Goal: Transaction & Acquisition: Book appointment/travel/reservation

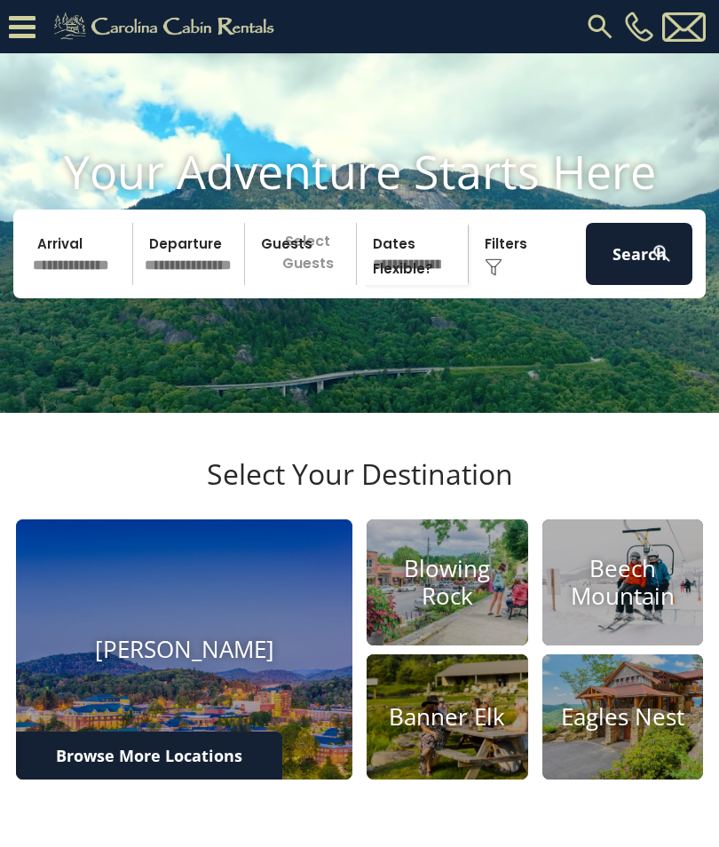
click at [73, 279] on input "text" at bounding box center [80, 254] width 107 height 62
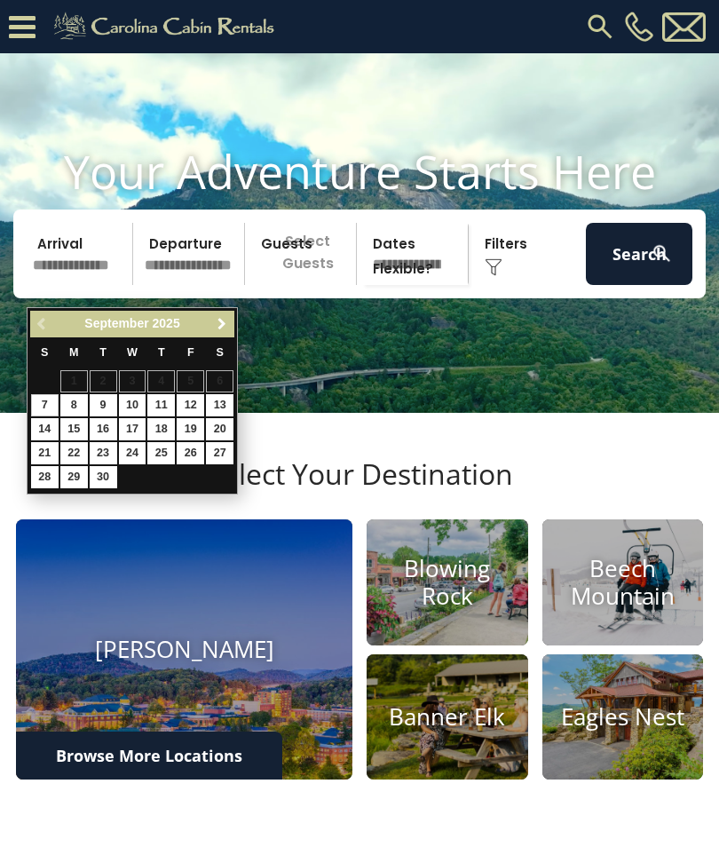
click at [230, 320] on link "Next" at bounding box center [221, 325] width 22 height 22
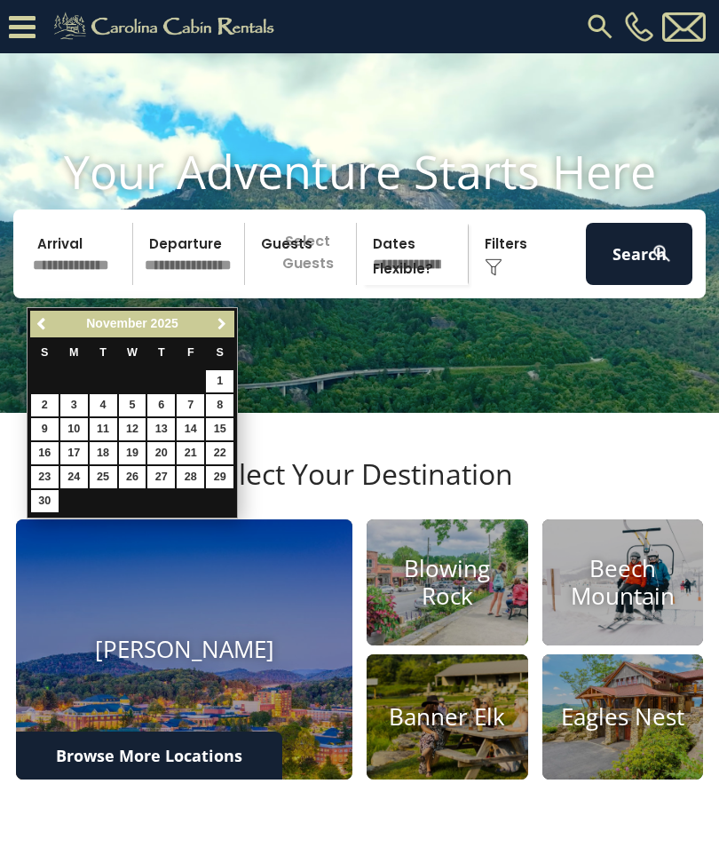
click at [225, 319] on span "Next" at bounding box center [222, 324] width 14 height 14
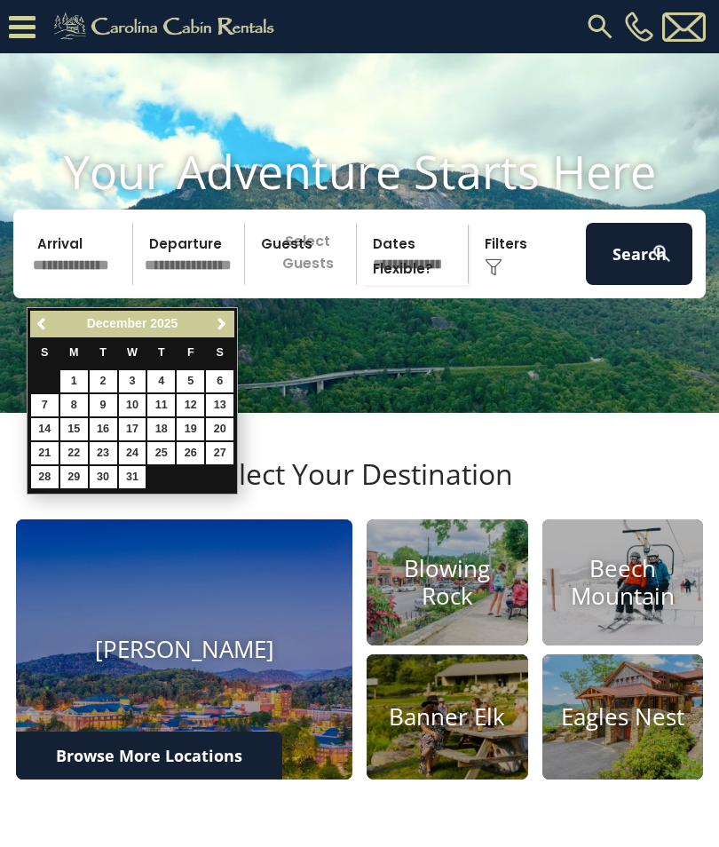
click at [222, 321] on span "Next" at bounding box center [222, 324] width 14 height 14
click at [224, 320] on span "Next" at bounding box center [222, 324] width 14 height 14
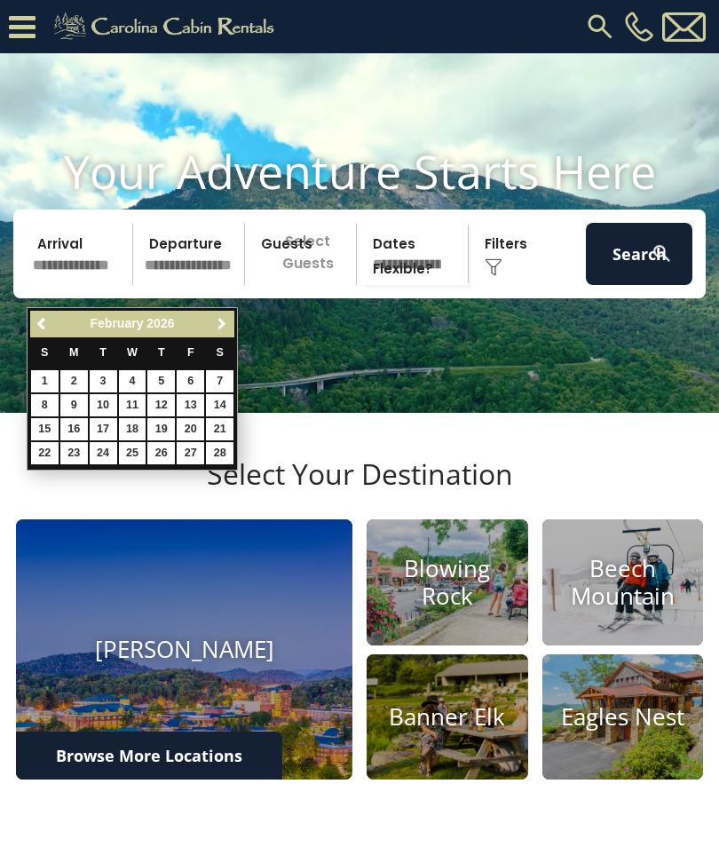
click at [222, 317] on span "Next" at bounding box center [222, 324] width 14 height 14
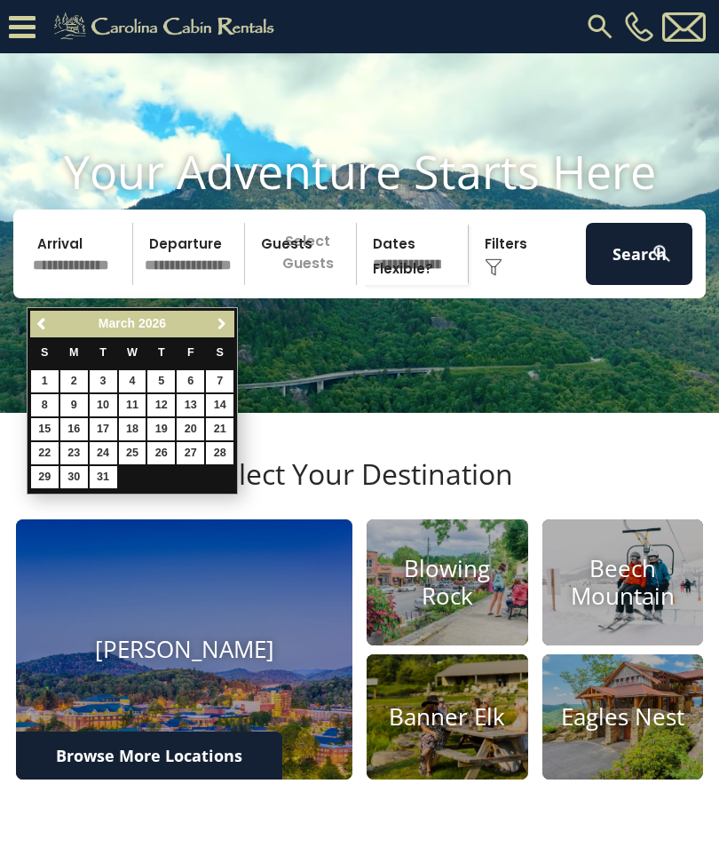
click at [215, 323] on span "Next" at bounding box center [222, 324] width 14 height 14
click at [222, 323] on span "Next" at bounding box center [222, 324] width 14 height 14
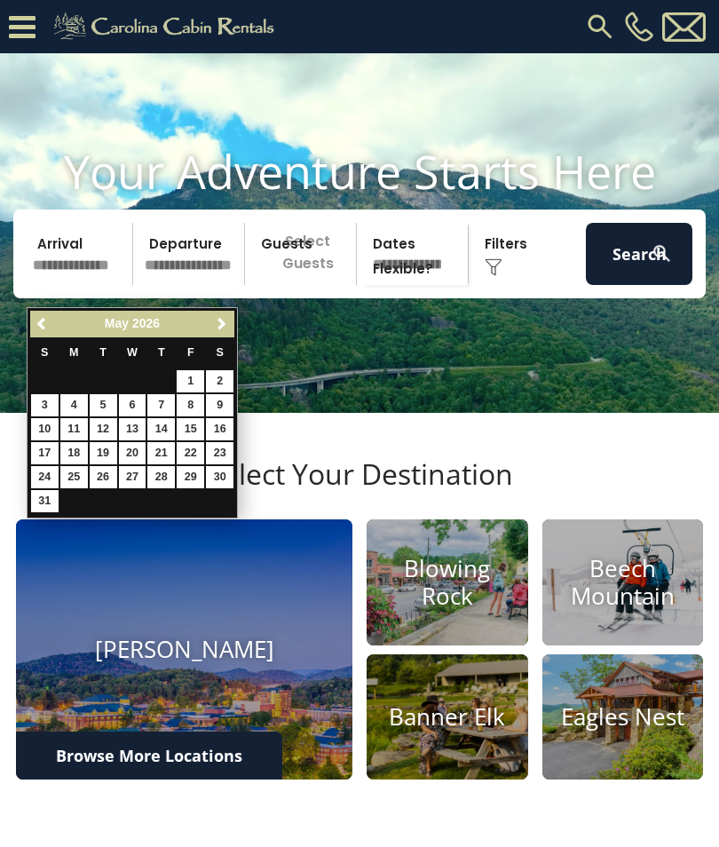
click at [220, 325] on span "Next" at bounding box center [222, 324] width 14 height 14
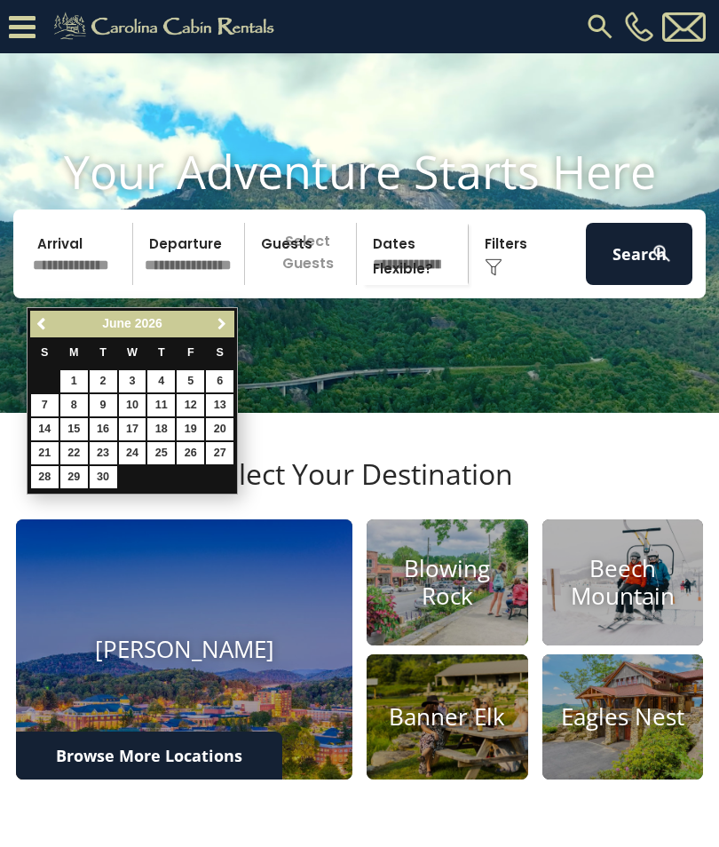
click at [222, 324] on span "Next" at bounding box center [222, 324] width 14 height 14
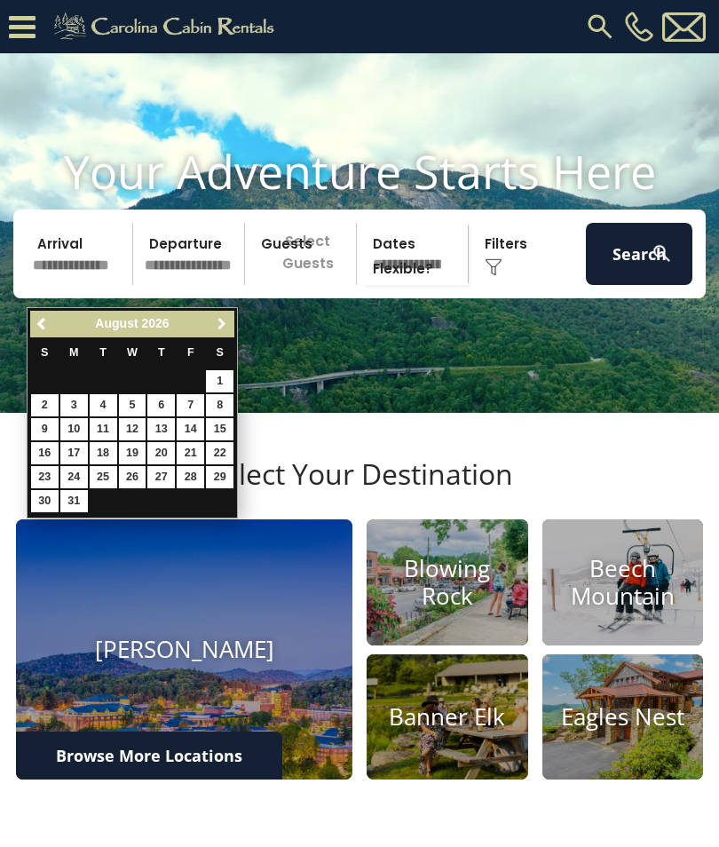
click at [218, 326] on span "Next" at bounding box center [222, 324] width 14 height 14
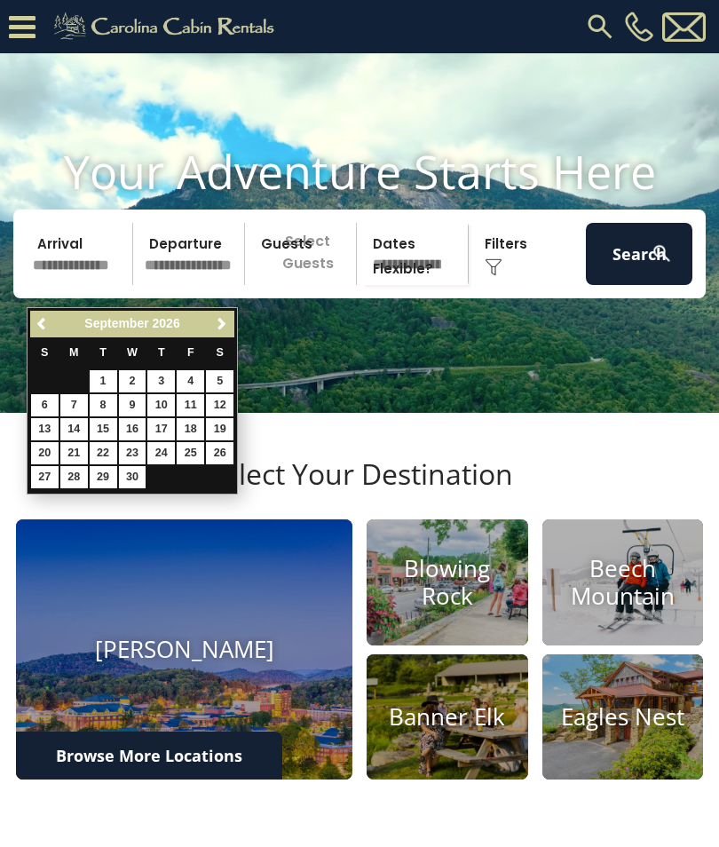
click at [41, 321] on span "Previous" at bounding box center [43, 324] width 14 height 14
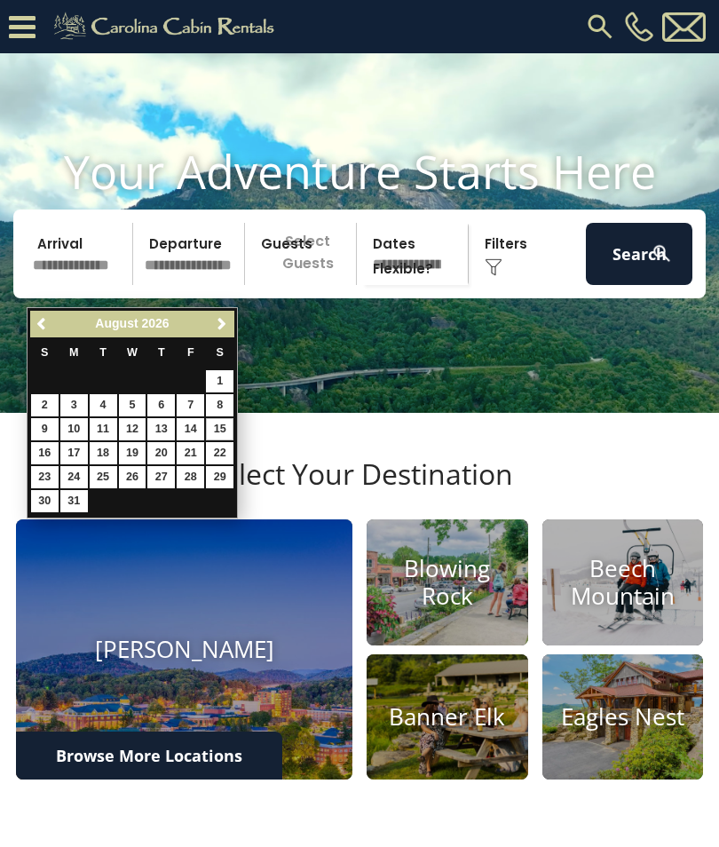
click at [224, 425] on link "15" at bounding box center [220, 429] width 28 height 22
type input "*******"
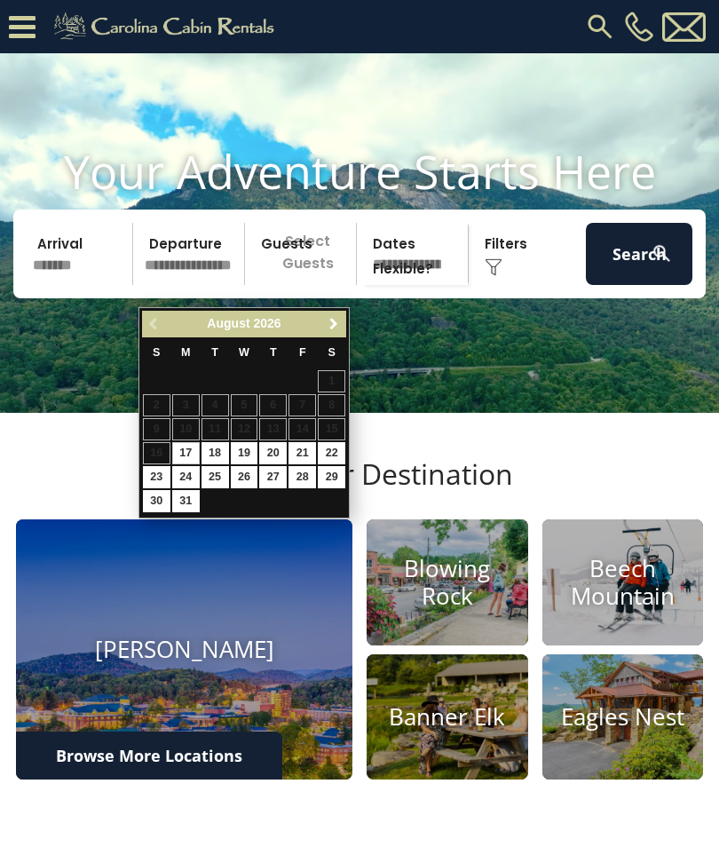
click at [336, 327] on span "Next" at bounding box center [334, 324] width 14 height 14
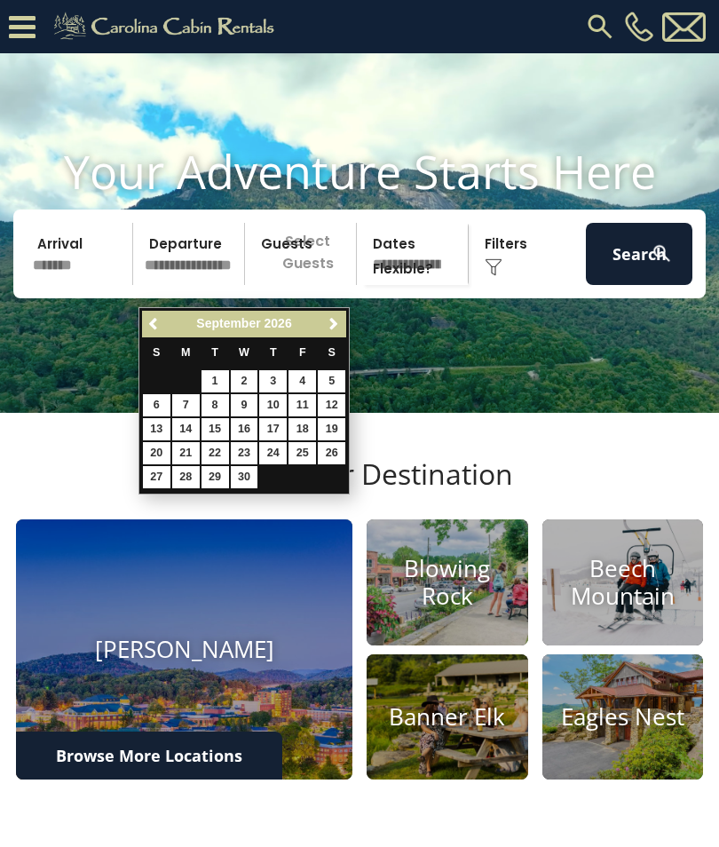
click at [218, 427] on link "15" at bounding box center [216, 429] width 28 height 22
type input "*******"
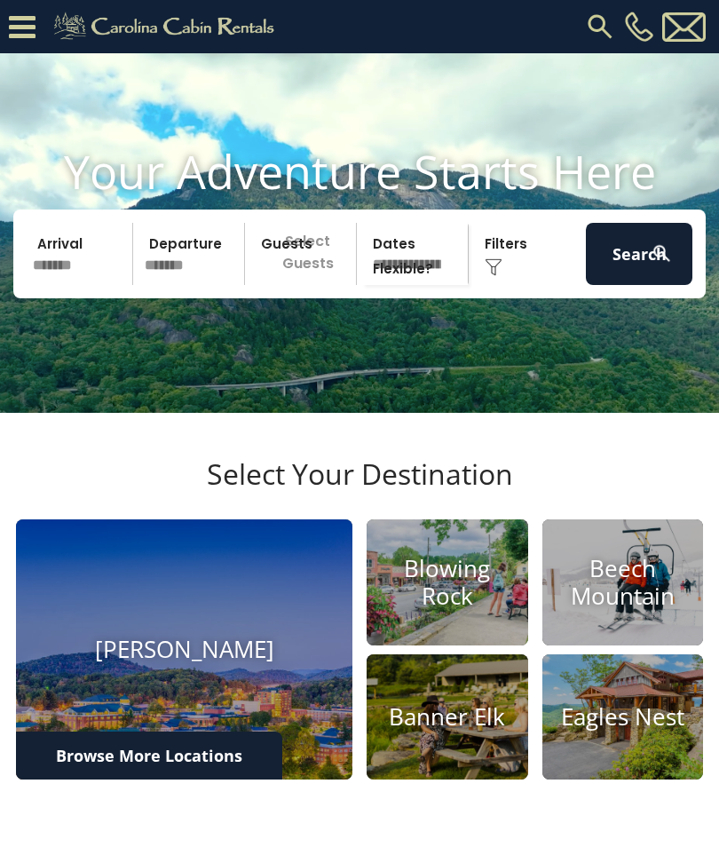
click at [304, 285] on p "Select Guests" at bounding box center [303, 254] width 106 height 62
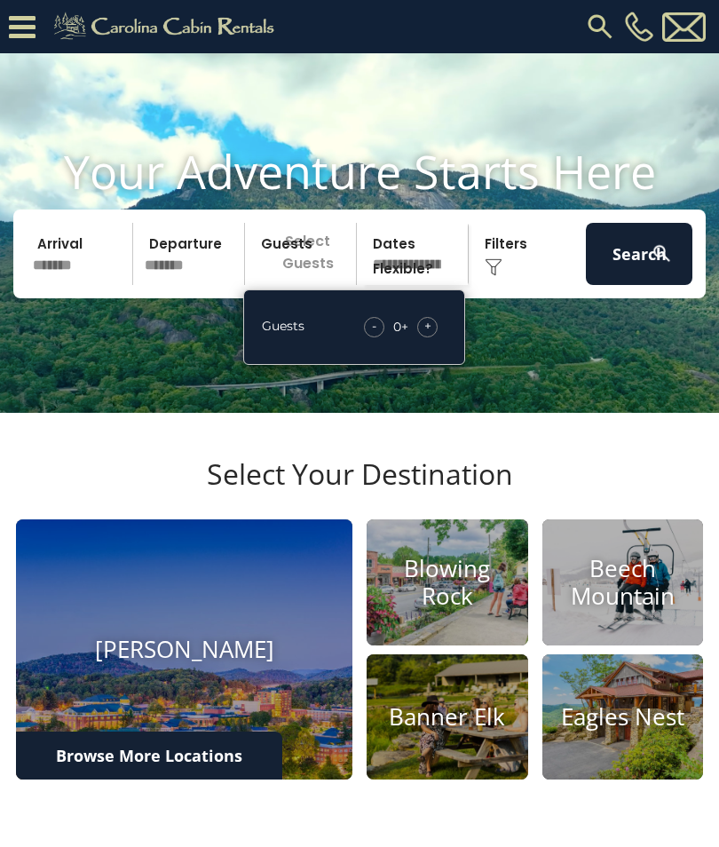
click at [430, 335] on span "+" at bounding box center [428, 326] width 7 height 18
click at [425, 335] on span "+" at bounding box center [428, 326] width 7 height 18
click at [433, 338] on div "+" at bounding box center [427, 327] width 20 height 20
click at [409, 284] on select "**********" at bounding box center [415, 254] width 106 height 62
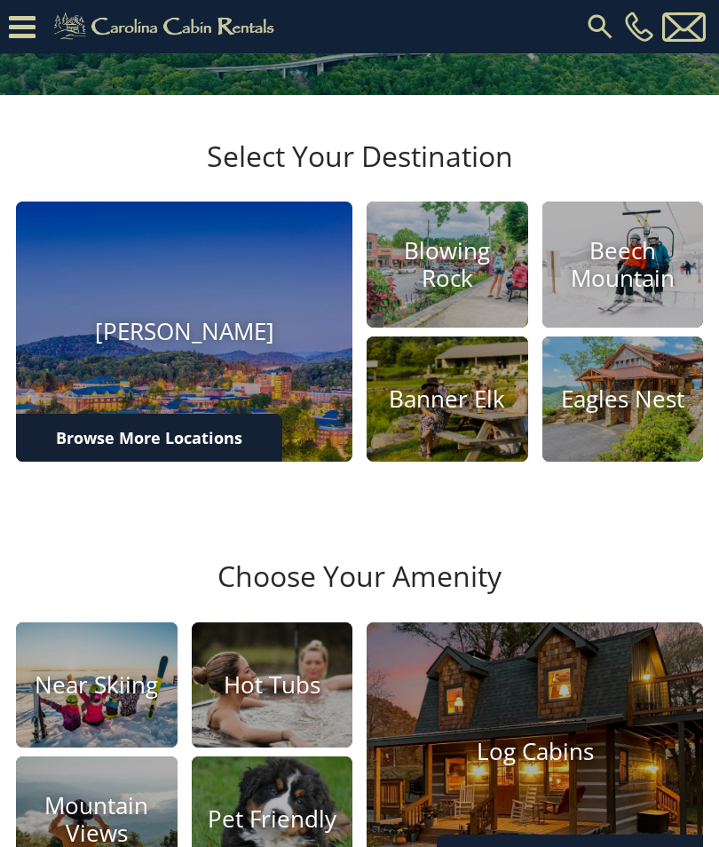
scroll to position [425, 0]
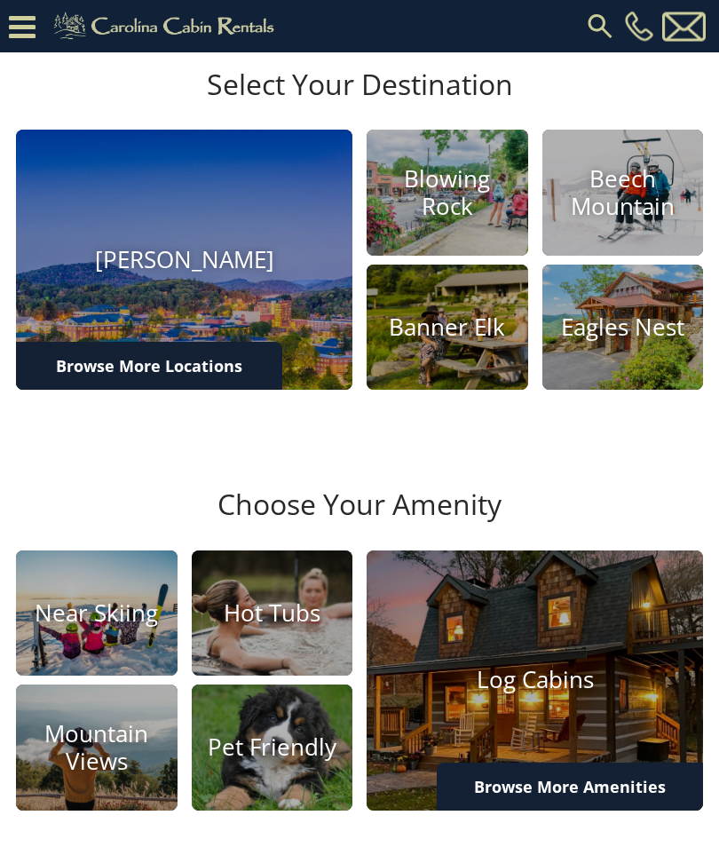
click at [155, 391] on link "Browse More Locations" at bounding box center [149, 367] width 266 height 48
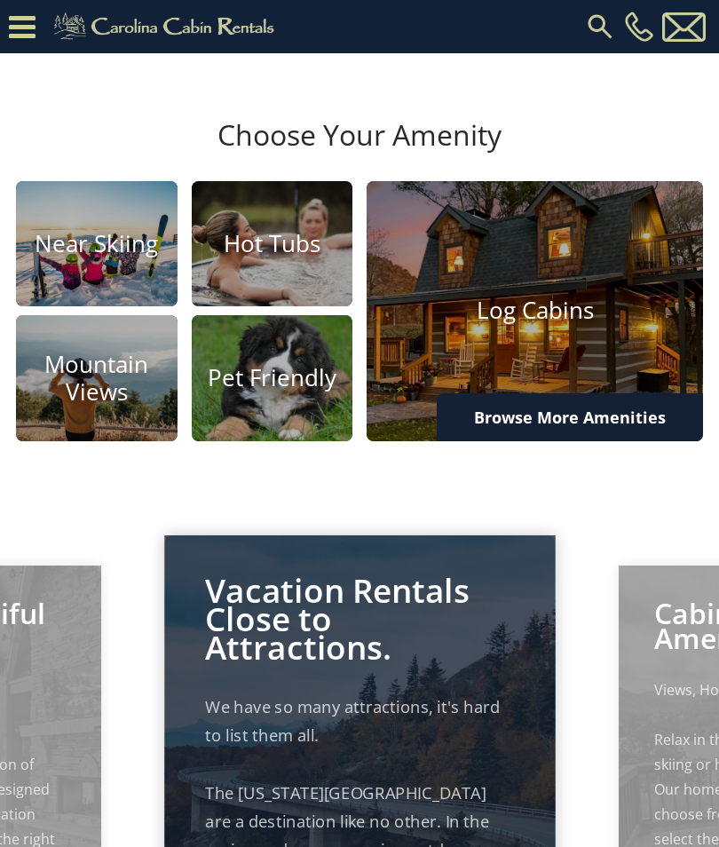
scroll to position [1050, 0]
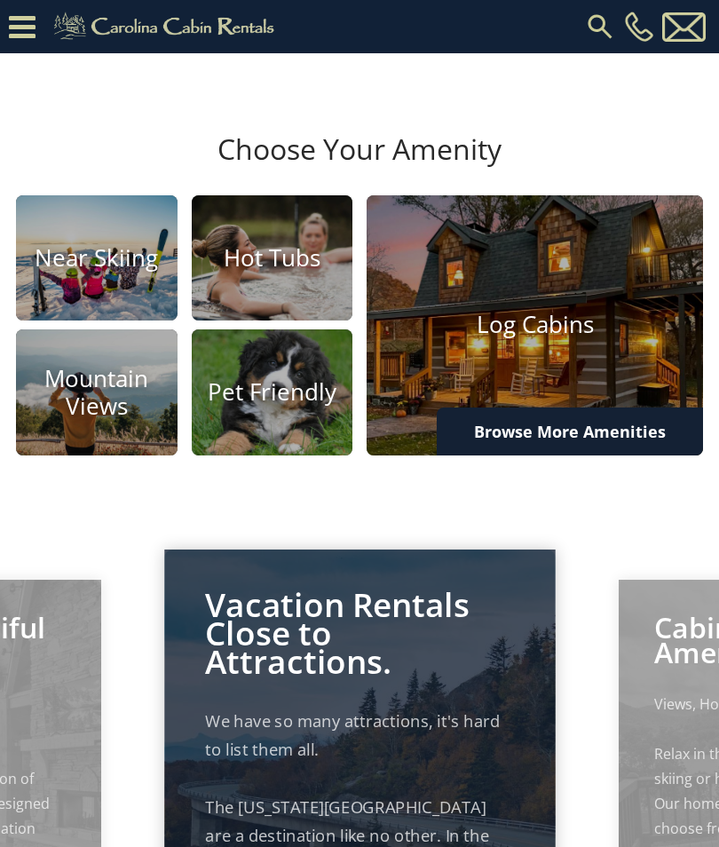
click at [276, 406] on h4 "Pet Friendly" at bounding box center [273, 392] width 162 height 28
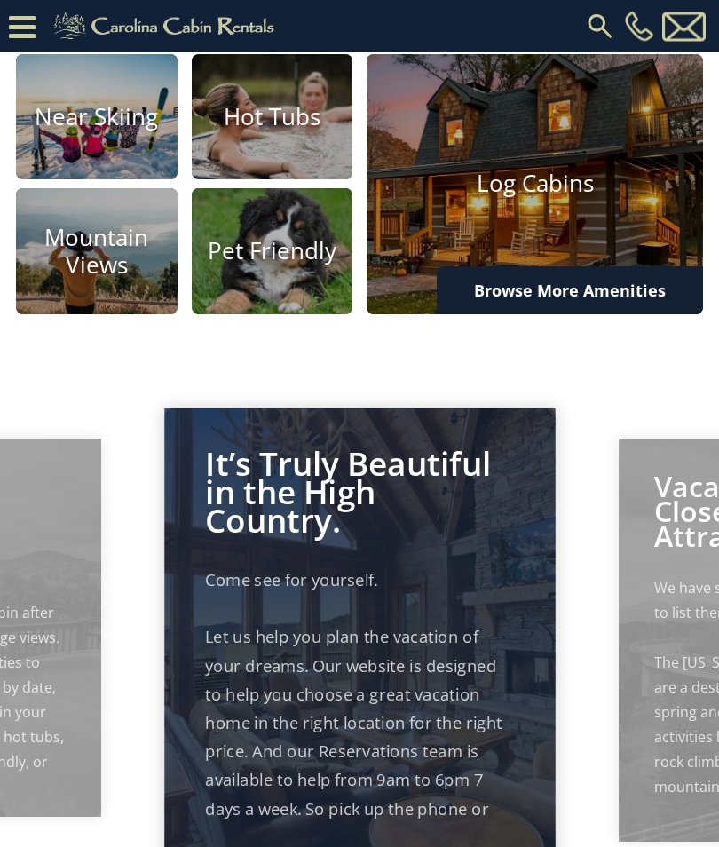
scroll to position [1149, 0]
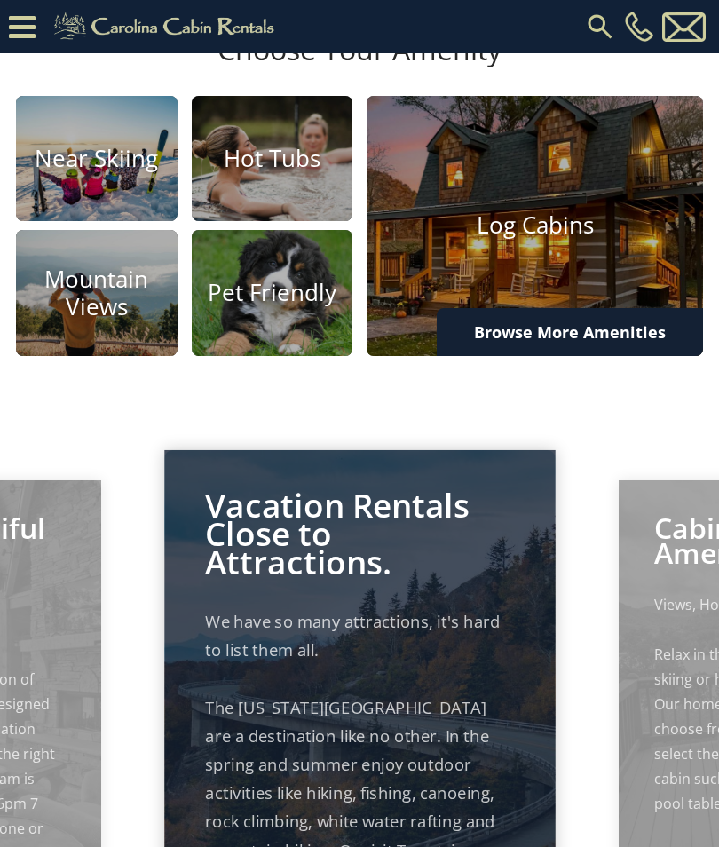
click at [598, 356] on link "Browse More Amenities" at bounding box center [570, 332] width 266 height 48
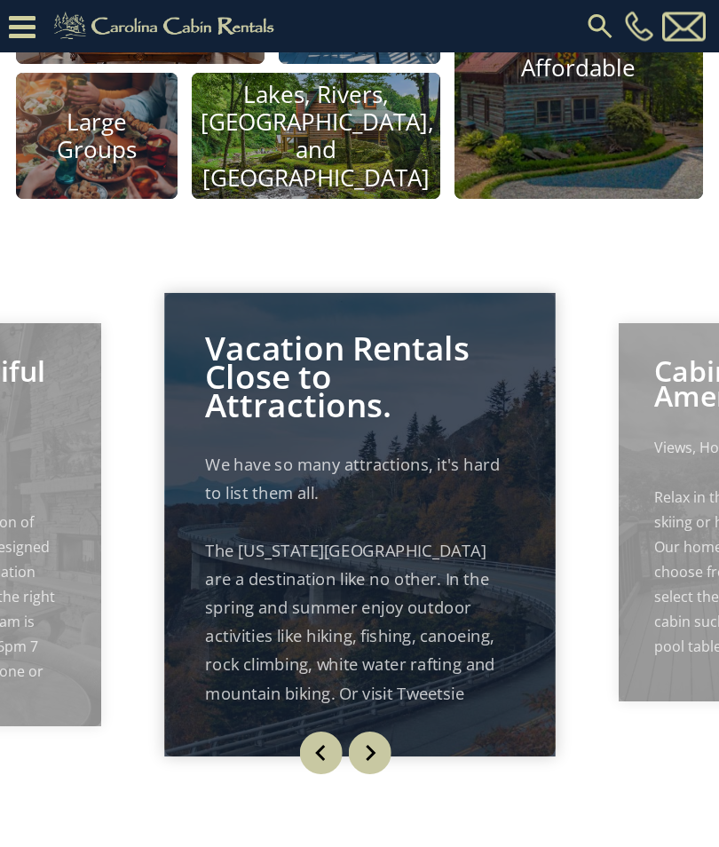
scroll to position [1576, 0]
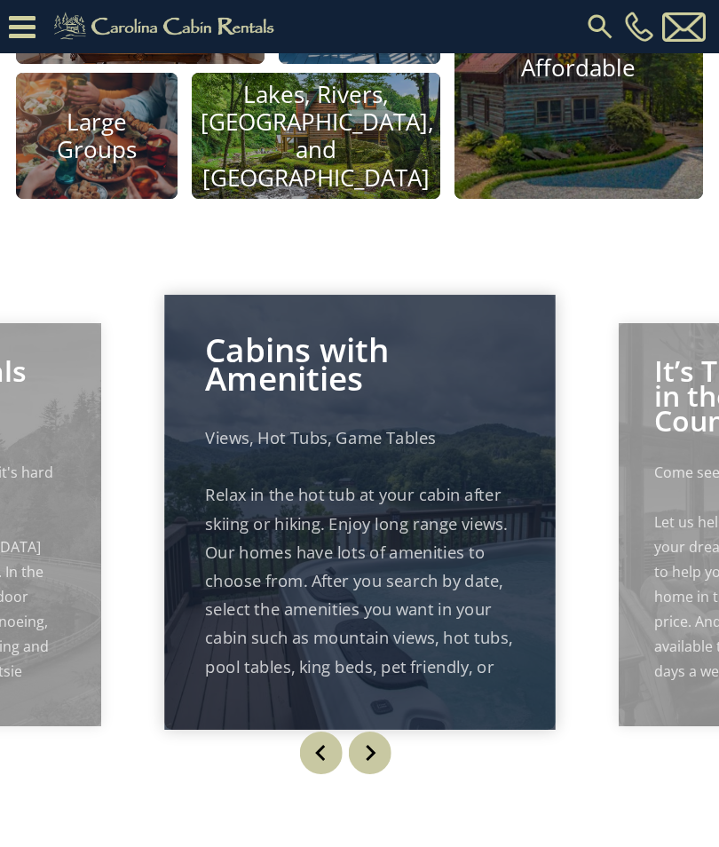
click at [418, 529] on p "Views, Hot Tubs, Game Tables Relax in the hot tub at your cabin after skiing or…" at bounding box center [359, 567] width 309 height 286
click at [289, 393] on p "Cabins with Amenities" at bounding box center [359, 364] width 309 height 57
click at [302, 393] on p "Cabins with Amenities" at bounding box center [359, 364] width 309 height 57
click at [388, 612] on p "Views, Hot Tubs, Game Tables Relax in the hot tub at your cabin after skiing or…" at bounding box center [359, 567] width 309 height 286
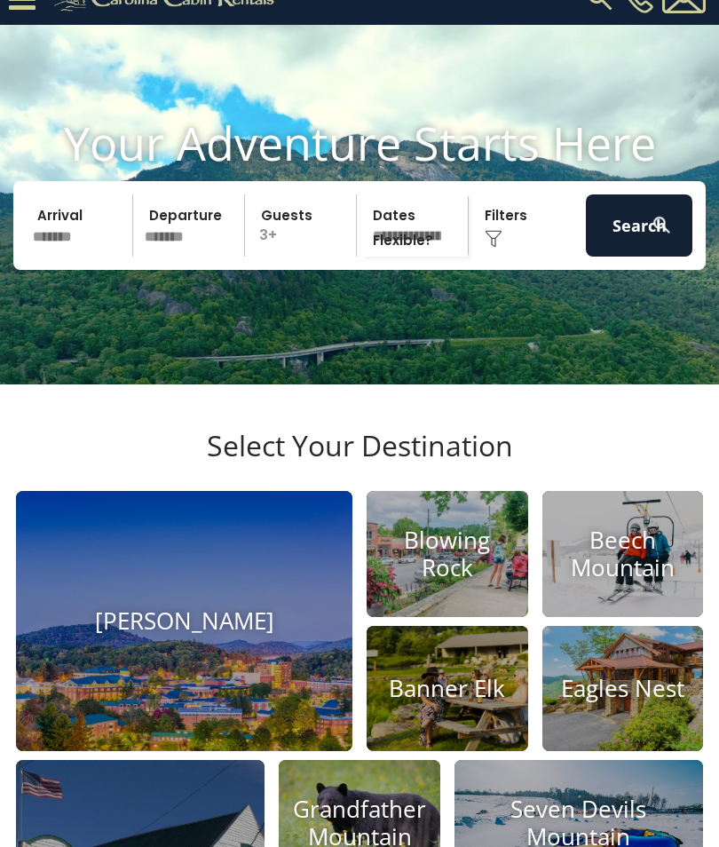
scroll to position [0, 0]
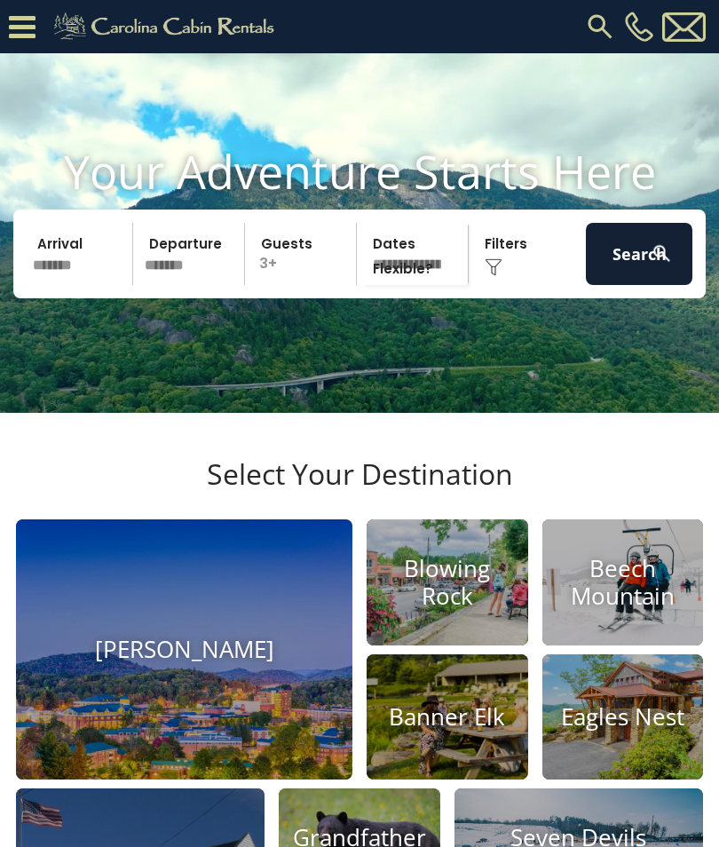
click at [649, 275] on button "Search" at bounding box center [639, 254] width 107 height 62
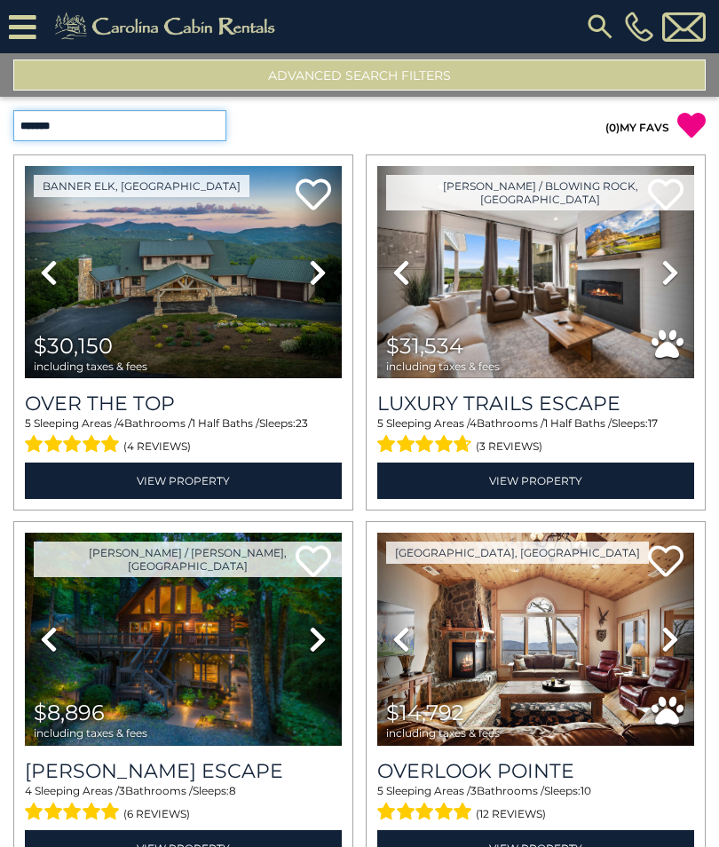
click at [153, 121] on select "**********" at bounding box center [119, 125] width 213 height 31
click at [393, 76] on button "Advanced Search Filters" at bounding box center [359, 75] width 693 height 31
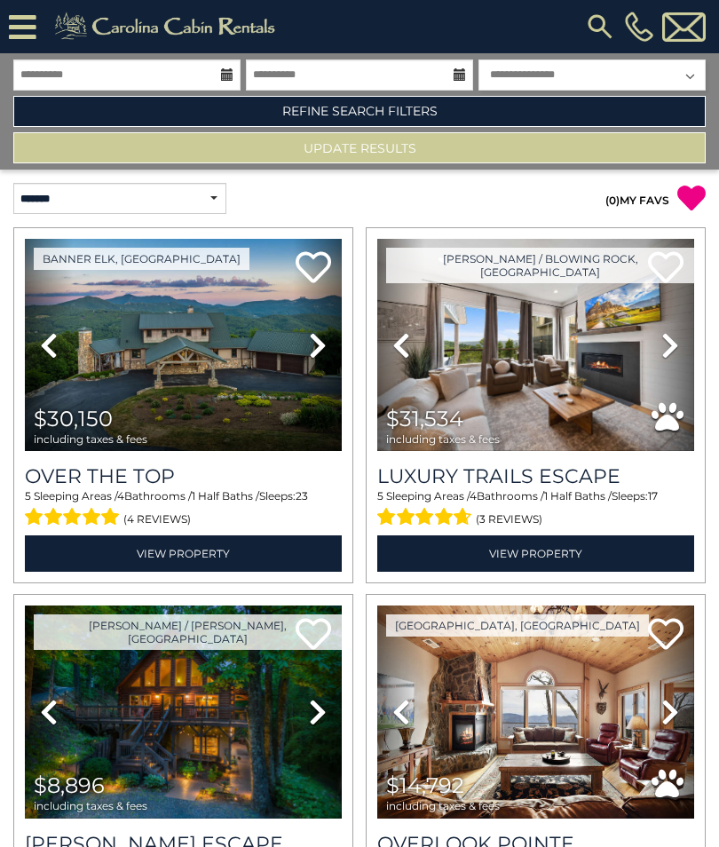
click at [687, 75] on select "**********" at bounding box center [592, 75] width 227 height 31
click at [360, 148] on button "Update Results" at bounding box center [359, 147] width 693 height 31
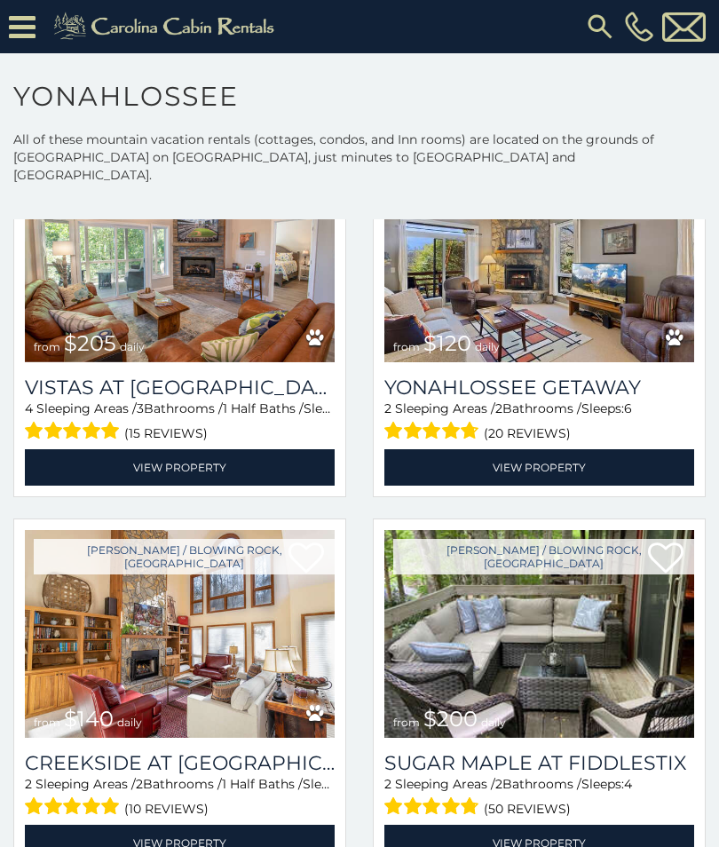
scroll to position [1656, 0]
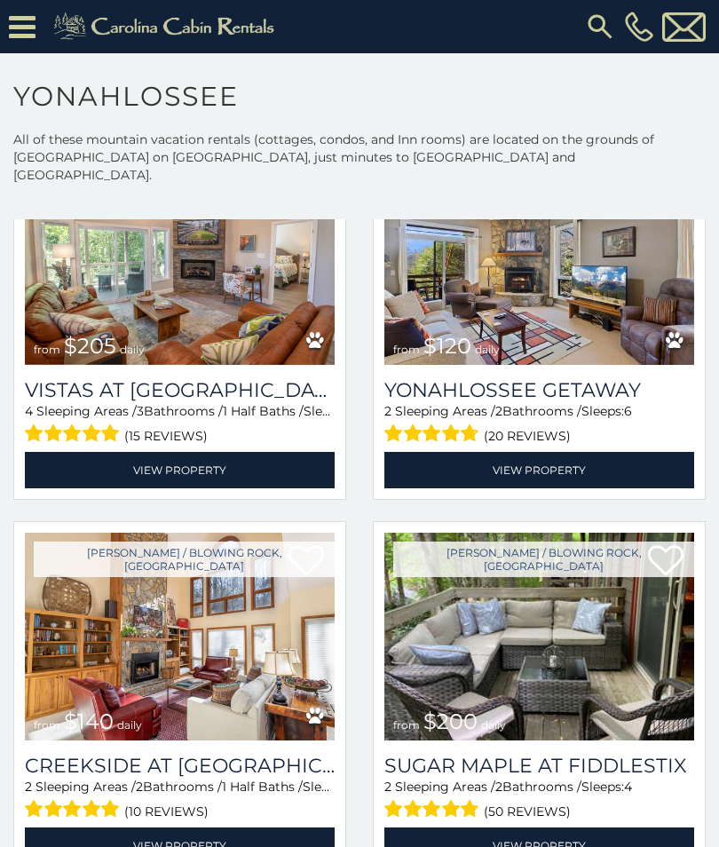
click at [542, 452] on link "View Property" at bounding box center [540, 470] width 310 height 36
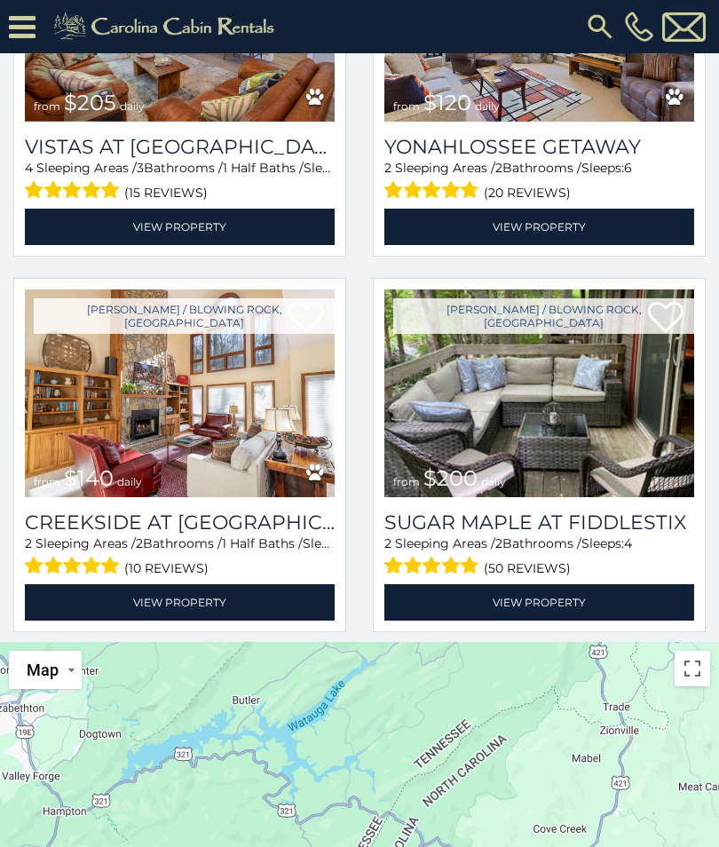
scroll to position [1629, 0]
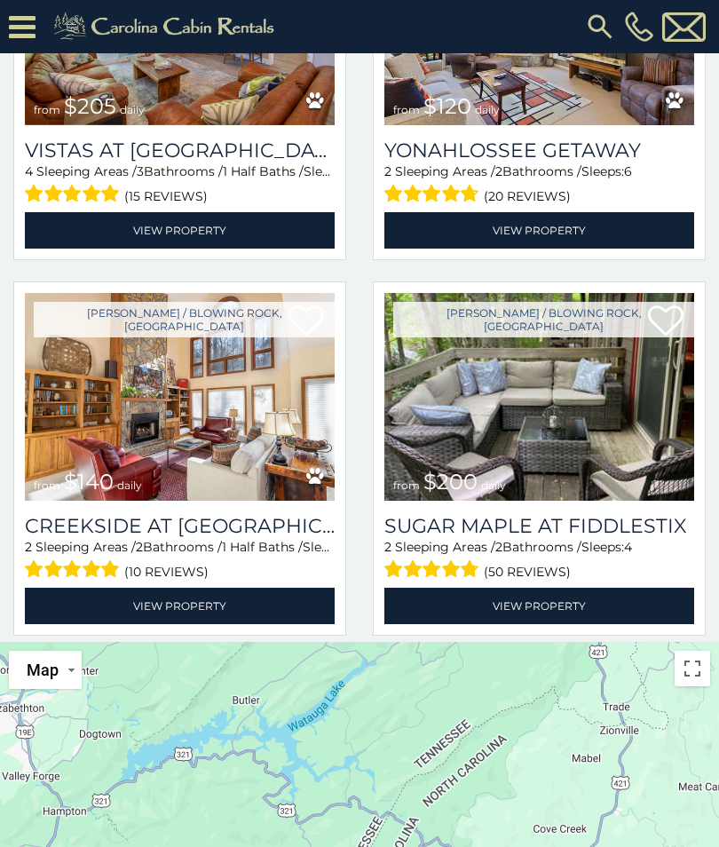
click at [182, 514] on h3 "Creekside at Yonahlossee" at bounding box center [180, 526] width 310 height 24
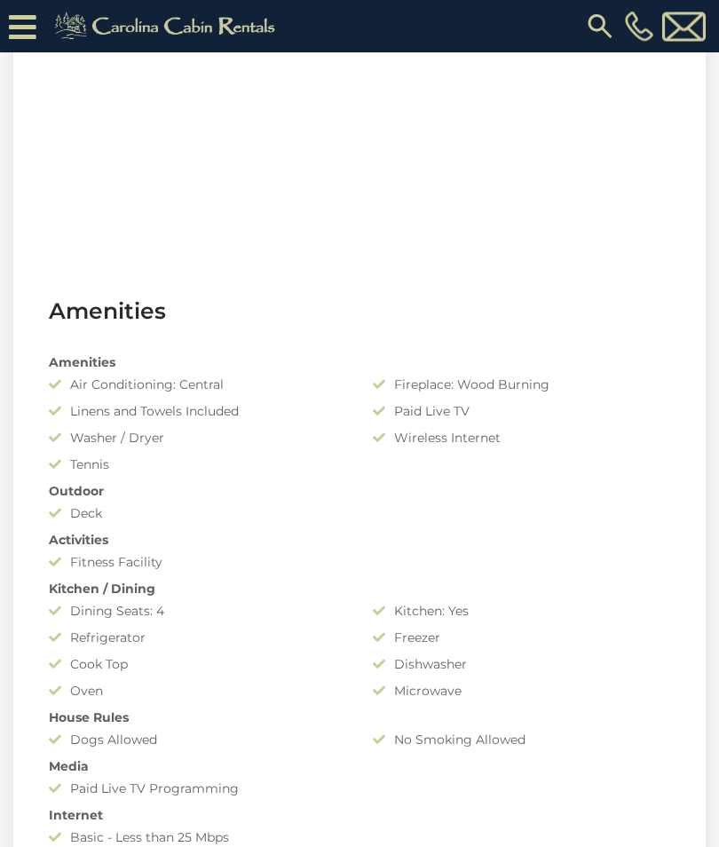
scroll to position [1070, 0]
click at [84, 460] on div "Tennis" at bounding box center [198, 465] width 324 height 18
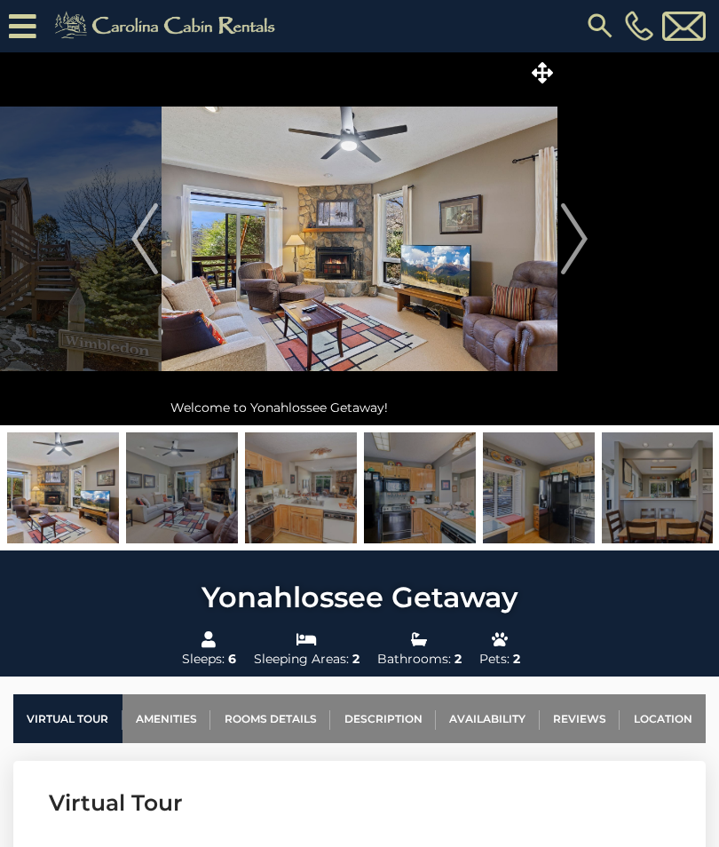
scroll to position [0, 0]
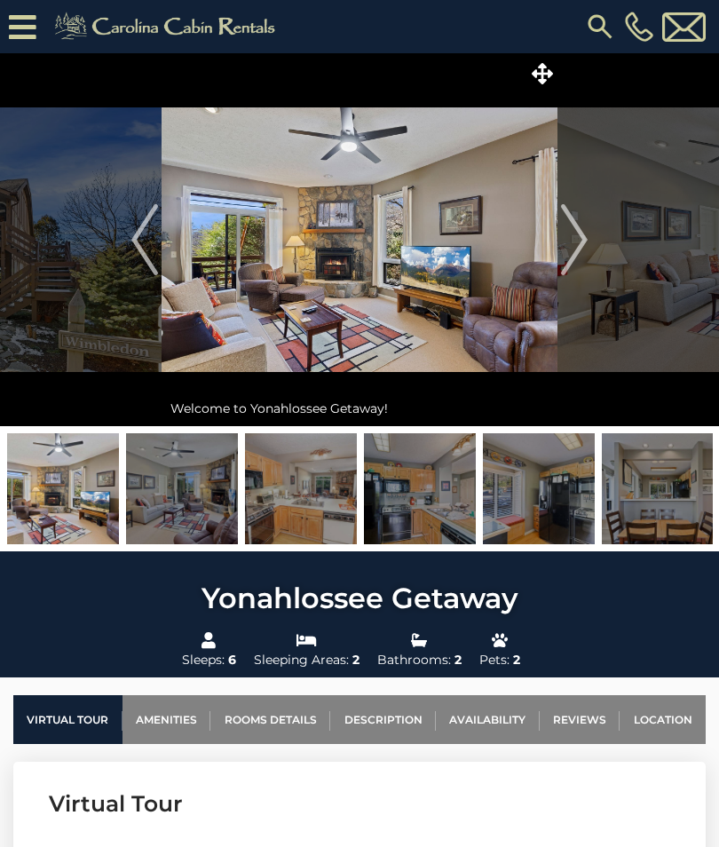
click at [590, 226] on button "Next" at bounding box center [575, 239] width 34 height 373
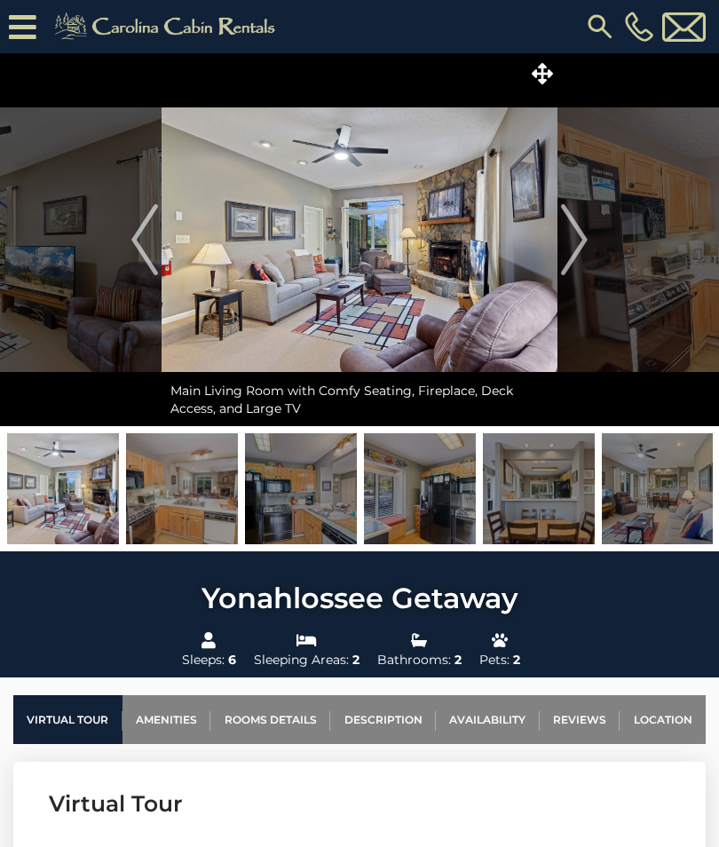
click at [590, 240] on button "Next" at bounding box center [575, 239] width 34 height 373
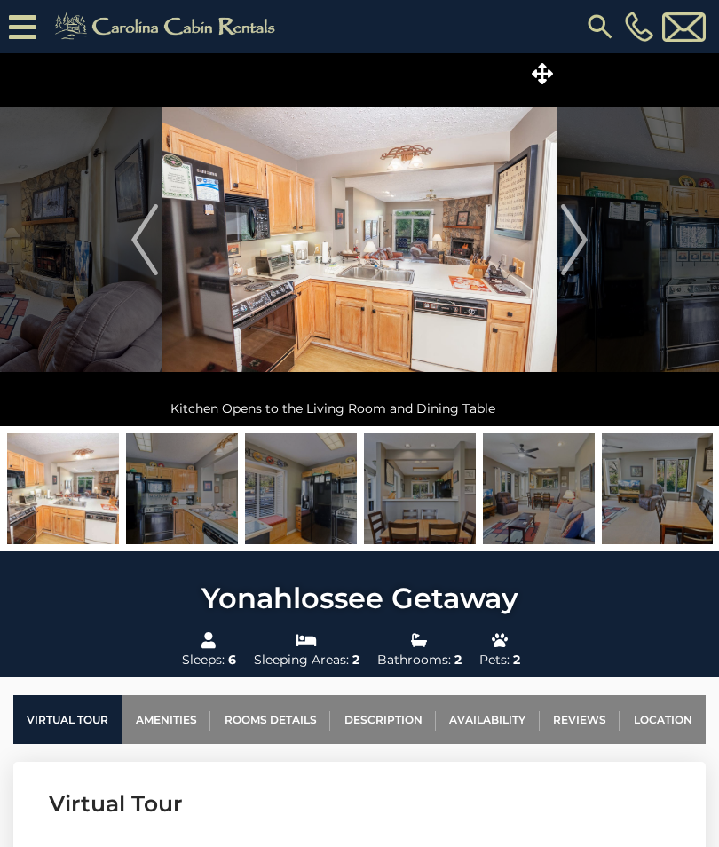
click at [584, 238] on img "Next" at bounding box center [574, 239] width 27 height 71
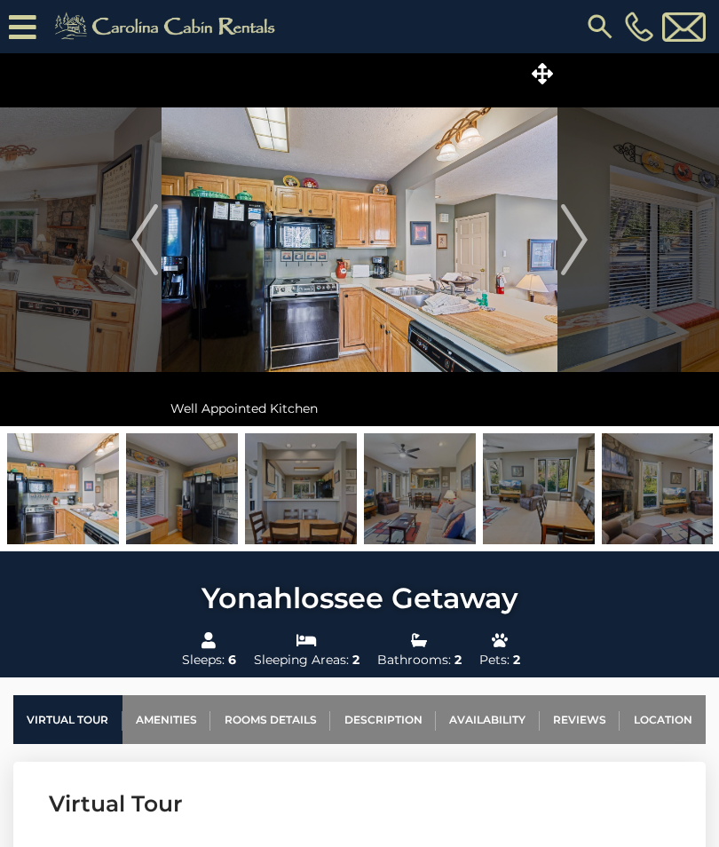
click at [581, 246] on img "Next" at bounding box center [574, 239] width 27 height 71
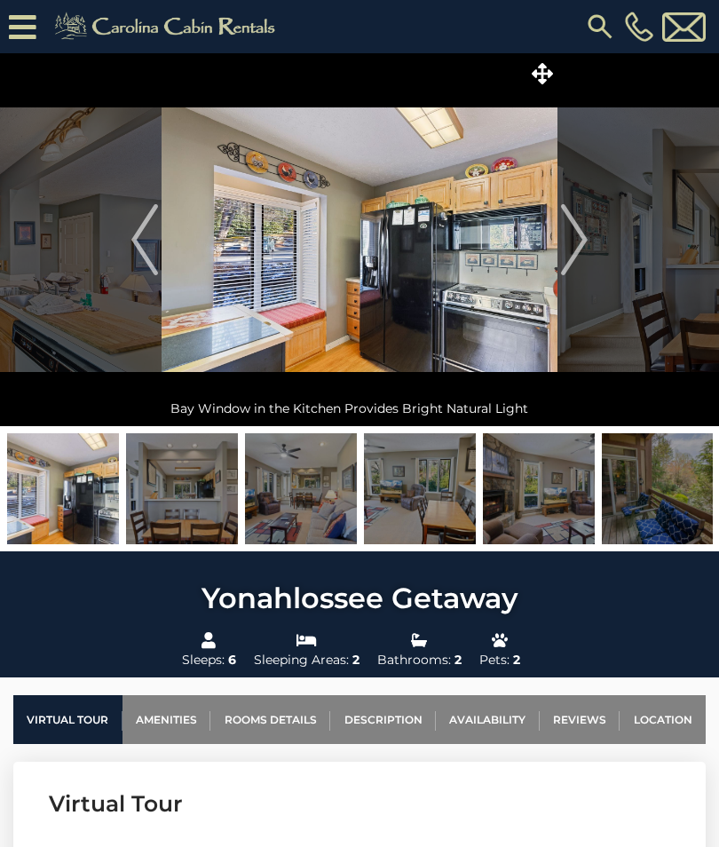
click at [575, 248] on img "Next" at bounding box center [574, 239] width 27 height 71
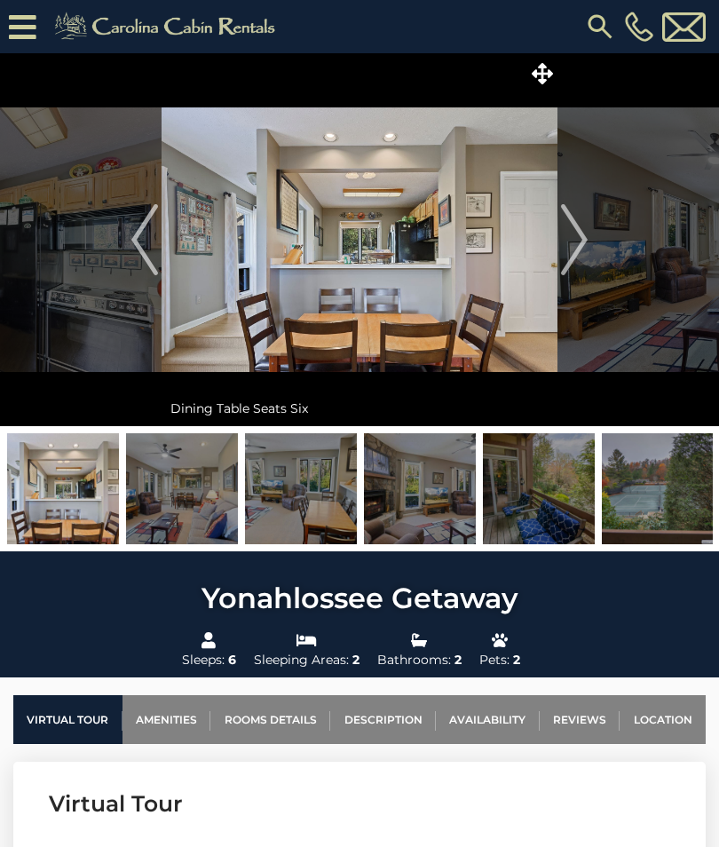
click at [575, 249] on img "Next" at bounding box center [574, 239] width 27 height 71
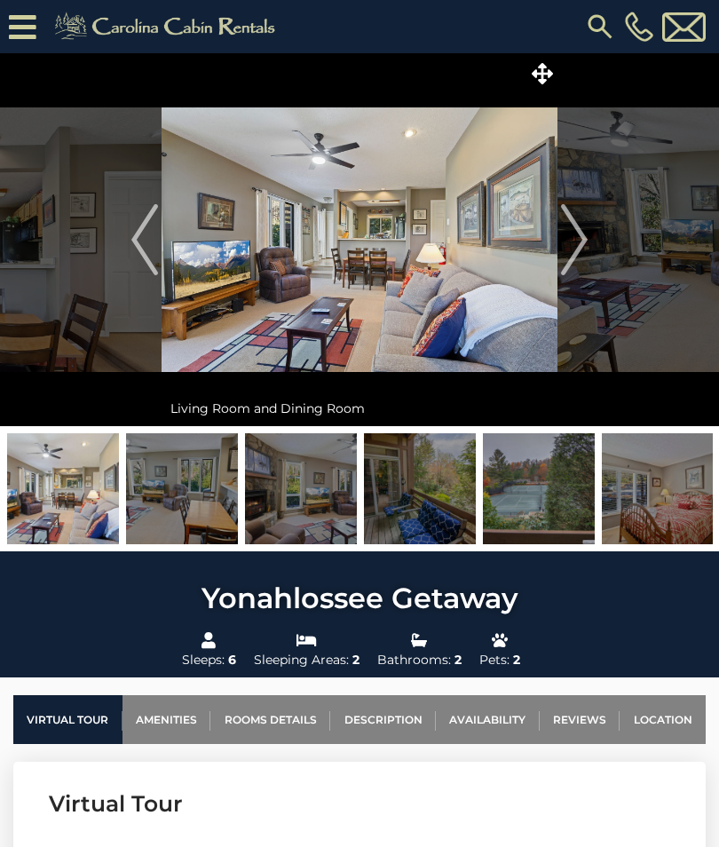
click at [576, 244] on img "Next" at bounding box center [574, 239] width 27 height 71
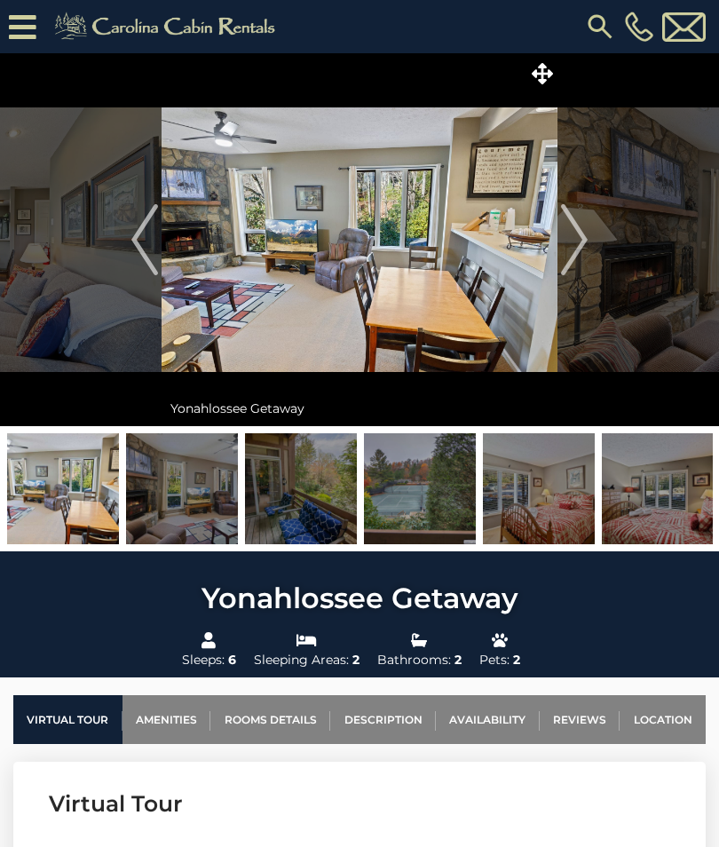
click at [576, 246] on img "Next" at bounding box center [574, 239] width 27 height 71
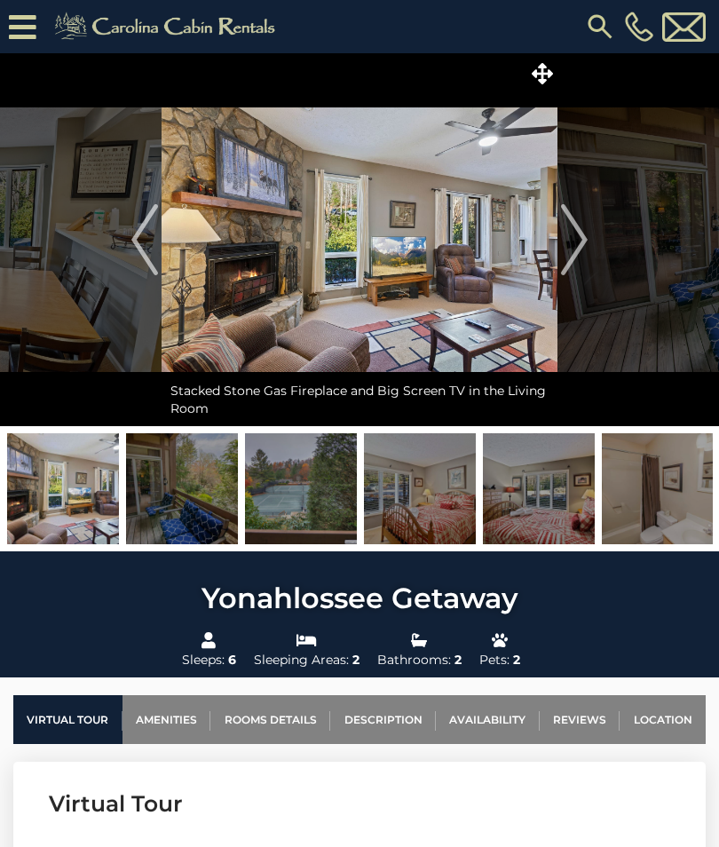
click at [580, 255] on img "Next" at bounding box center [574, 239] width 27 height 71
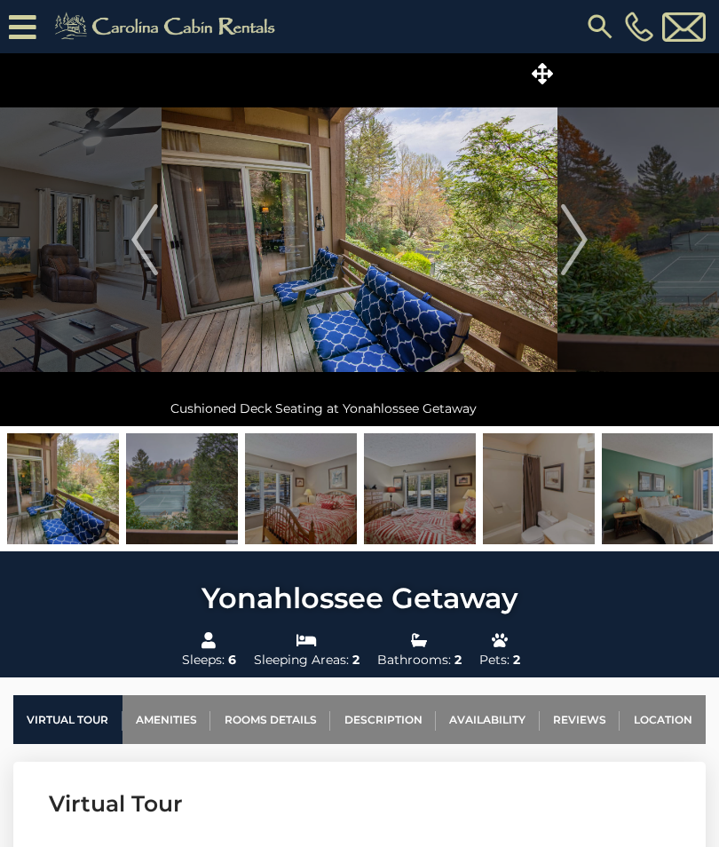
click at [584, 245] on img "Next" at bounding box center [574, 239] width 27 height 71
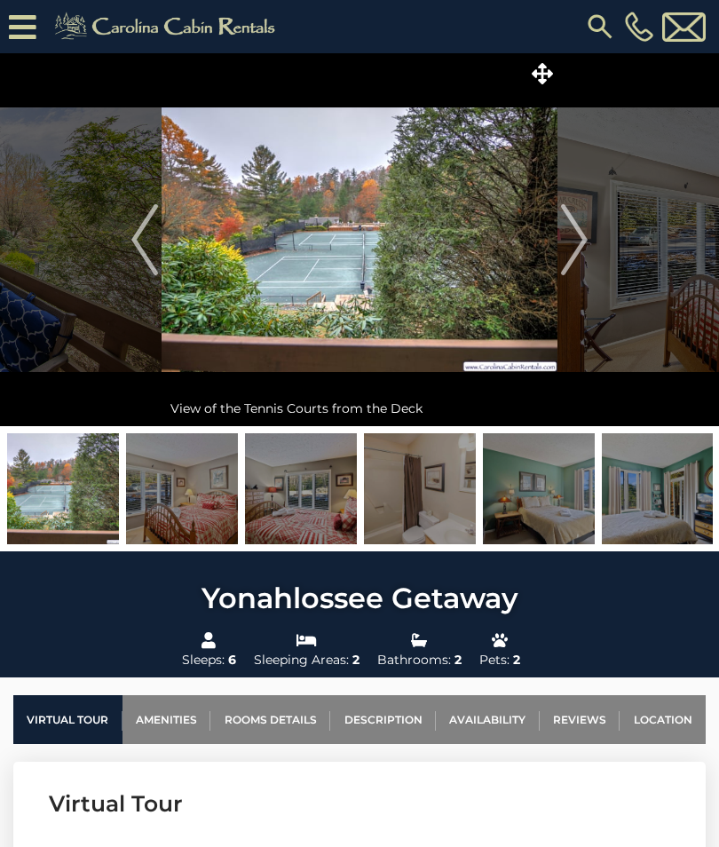
click at [576, 256] on img "Next" at bounding box center [574, 239] width 27 height 71
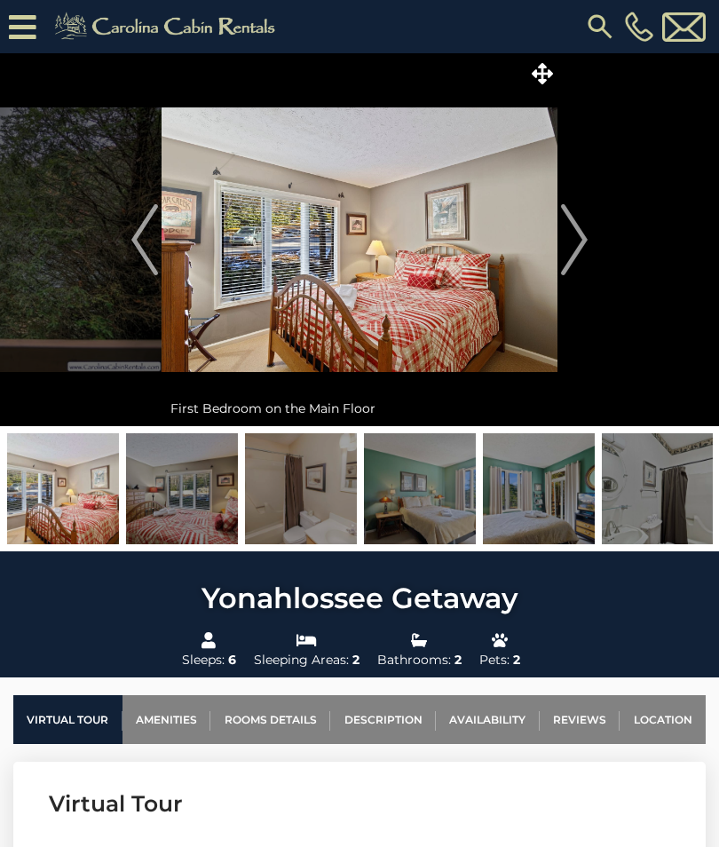
click at [563, 254] on img "Next" at bounding box center [574, 239] width 27 height 71
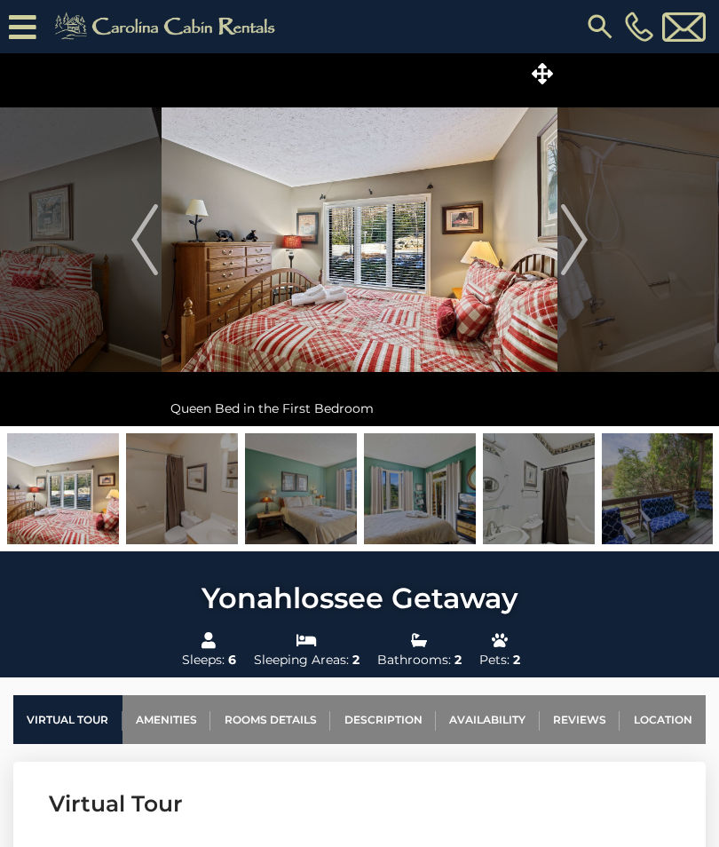
click at [573, 254] on img "Next" at bounding box center [574, 239] width 27 height 71
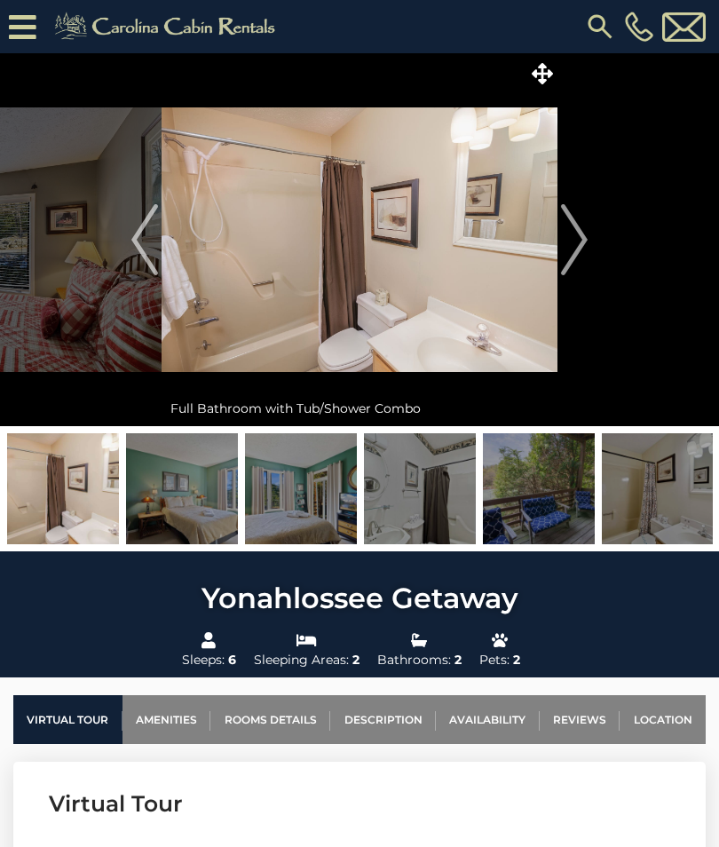
click at [570, 251] on img "Next" at bounding box center [574, 239] width 27 height 71
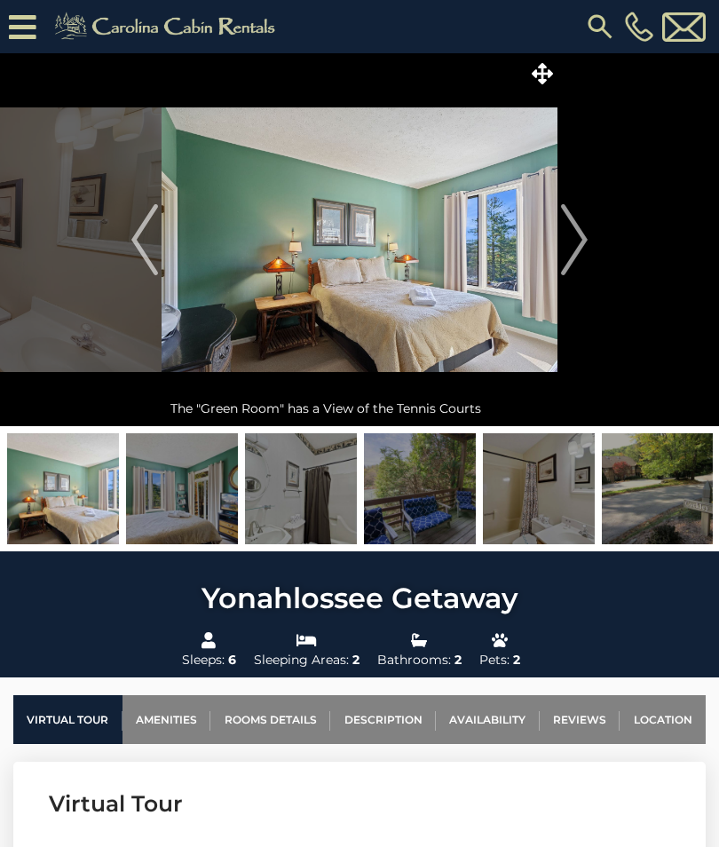
click at [558, 254] on button "Next" at bounding box center [575, 239] width 34 height 373
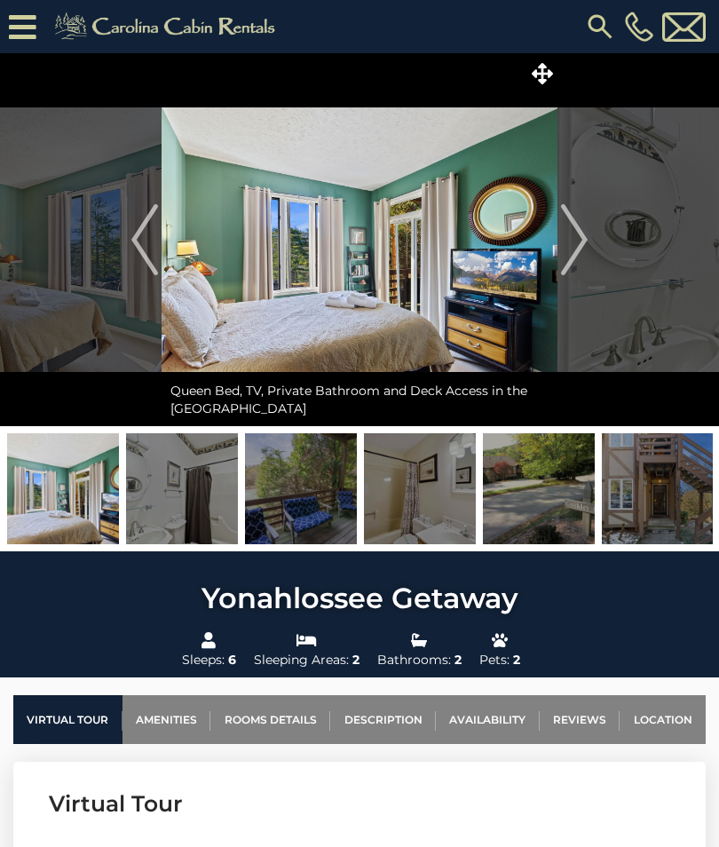
click at [557, 247] on img at bounding box center [360, 239] width 396 height 373
click at [574, 247] on img "Next" at bounding box center [574, 239] width 27 height 71
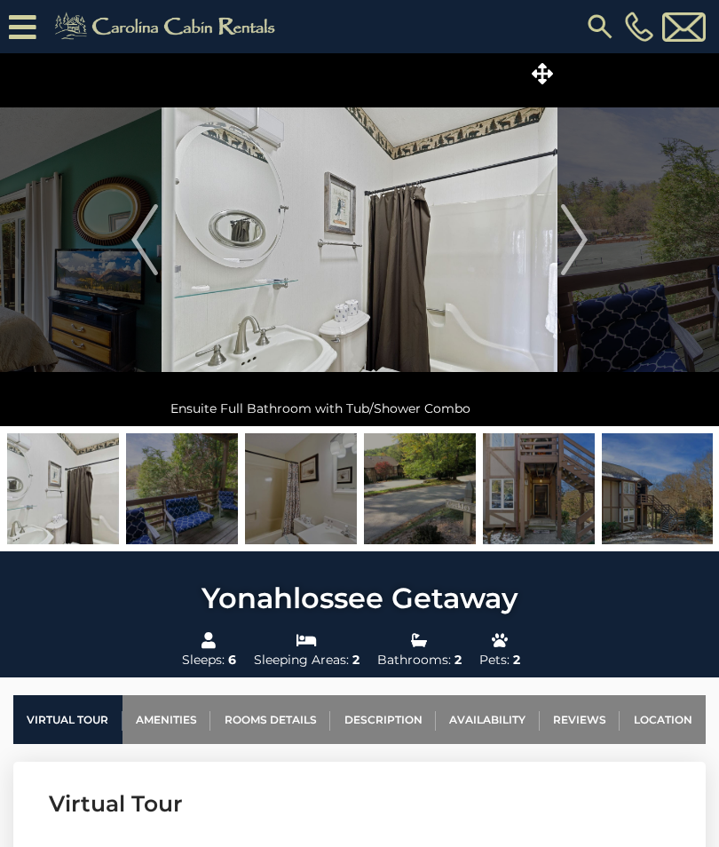
click at [584, 238] on img "Next" at bounding box center [574, 239] width 27 height 71
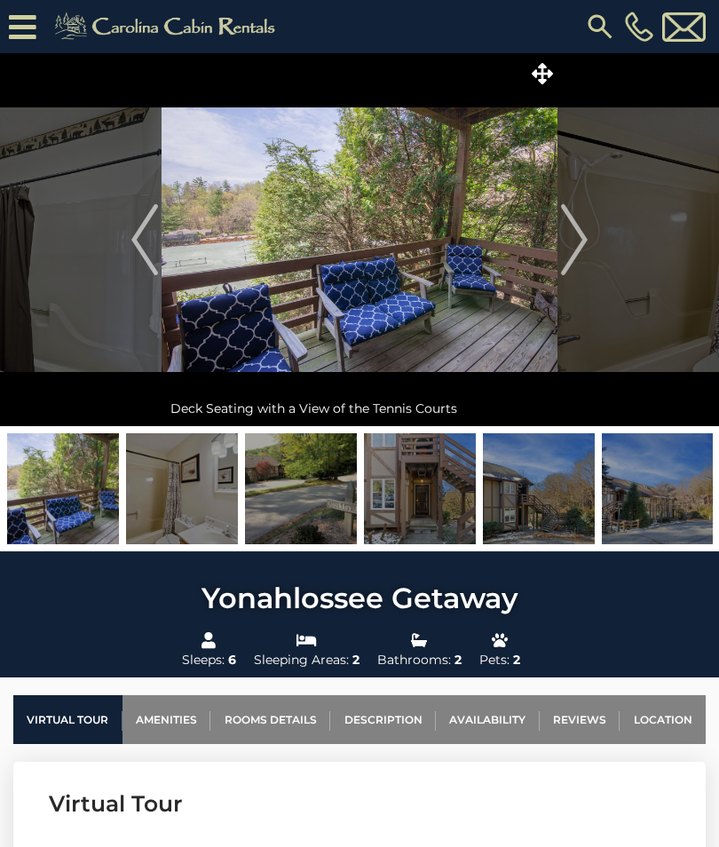
click at [575, 251] on img "Next" at bounding box center [574, 239] width 27 height 71
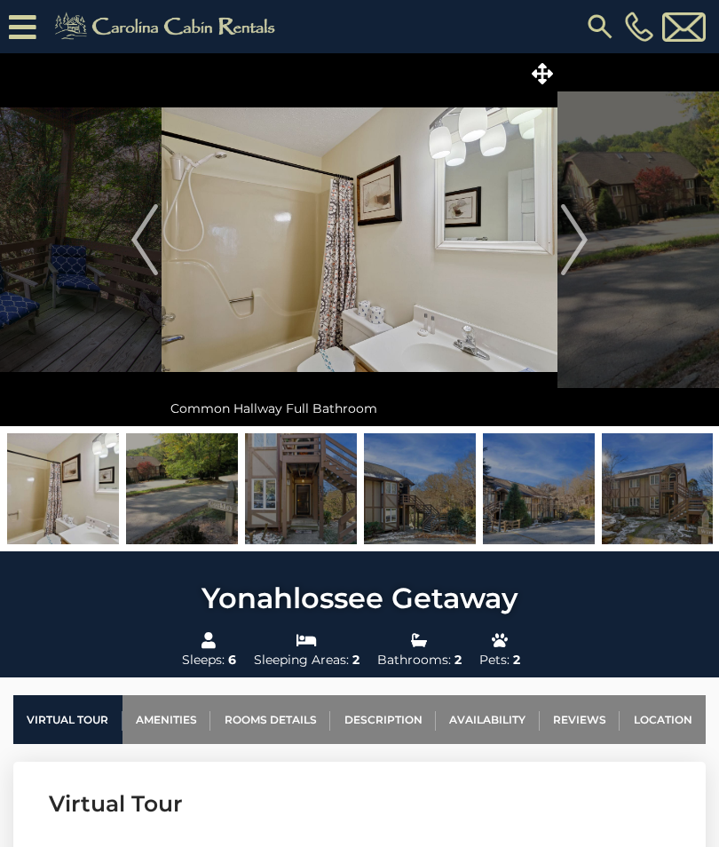
click at [576, 255] on img "Next" at bounding box center [574, 239] width 27 height 71
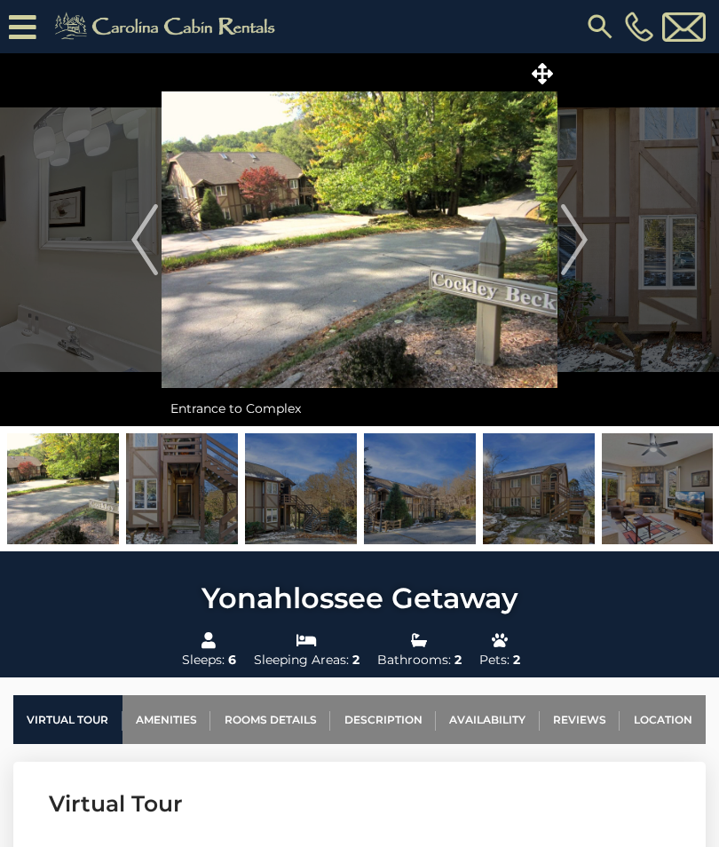
click at [559, 250] on button "Next" at bounding box center [575, 239] width 34 height 373
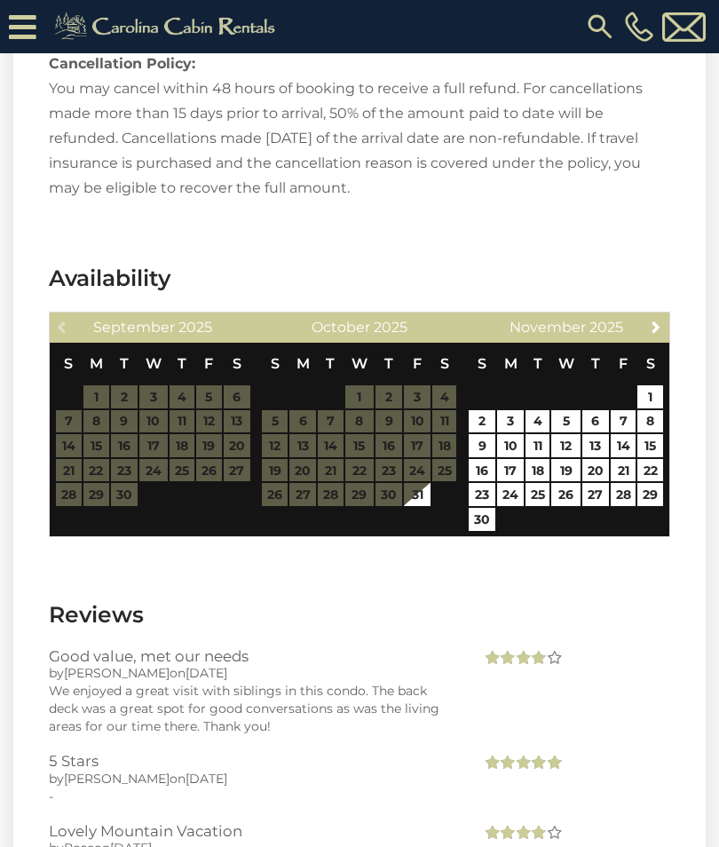
scroll to position [3157, 0]
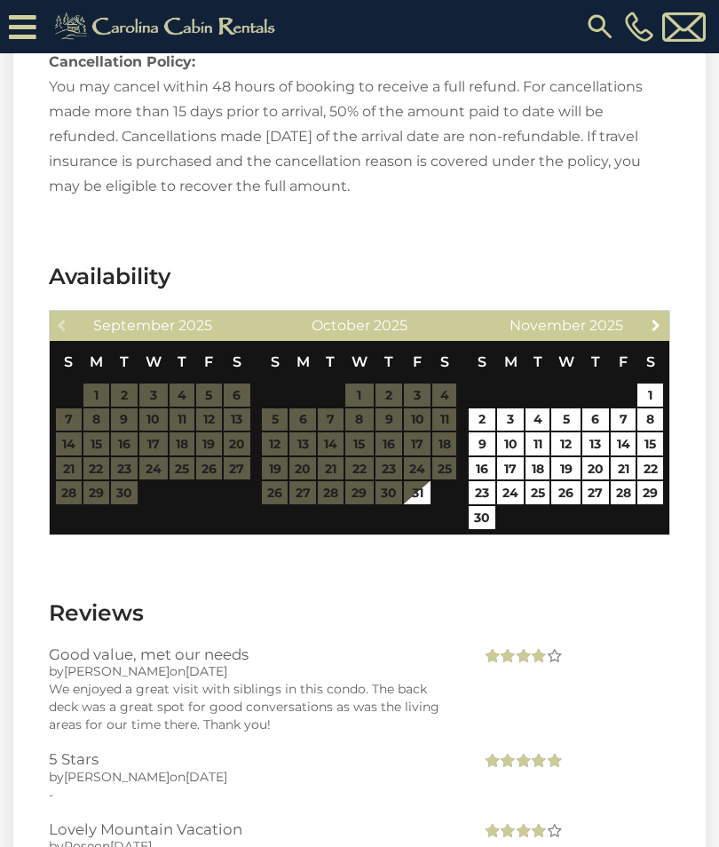
click at [657, 314] on link "Next" at bounding box center [657, 325] width 22 height 22
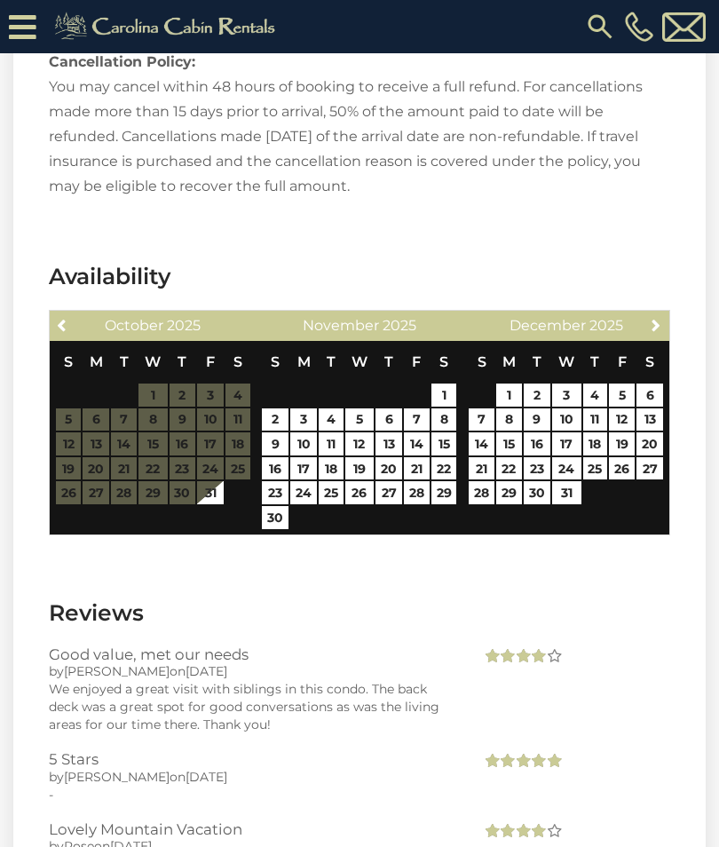
click at [667, 314] on link "Next" at bounding box center [657, 325] width 22 height 22
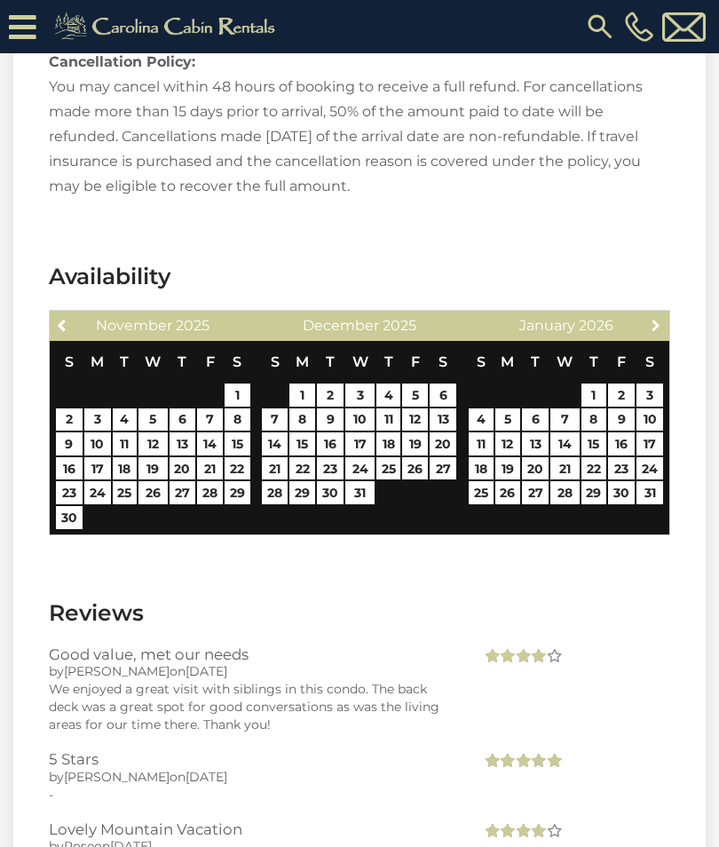
click at [657, 318] on span "Next" at bounding box center [656, 325] width 14 height 14
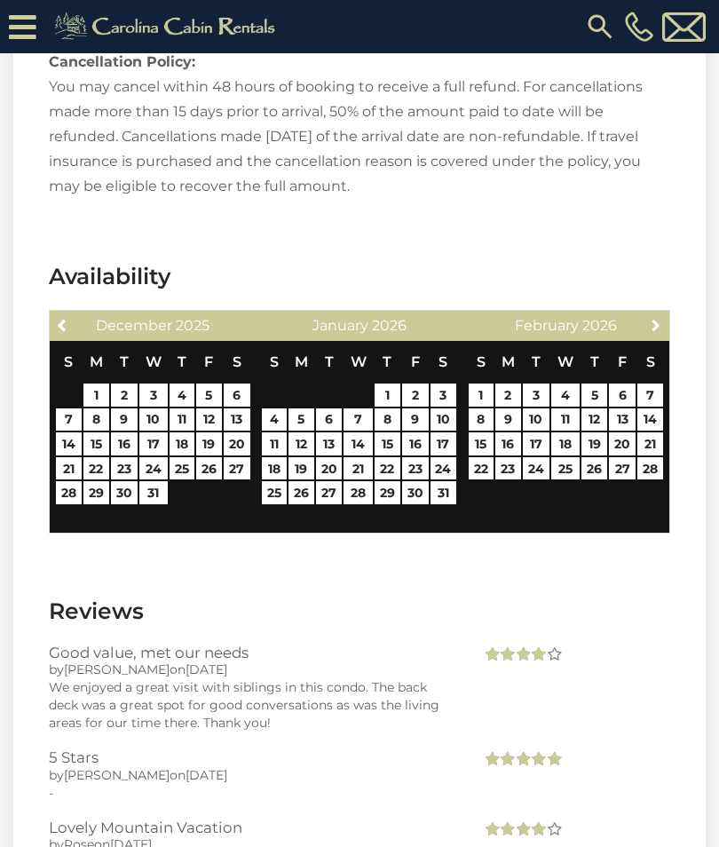
click at [654, 318] on span "Next" at bounding box center [656, 325] width 14 height 14
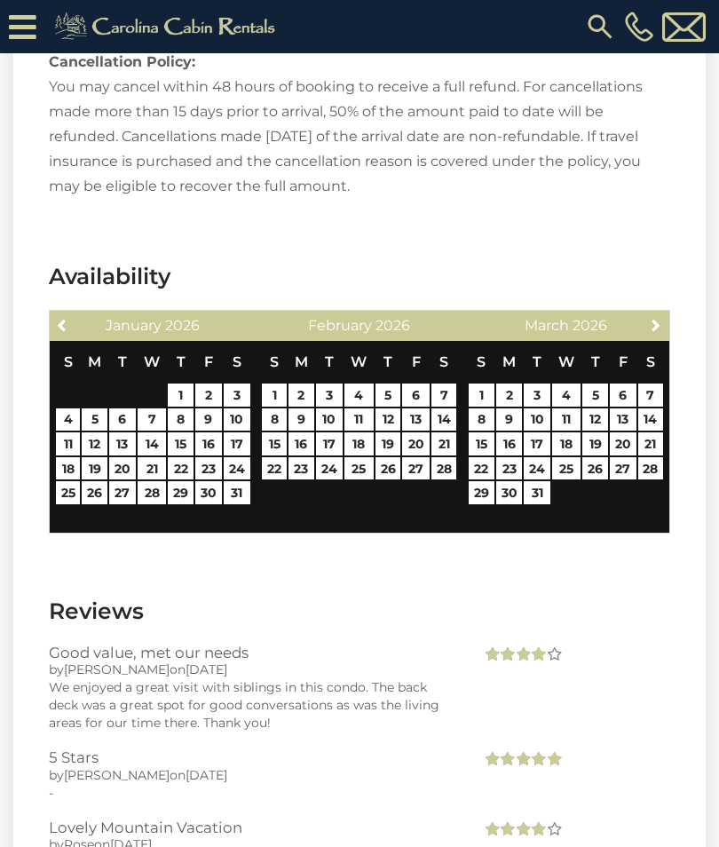
click at [655, 318] on span "Next" at bounding box center [656, 325] width 14 height 14
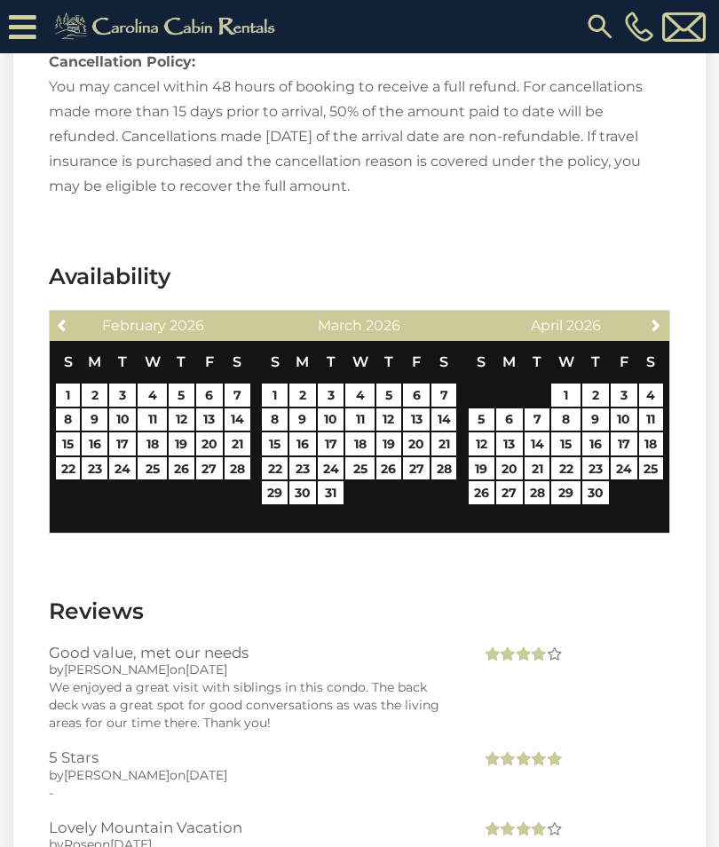
click at [663, 318] on span "Next" at bounding box center [656, 325] width 14 height 14
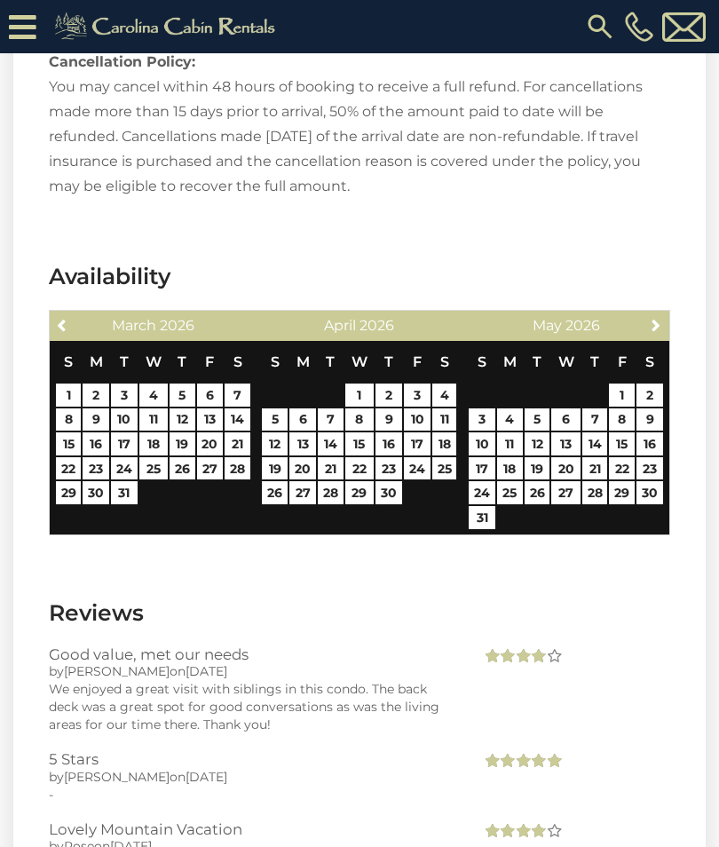
click at [655, 318] on span "Next" at bounding box center [656, 325] width 14 height 14
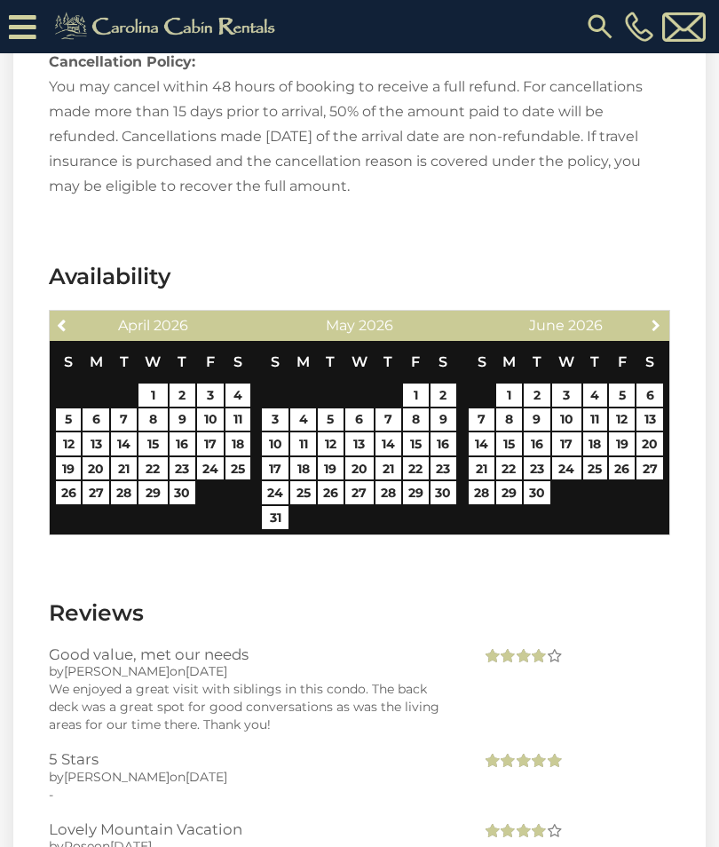
click at [658, 318] on span "Next" at bounding box center [656, 325] width 14 height 14
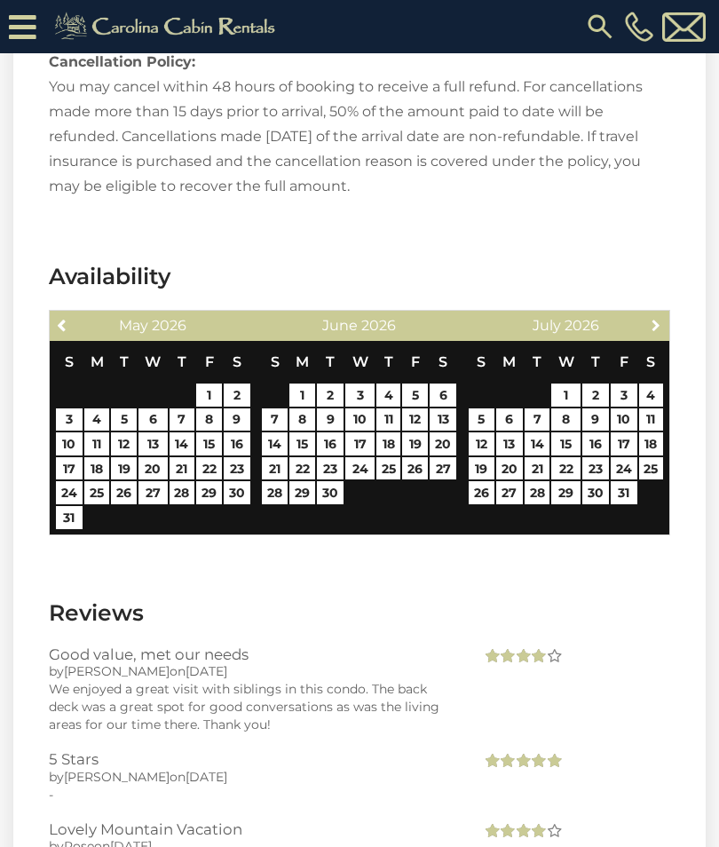
click at [651, 318] on span "Next" at bounding box center [656, 325] width 14 height 14
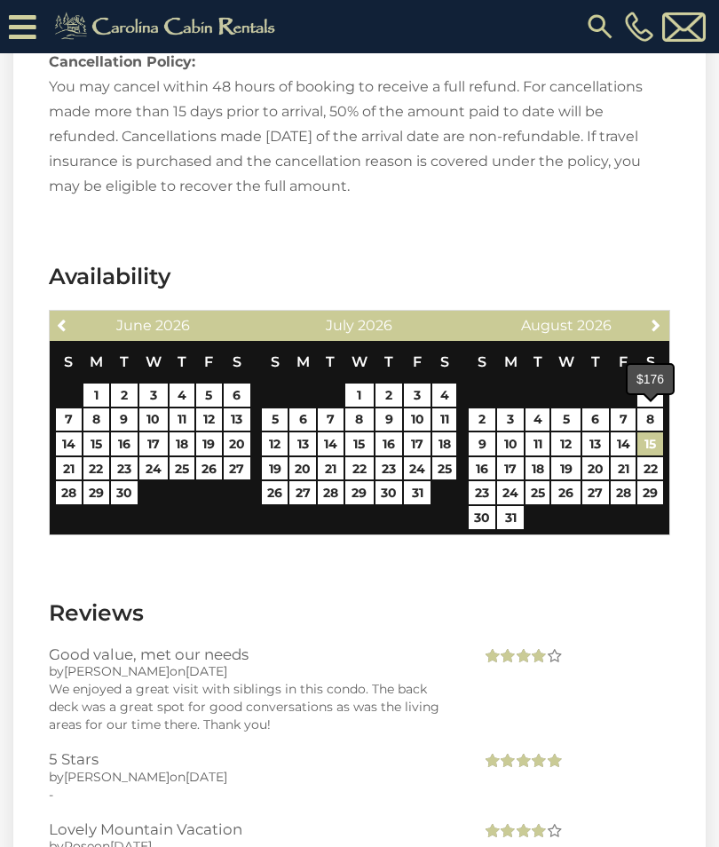
click at [649, 433] on link "15" at bounding box center [651, 444] width 26 height 23
type input "**********"
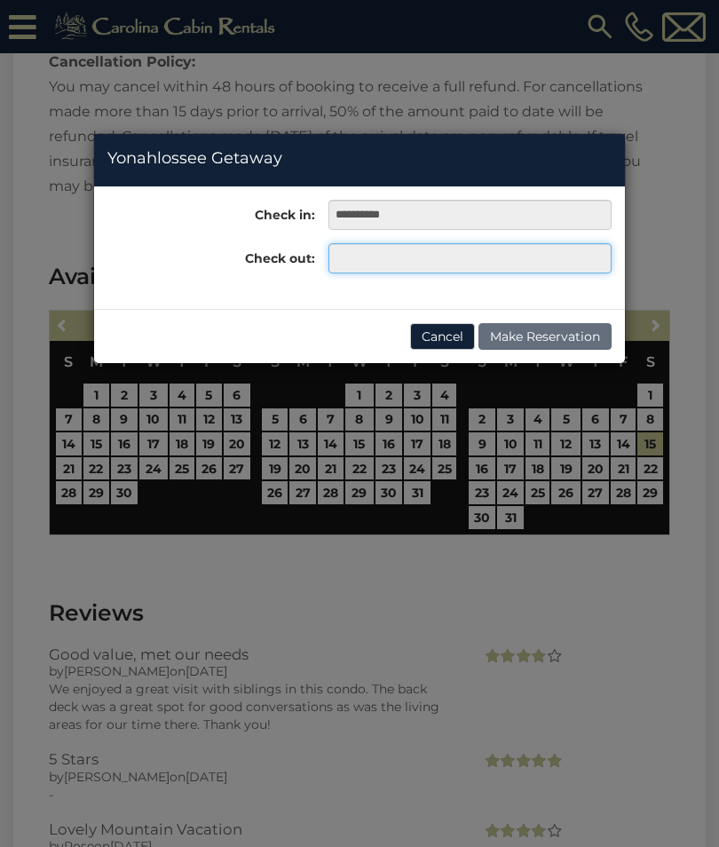
click at [384, 256] on input "text" at bounding box center [470, 258] width 283 height 30
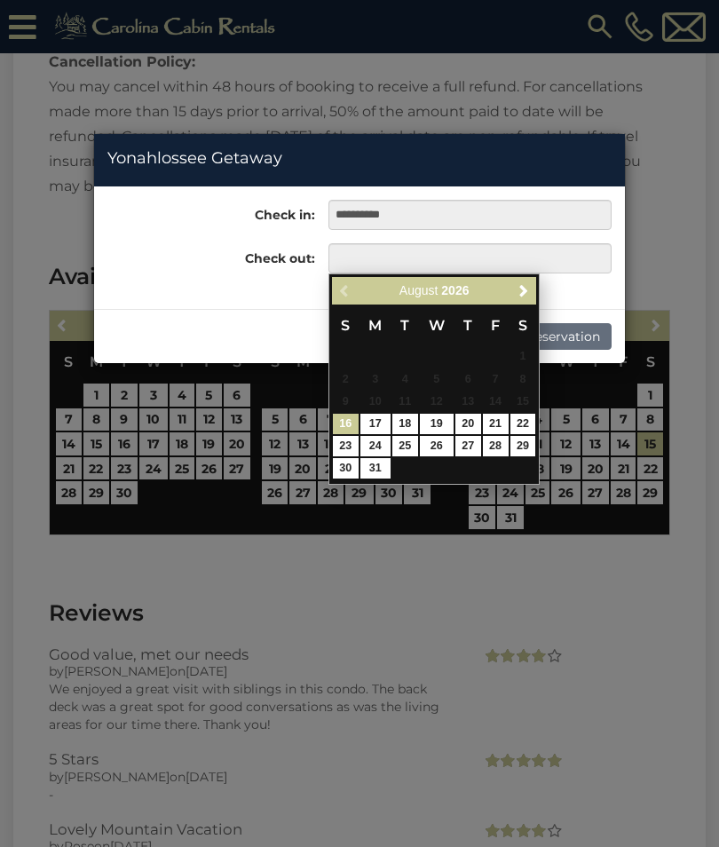
click at [525, 292] on span "Next" at bounding box center [524, 290] width 14 height 14
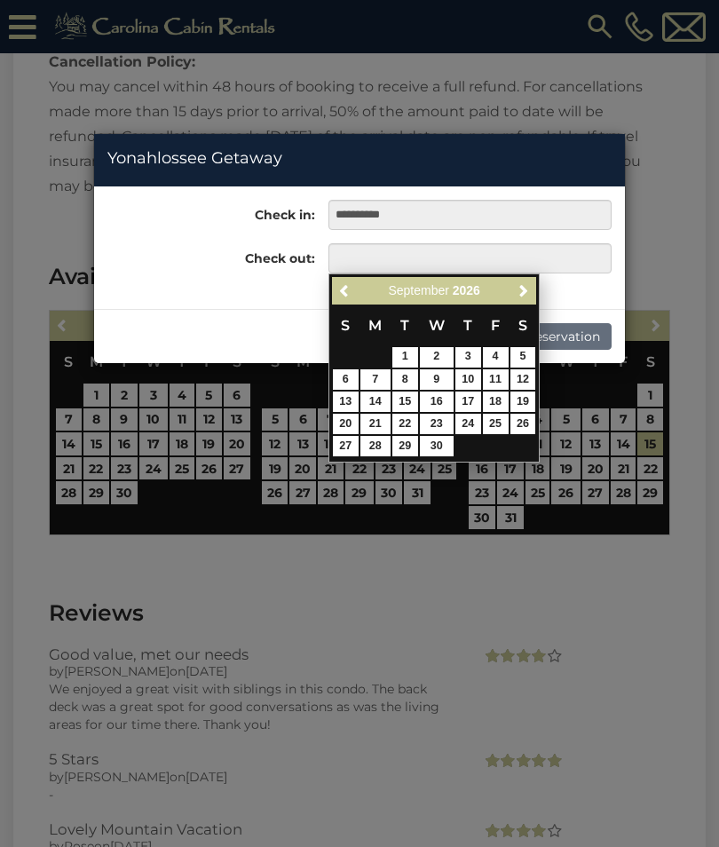
click at [520, 296] on span "Next" at bounding box center [524, 290] width 14 height 14
click at [348, 295] on span "Previous" at bounding box center [345, 290] width 14 height 14
click at [405, 400] on link "15" at bounding box center [406, 402] width 26 height 20
type input "**********"
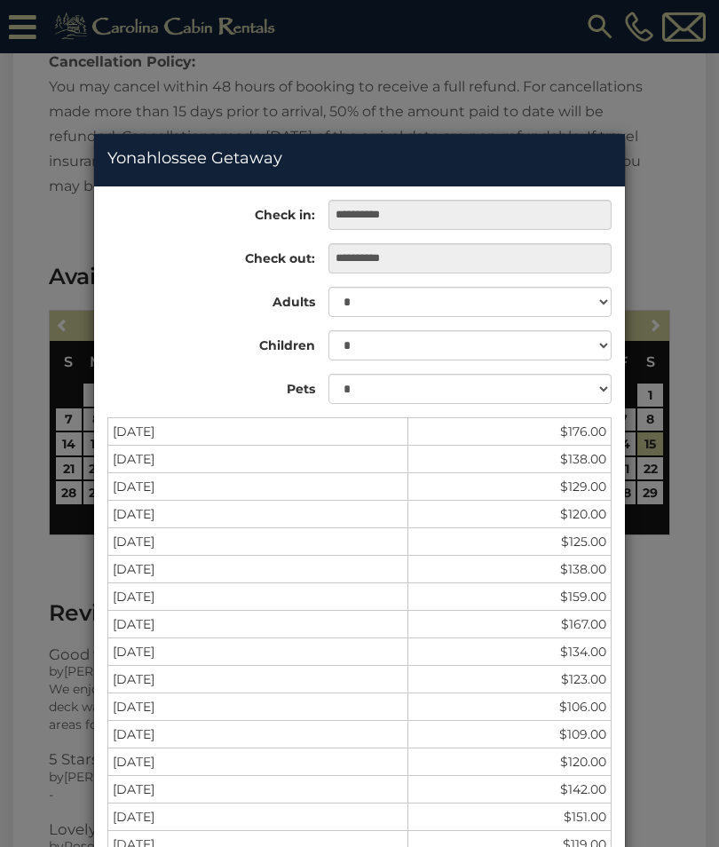
scroll to position [0, 0]
click at [656, 630] on div "**********" at bounding box center [359, 423] width 719 height 847
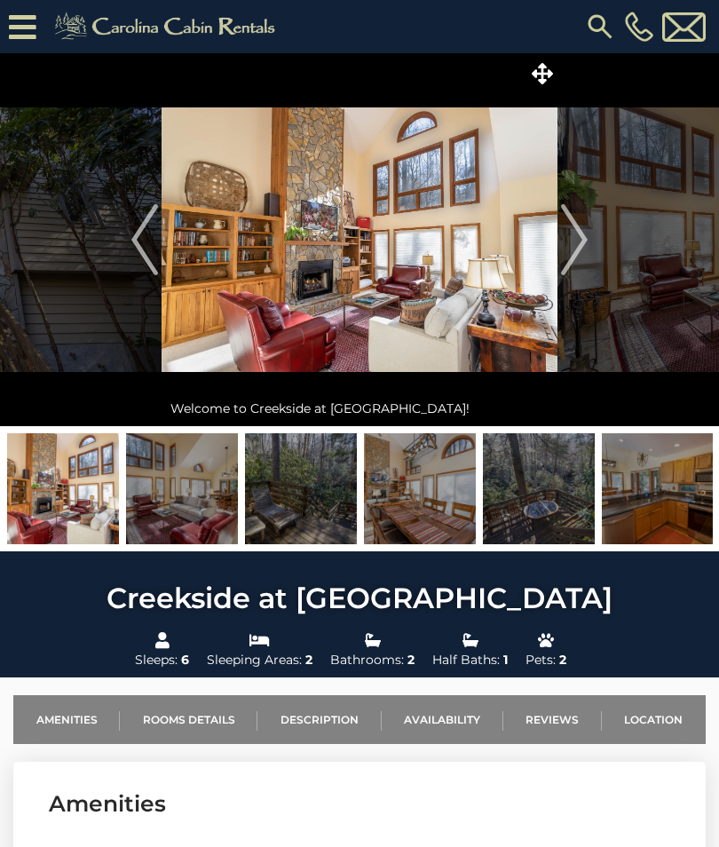
click at [569, 258] on img "Next" at bounding box center [574, 239] width 27 height 71
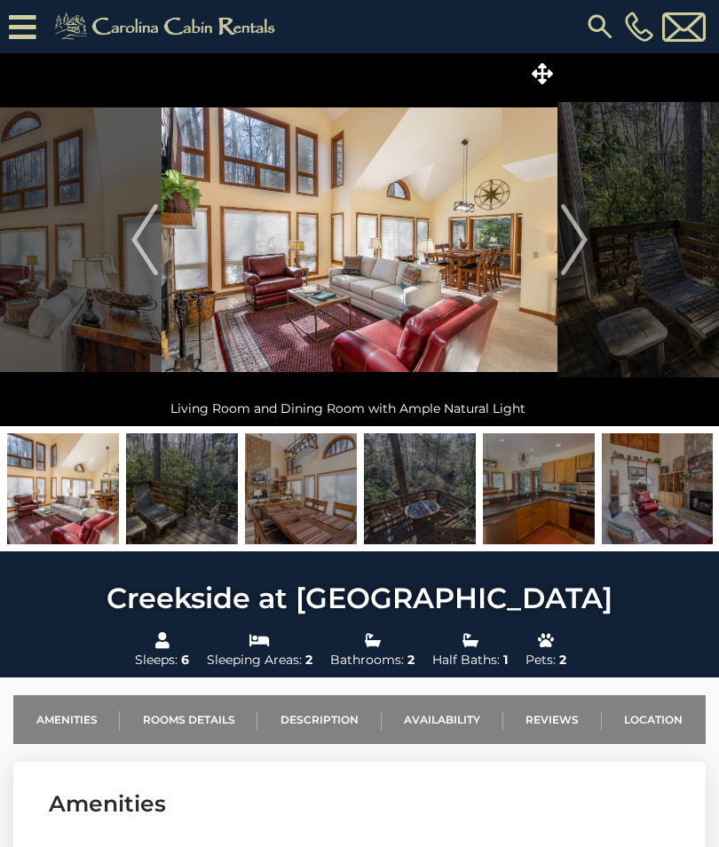
click at [571, 250] on img "Next" at bounding box center [574, 239] width 27 height 71
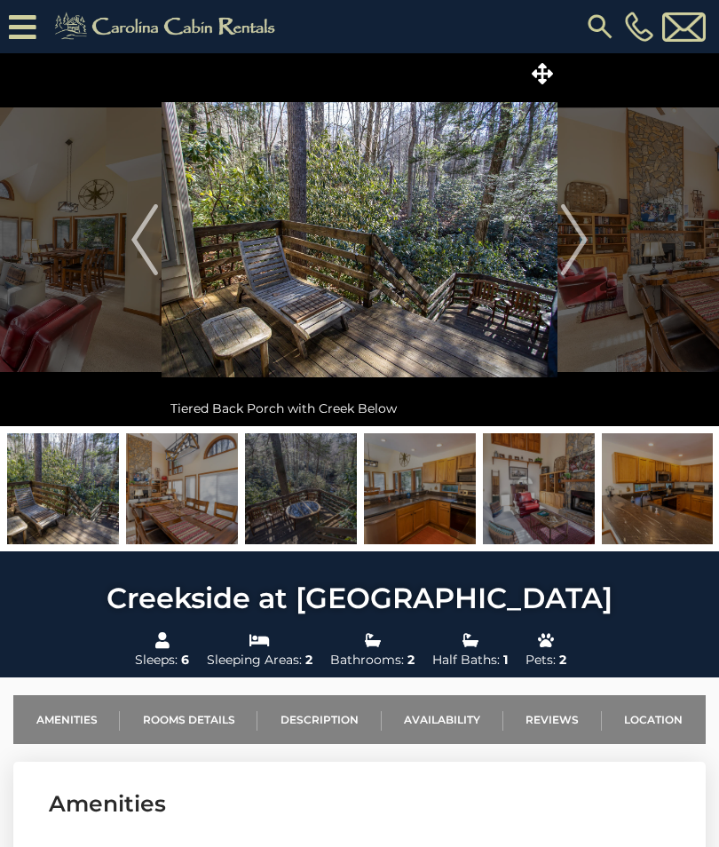
click at [579, 250] on img "Next" at bounding box center [574, 239] width 27 height 71
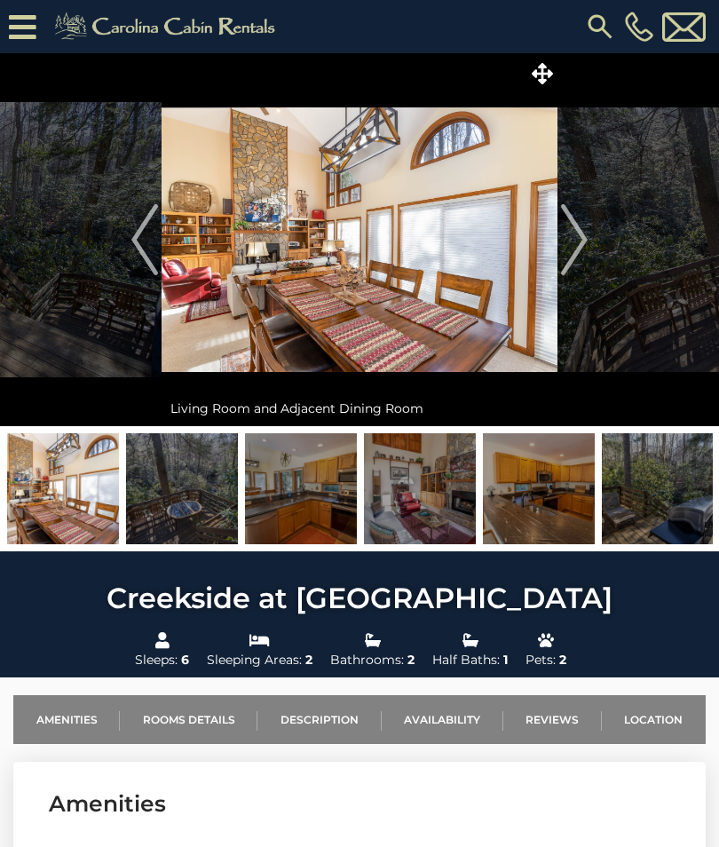
click at [574, 253] on img "Next" at bounding box center [574, 239] width 27 height 71
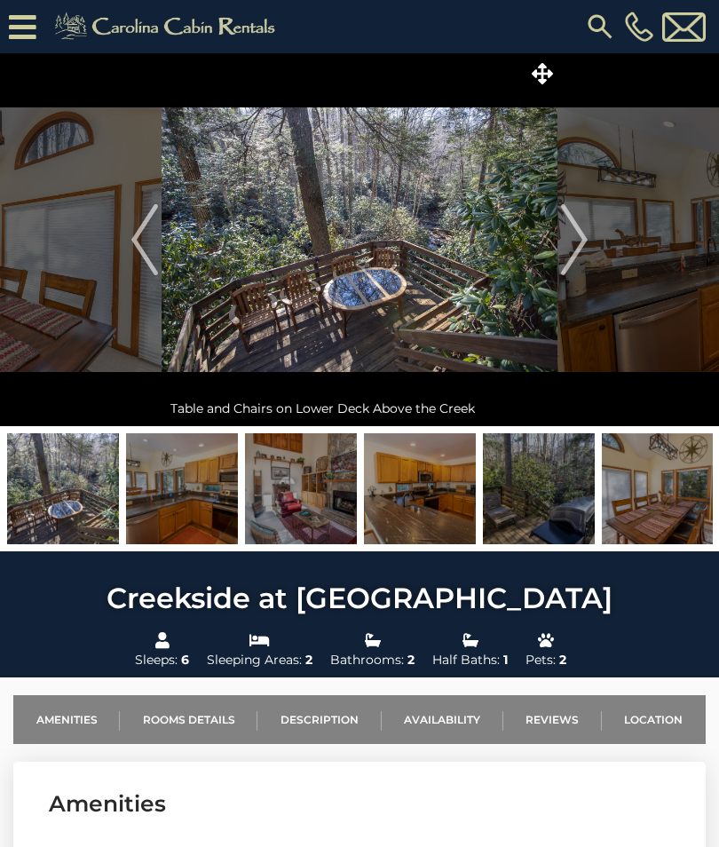
click at [577, 248] on img "Next" at bounding box center [574, 239] width 27 height 71
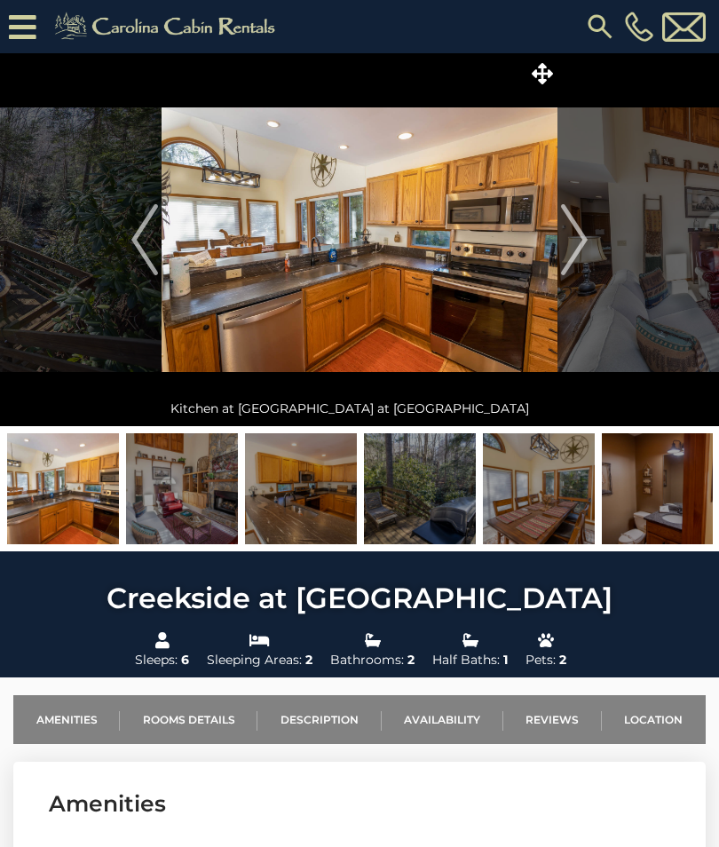
click at [578, 243] on img "Next" at bounding box center [574, 239] width 27 height 71
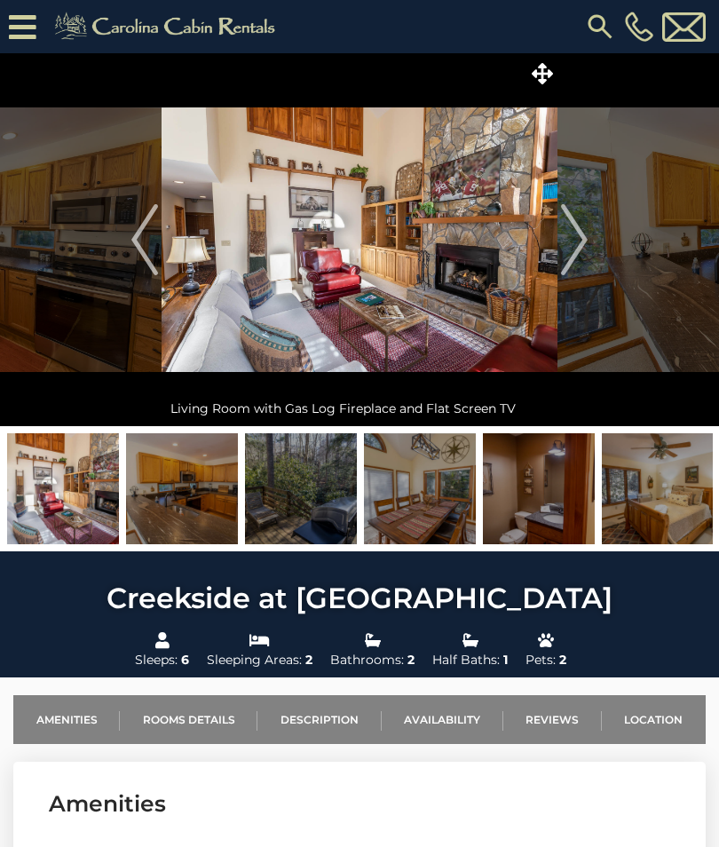
click at [587, 248] on img "Next" at bounding box center [574, 239] width 27 height 71
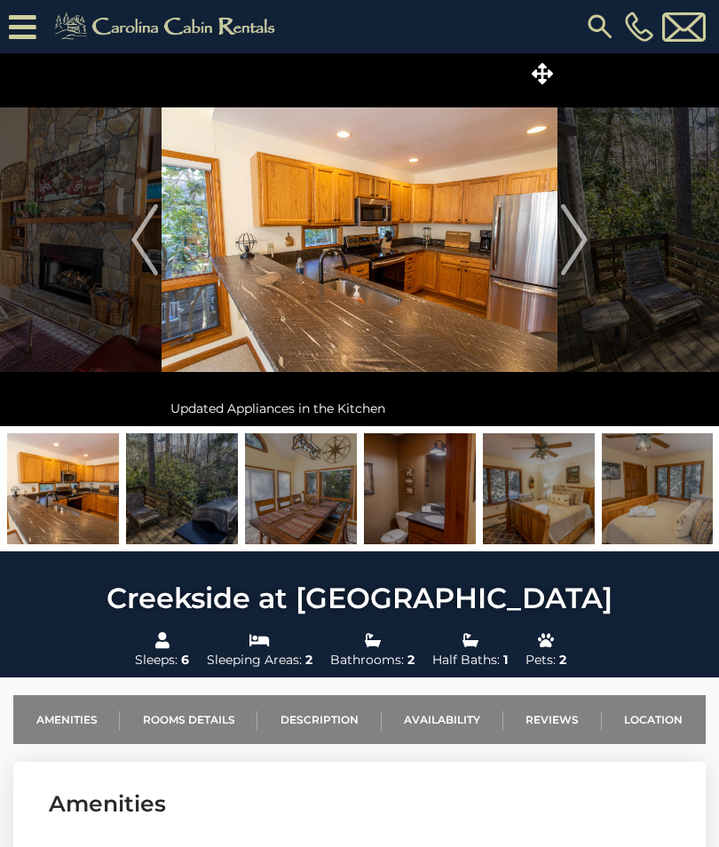
click at [584, 242] on img "Next" at bounding box center [574, 239] width 27 height 71
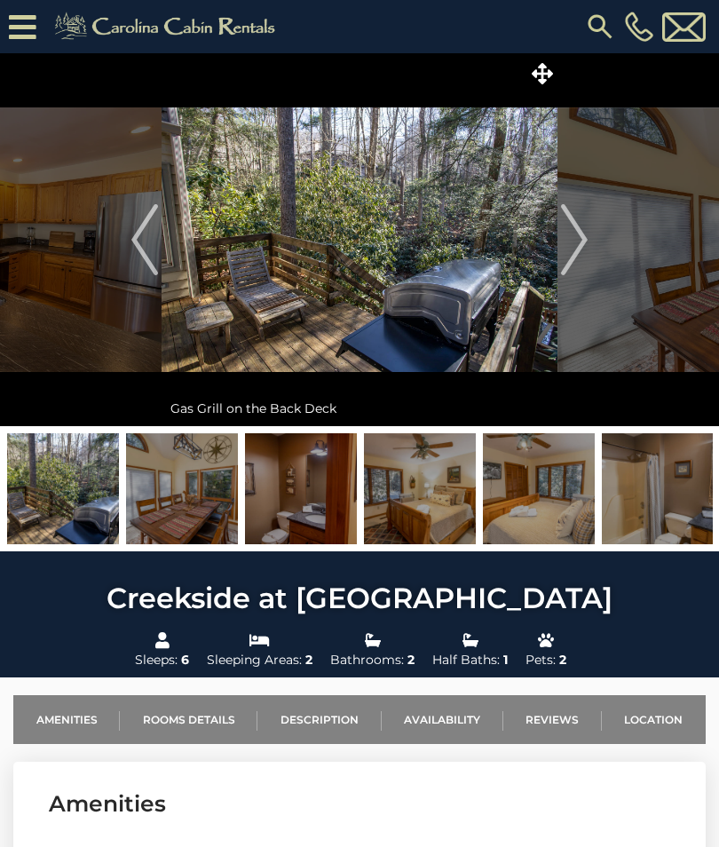
click at [569, 253] on img "Next" at bounding box center [574, 239] width 27 height 71
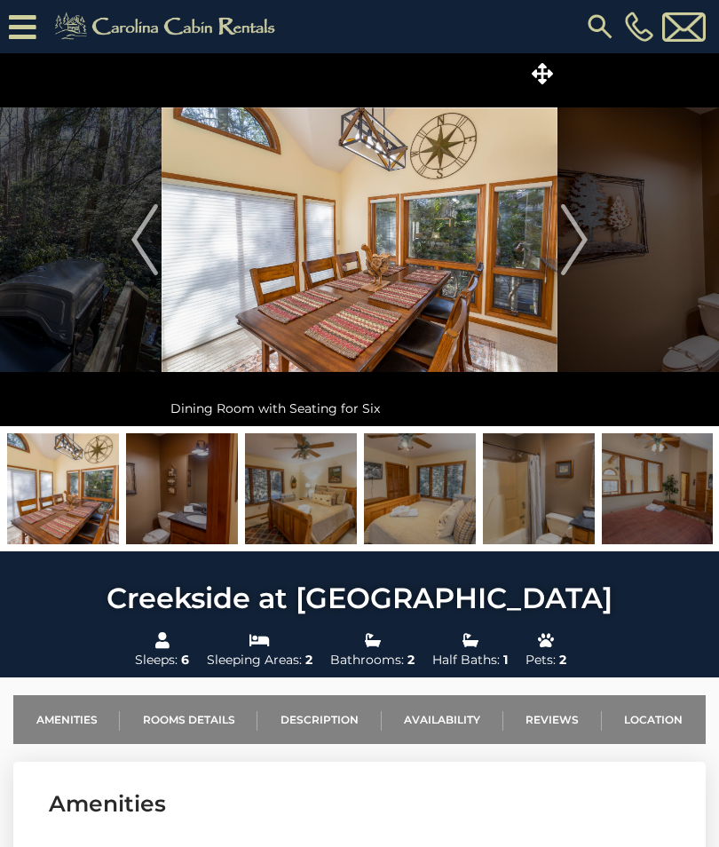
click at [573, 248] on img "Next" at bounding box center [574, 239] width 27 height 71
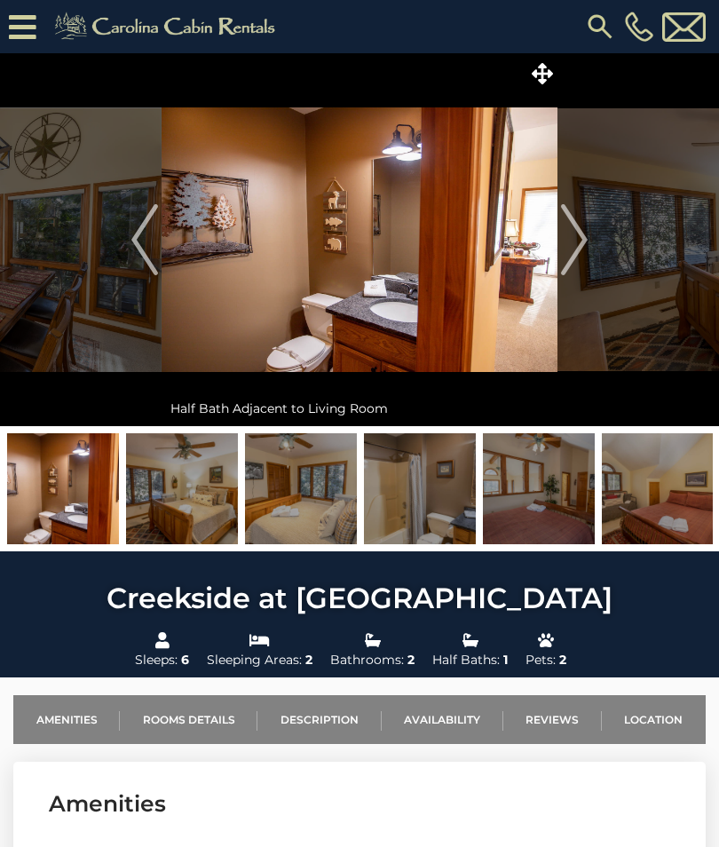
click at [577, 249] on img "Next" at bounding box center [574, 239] width 27 height 71
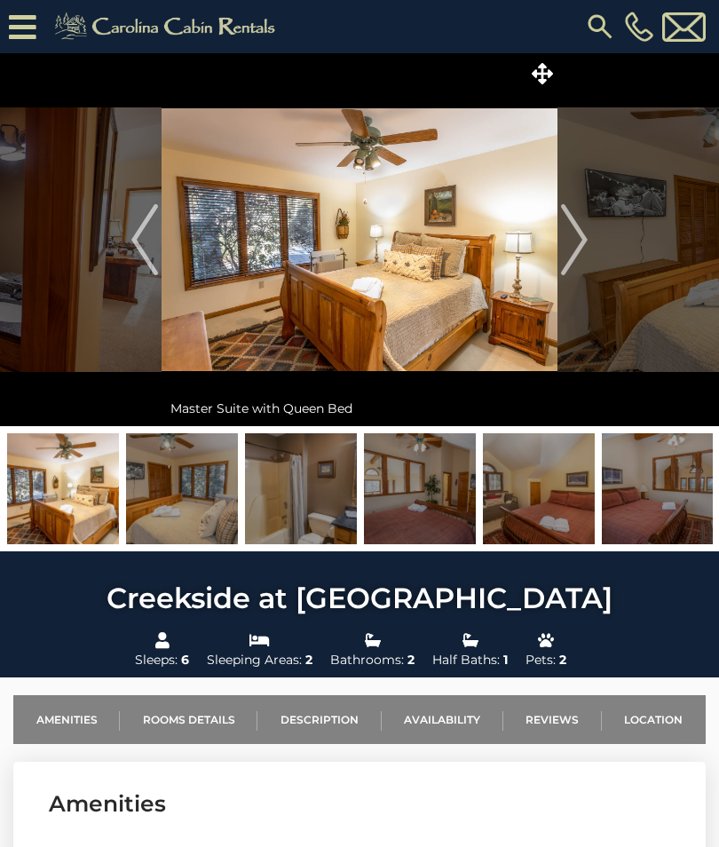
click at [576, 242] on img "Next" at bounding box center [574, 239] width 27 height 71
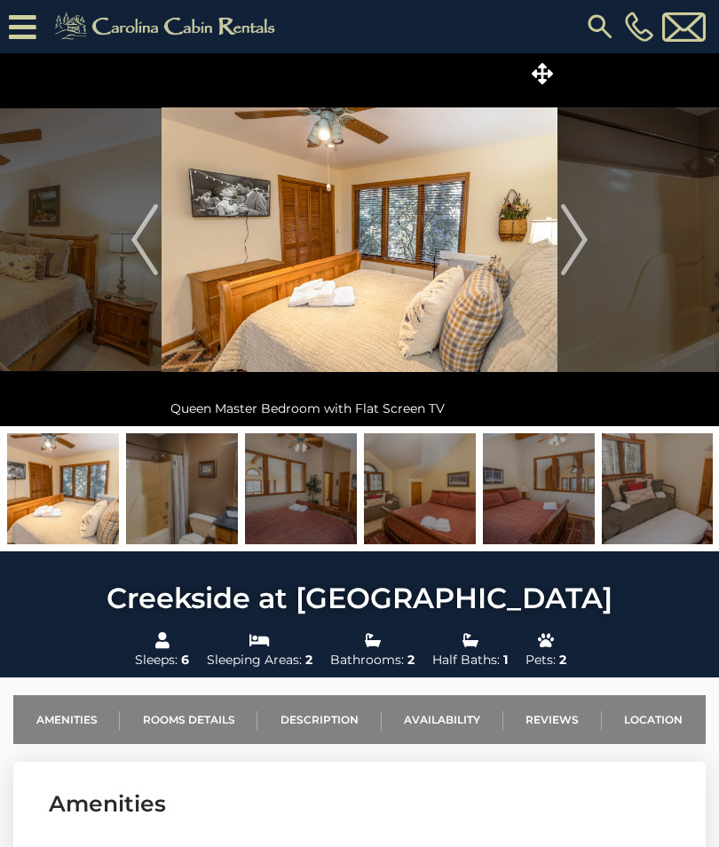
click at [576, 248] on img "Next" at bounding box center [574, 239] width 27 height 71
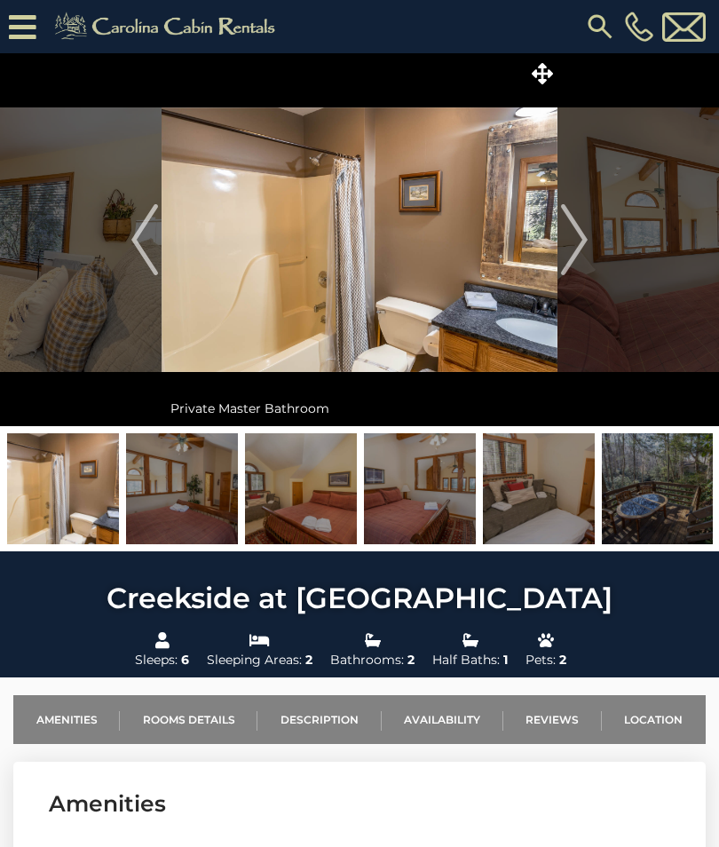
click at [570, 249] on img "Next" at bounding box center [574, 239] width 27 height 71
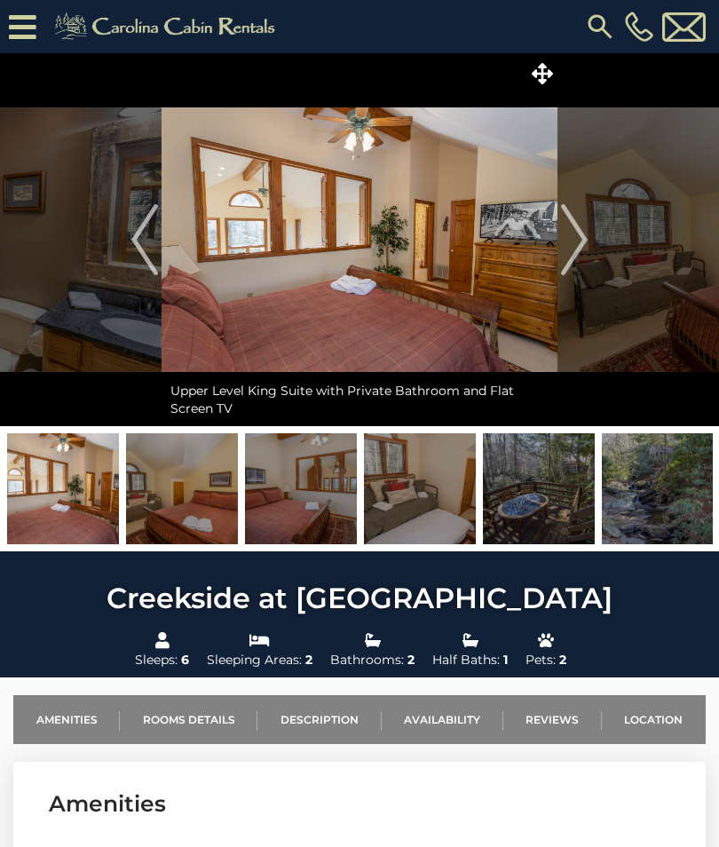
click at [568, 250] on img "Next" at bounding box center [574, 239] width 27 height 71
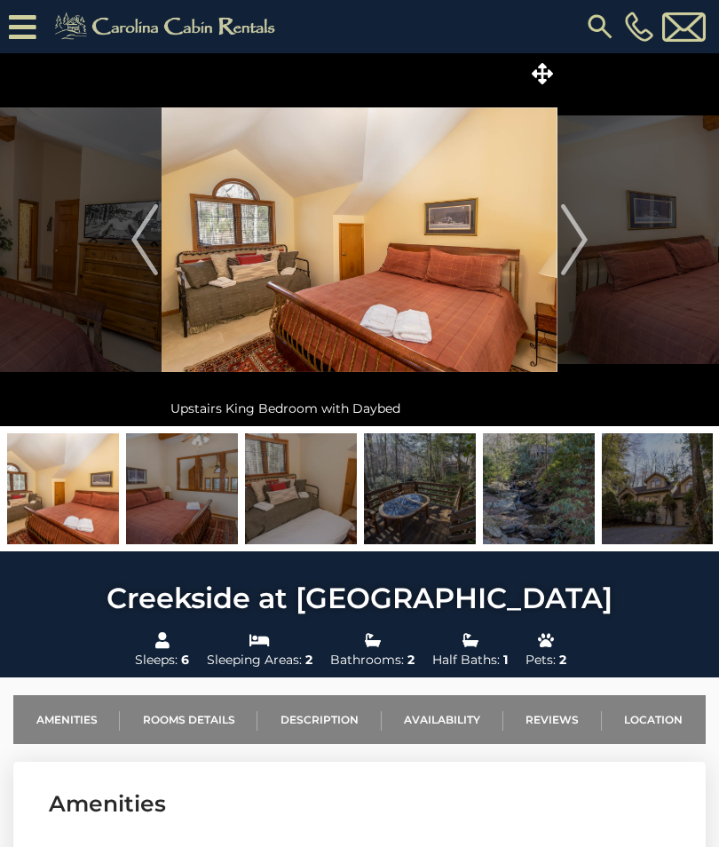
click at [568, 244] on img "Next" at bounding box center [574, 239] width 27 height 71
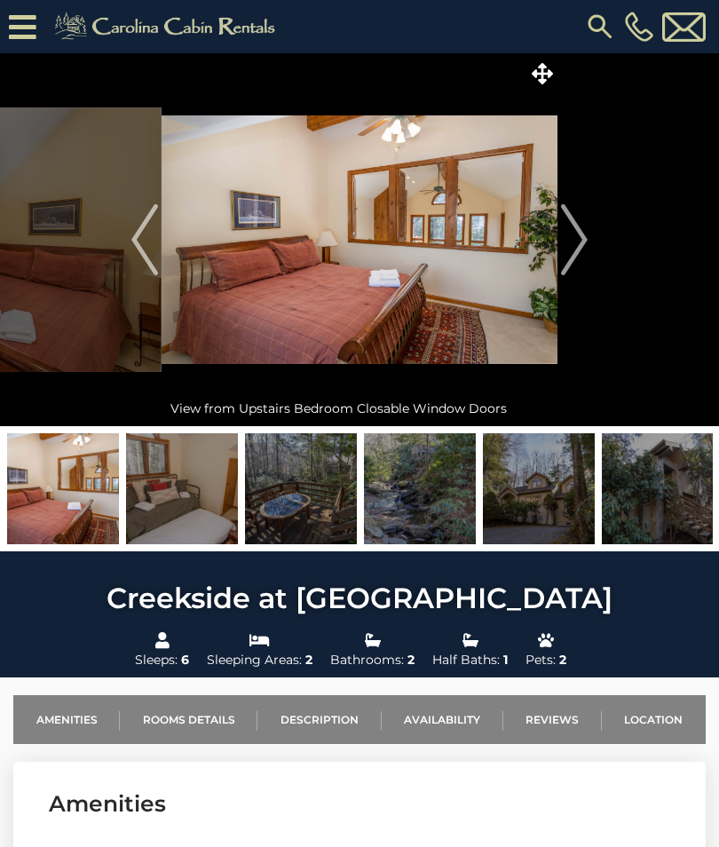
click at [581, 242] on img "Next" at bounding box center [574, 239] width 27 height 71
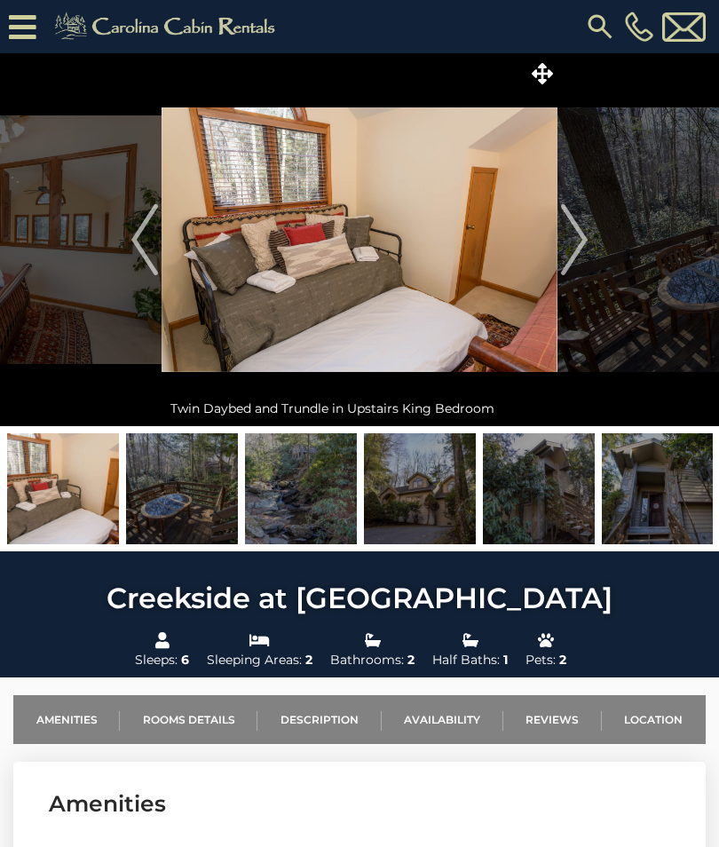
click at [563, 247] on img "Next" at bounding box center [574, 239] width 27 height 71
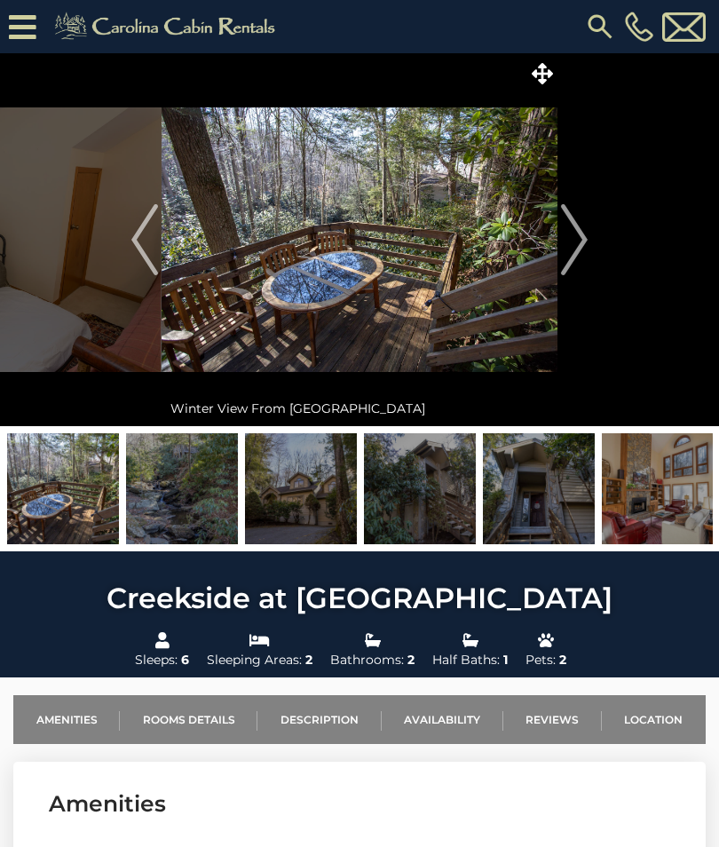
click at [576, 250] on img "Next" at bounding box center [574, 239] width 27 height 71
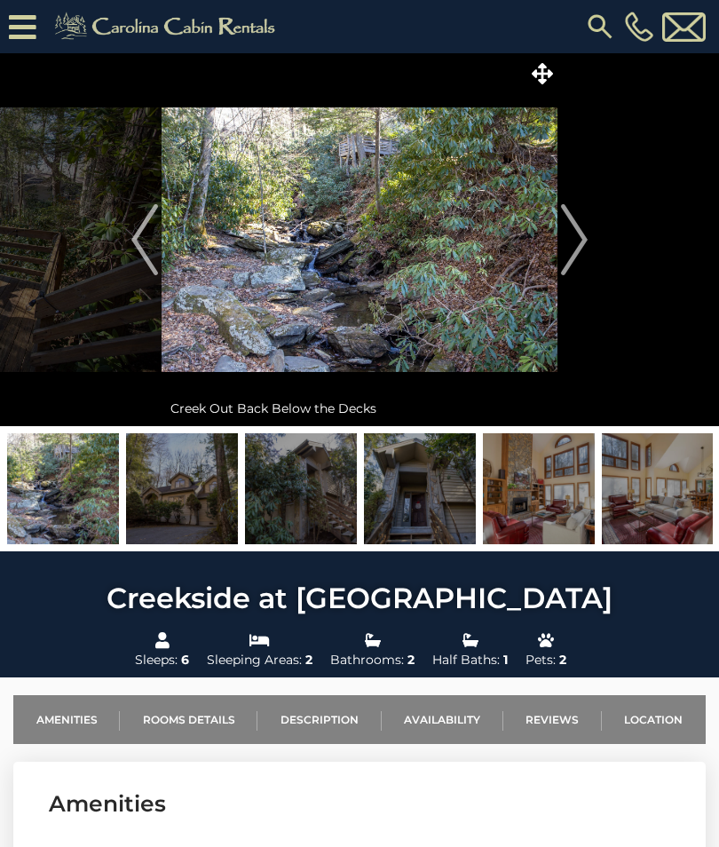
click at [577, 250] on img "Next" at bounding box center [574, 239] width 27 height 71
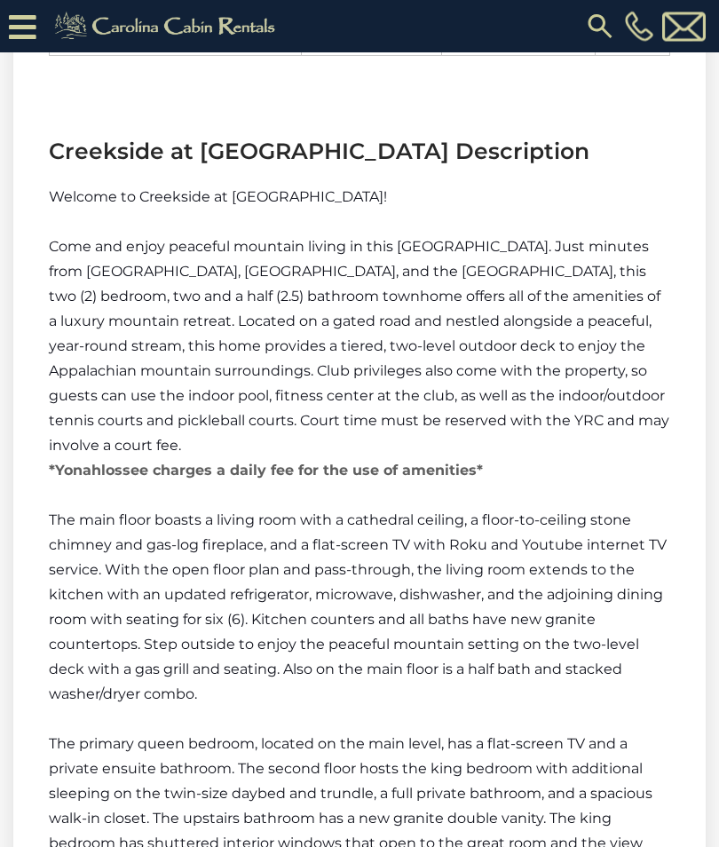
scroll to position [1856, 0]
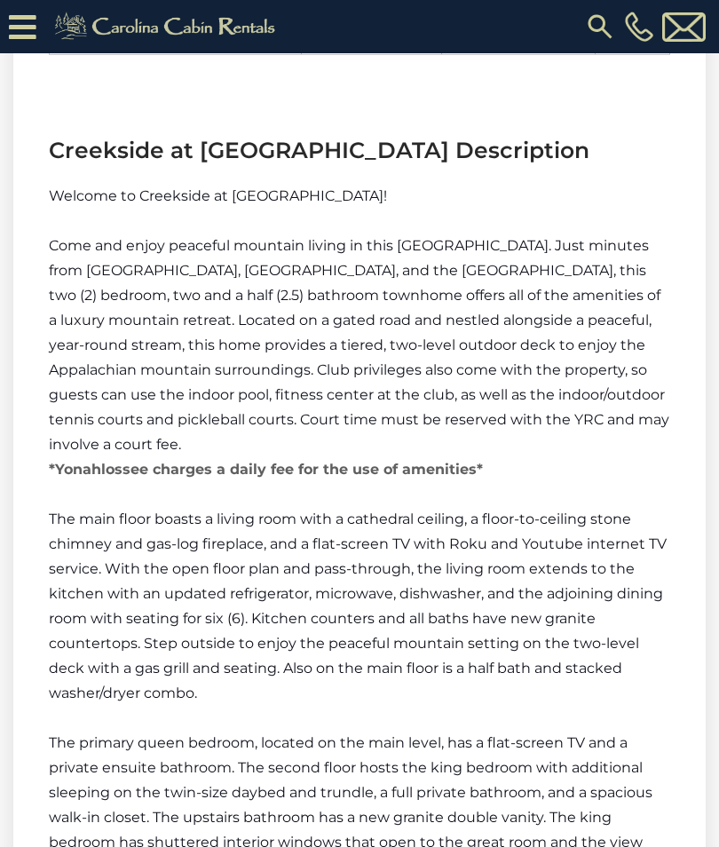
click at [592, 608] on p "The main floor boasts a living room with a cathedral ceiling, a floor-to-ceilin…" at bounding box center [360, 606] width 622 height 199
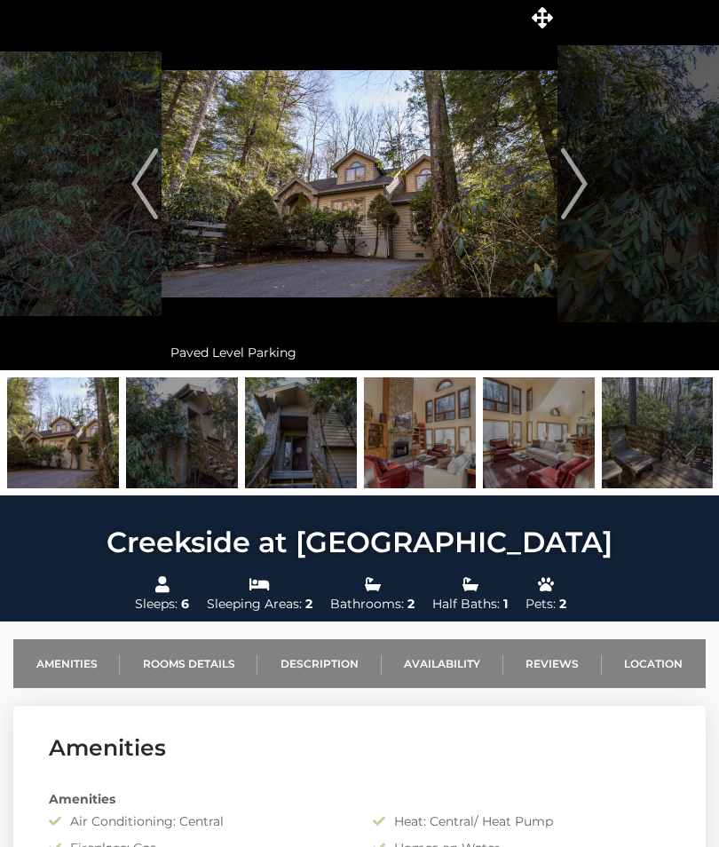
scroll to position [0, 0]
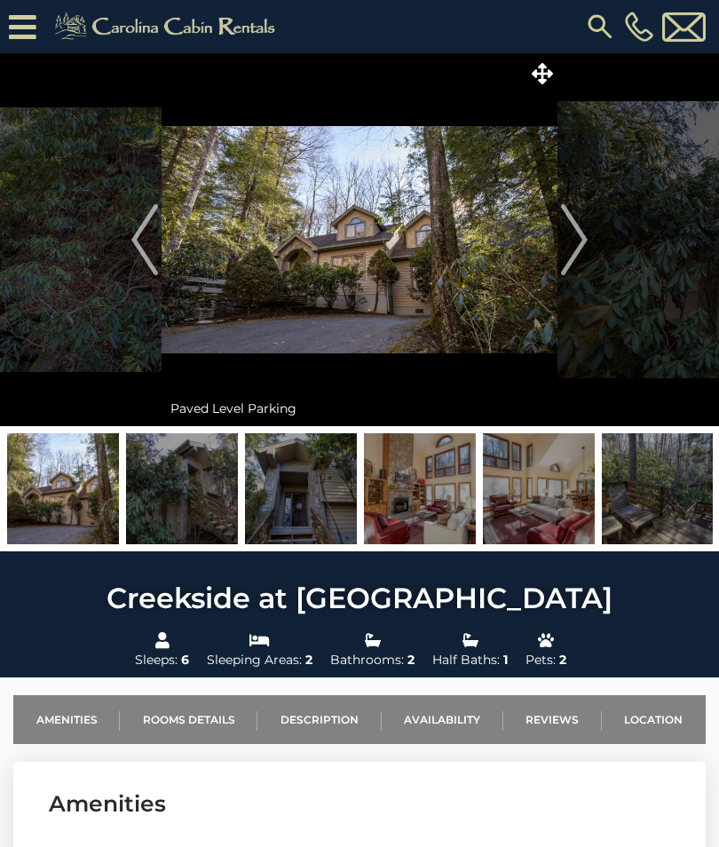
click at [588, 226] on img "Next" at bounding box center [574, 239] width 27 height 71
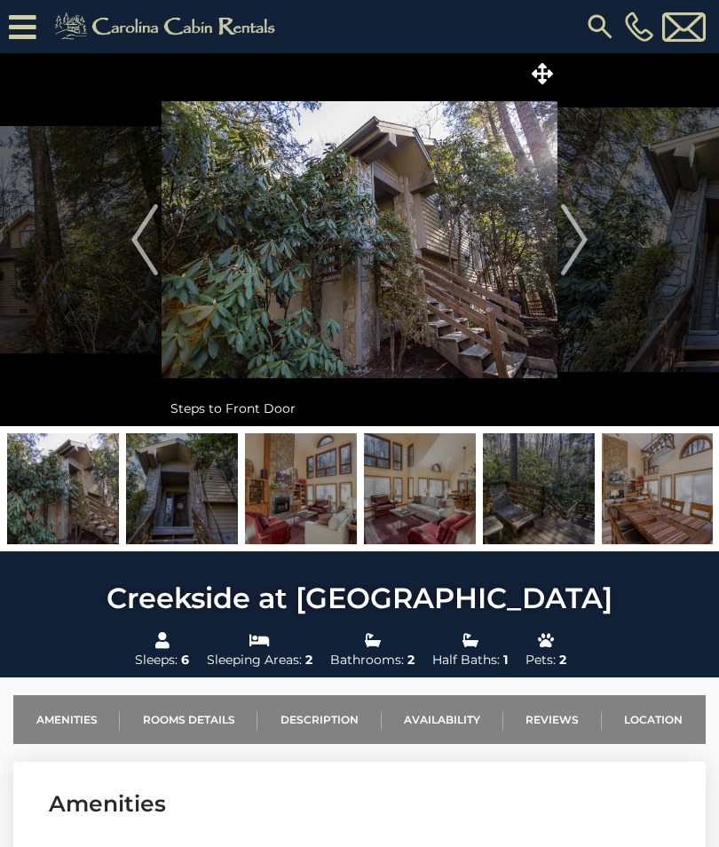
click at [589, 242] on button "Next" at bounding box center [575, 239] width 34 height 373
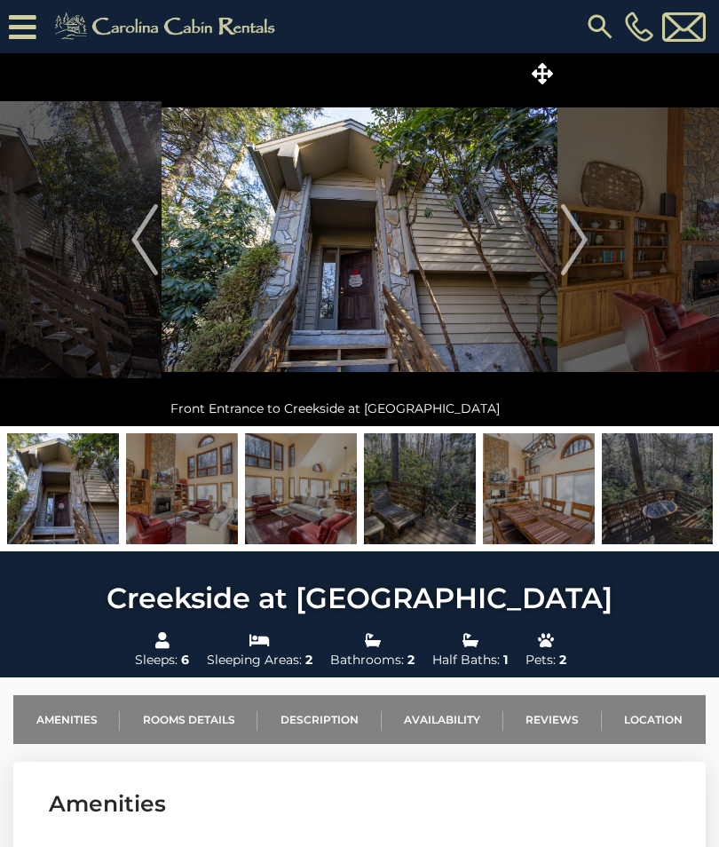
click at [591, 236] on button "Next" at bounding box center [575, 239] width 34 height 373
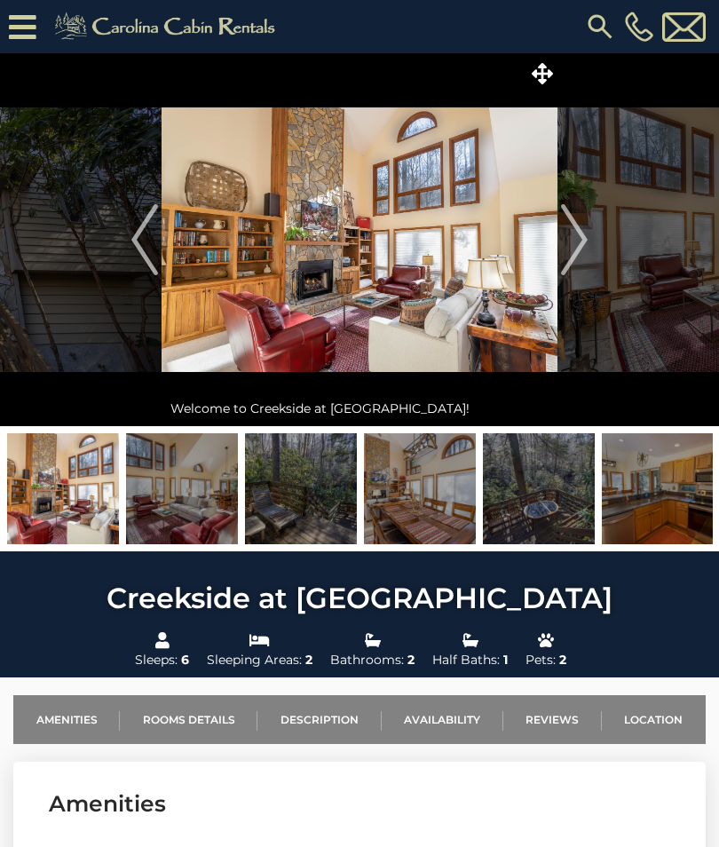
click at [590, 248] on button "Next" at bounding box center [575, 239] width 34 height 373
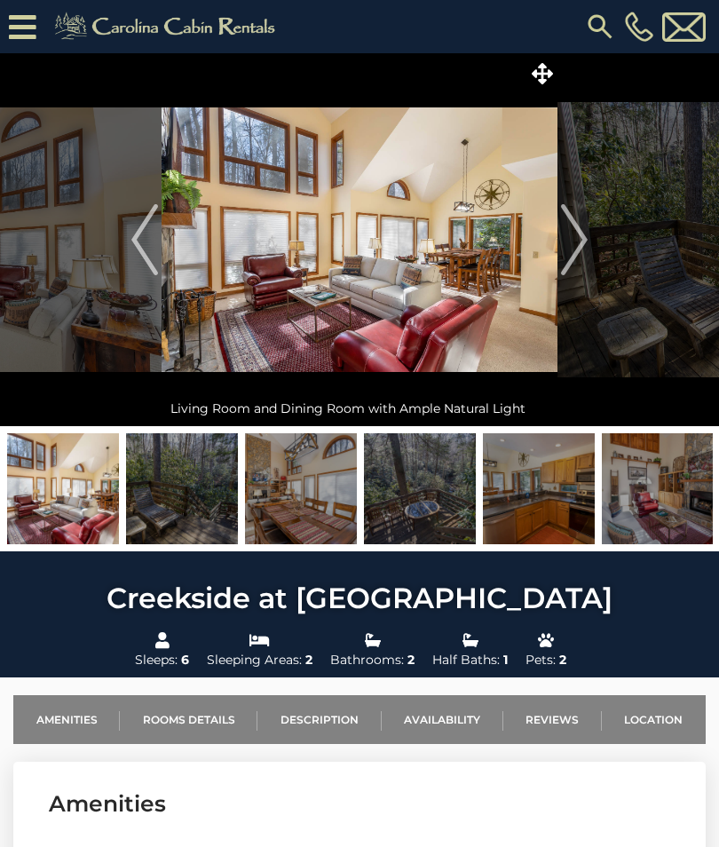
click at [569, 222] on img "Next" at bounding box center [574, 239] width 27 height 71
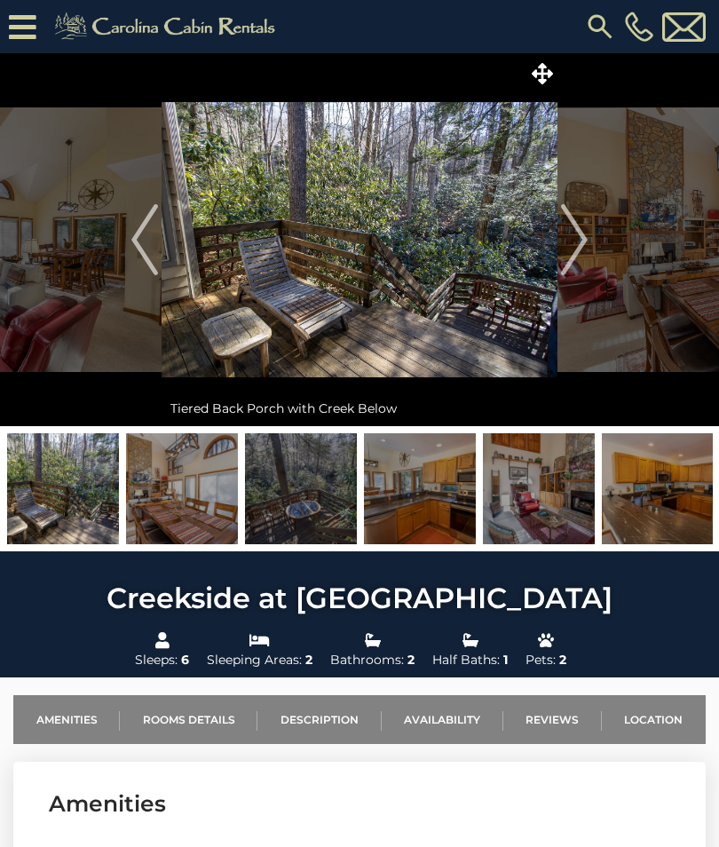
click at [578, 248] on img "Next" at bounding box center [574, 239] width 27 height 71
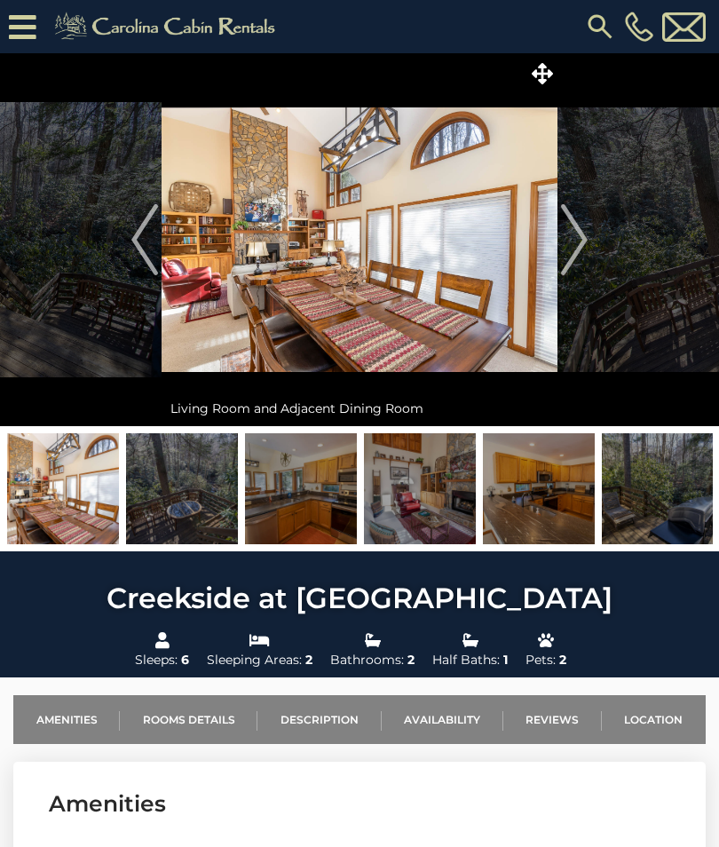
click at [570, 239] on img "Next" at bounding box center [574, 239] width 27 height 71
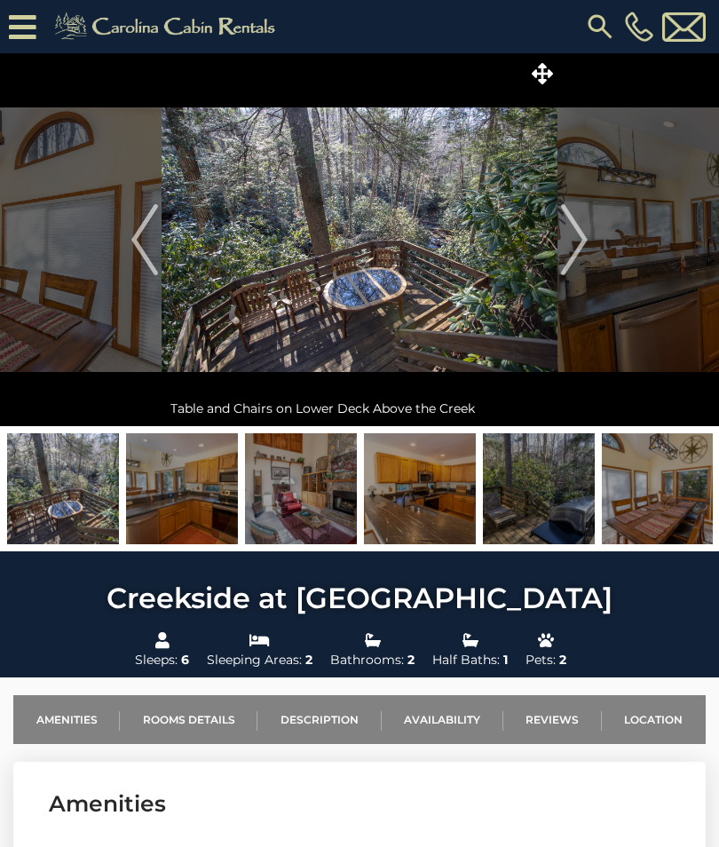
click at [569, 247] on img "Next" at bounding box center [574, 239] width 27 height 71
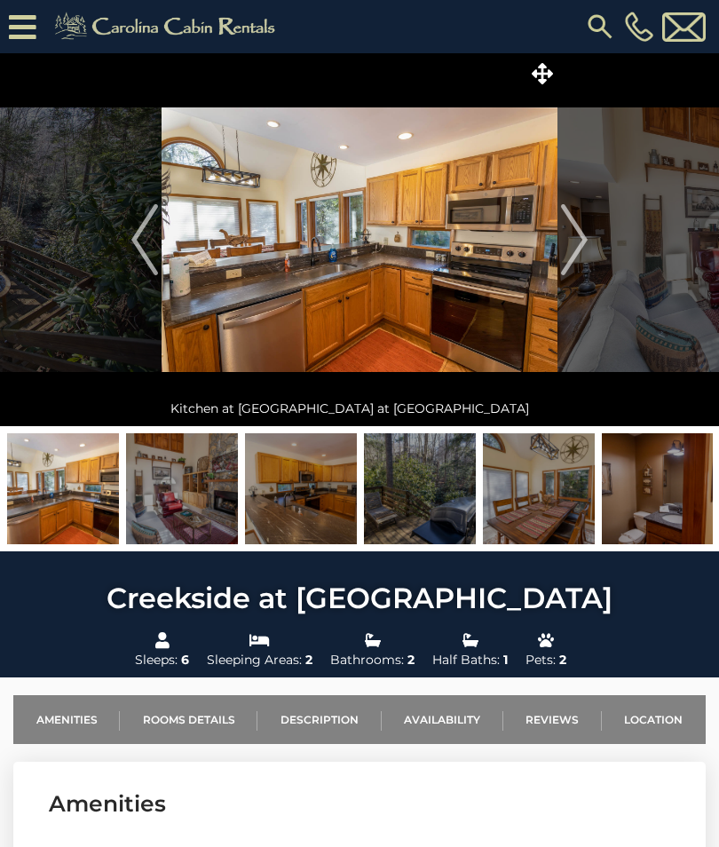
click at [588, 254] on img "Next" at bounding box center [574, 239] width 27 height 71
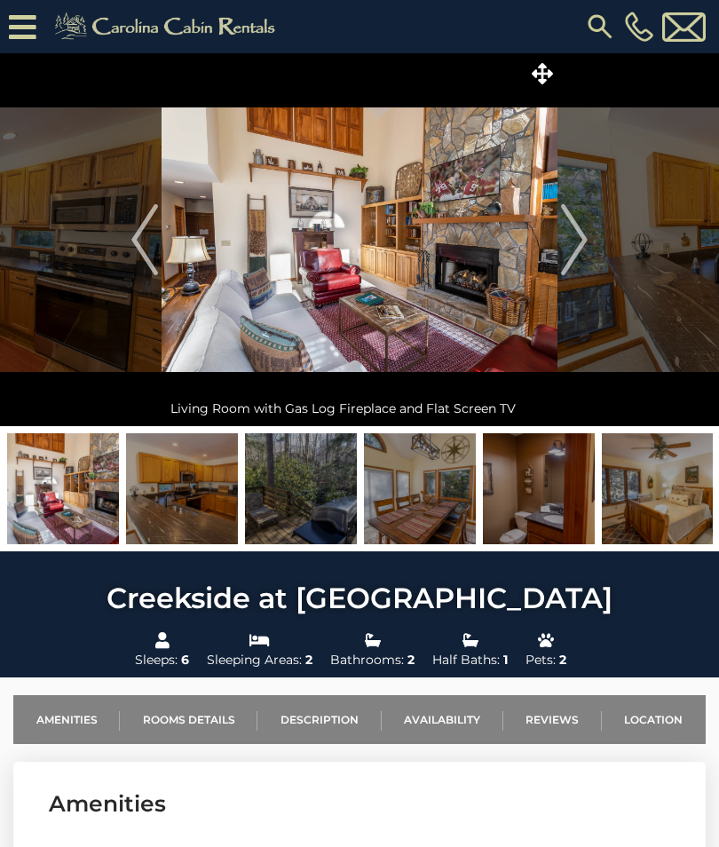
click at [578, 253] on img "Next" at bounding box center [574, 239] width 27 height 71
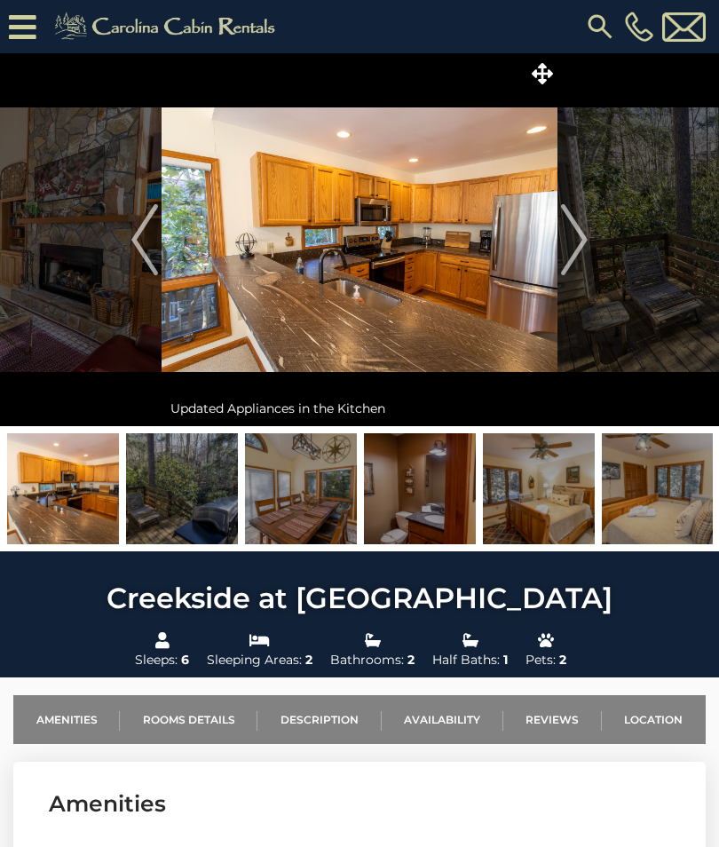
click at [576, 250] on img "Next" at bounding box center [574, 239] width 27 height 71
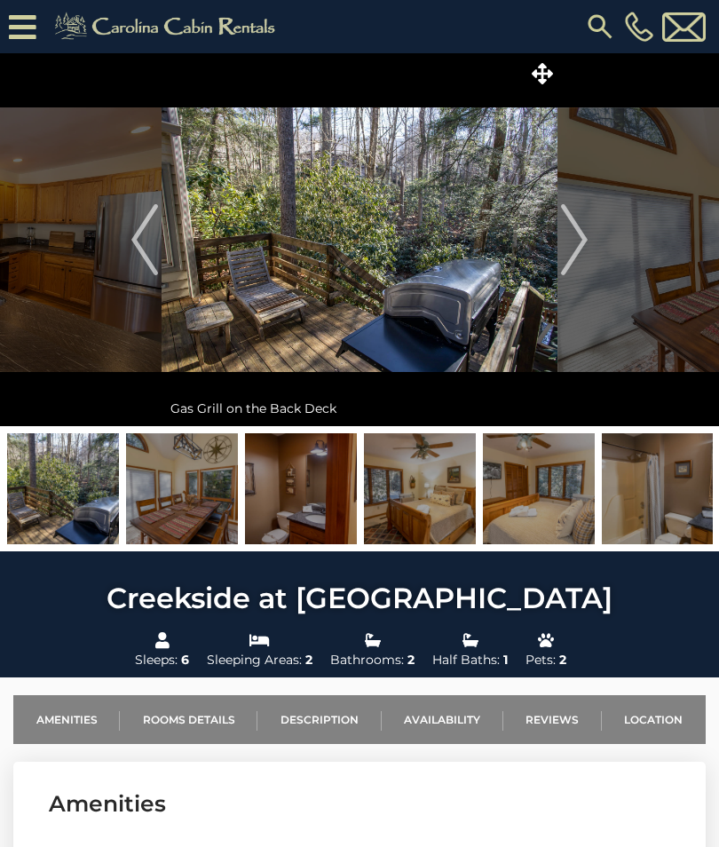
click at [583, 243] on img "Next" at bounding box center [574, 239] width 27 height 71
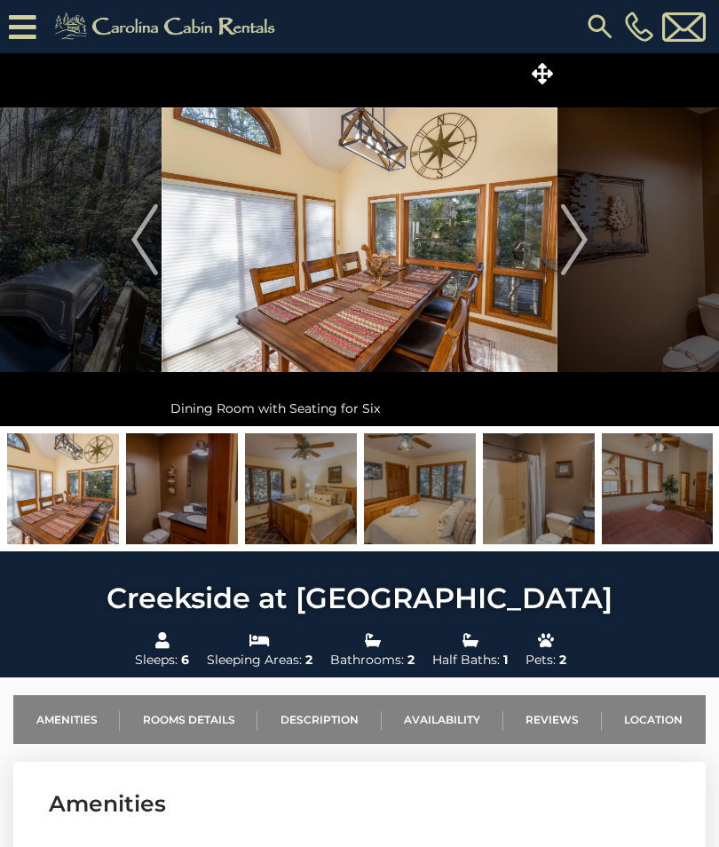
click at [574, 251] on img "Next" at bounding box center [574, 239] width 27 height 71
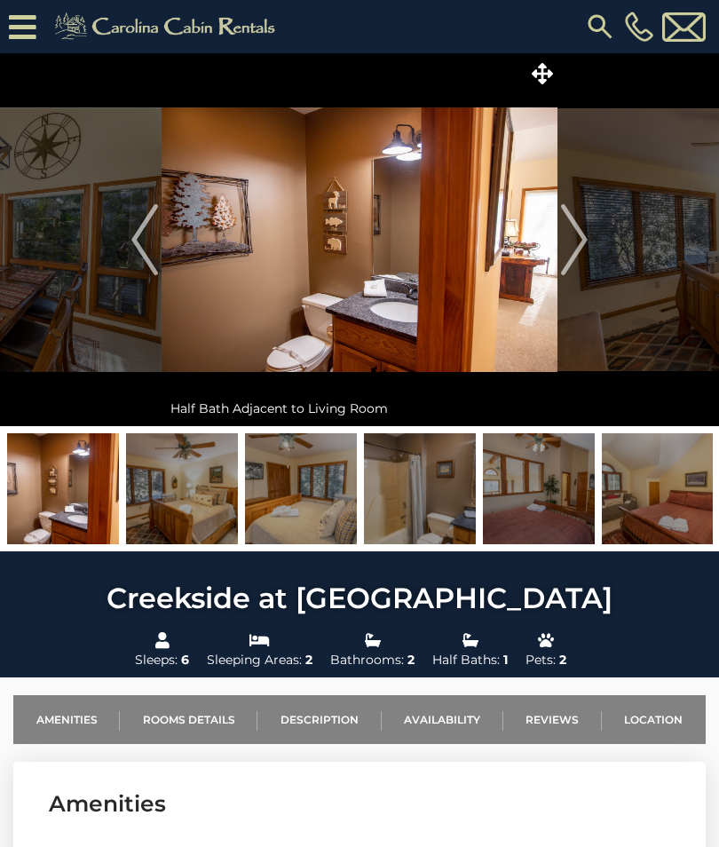
click at [580, 250] on img "Next" at bounding box center [574, 239] width 27 height 71
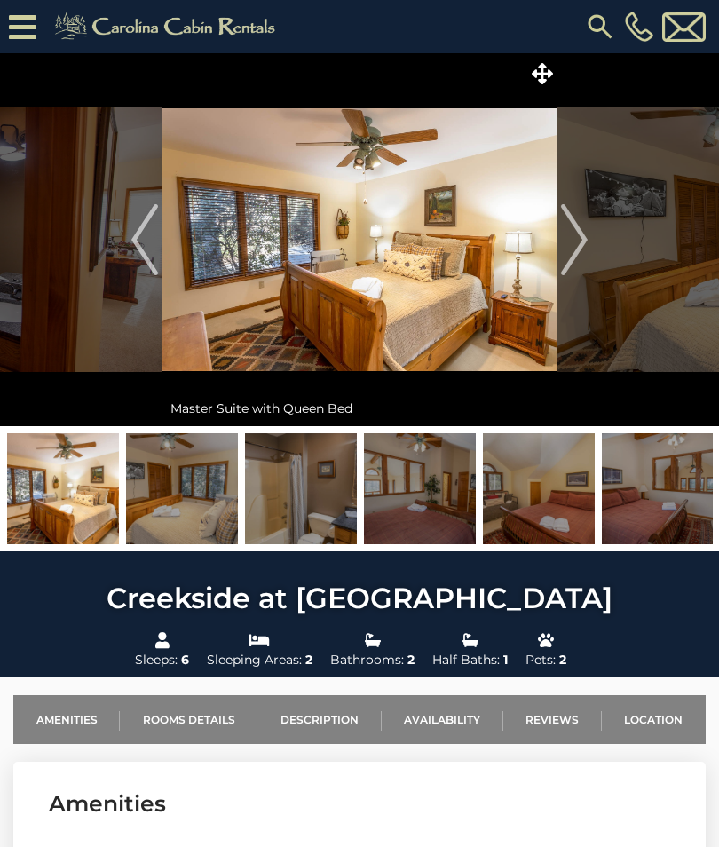
click at [574, 261] on img "Next" at bounding box center [574, 239] width 27 height 71
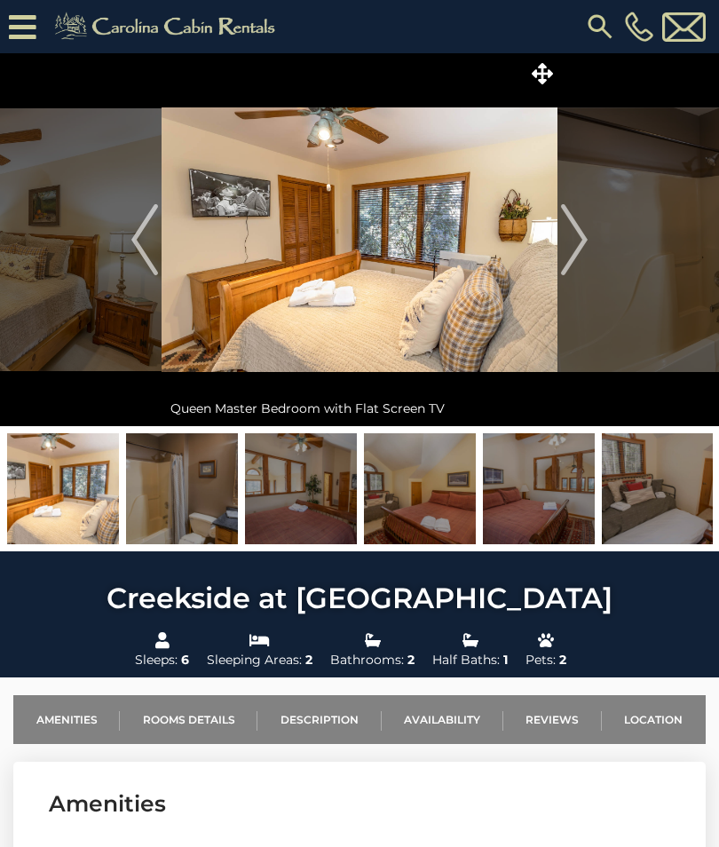
click at [575, 242] on img "Next" at bounding box center [574, 239] width 27 height 71
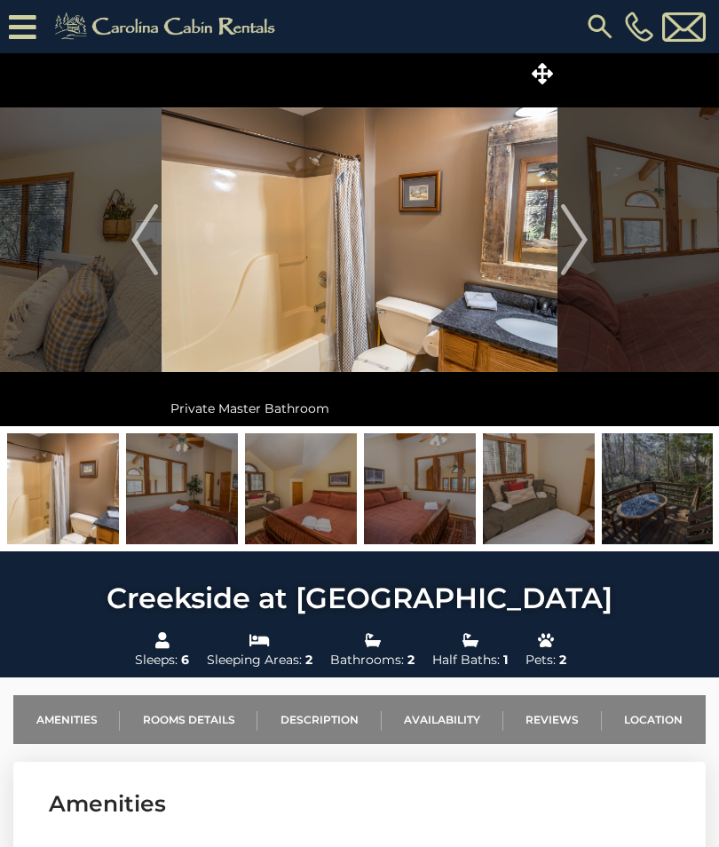
click at [561, 251] on img "Next" at bounding box center [574, 239] width 27 height 71
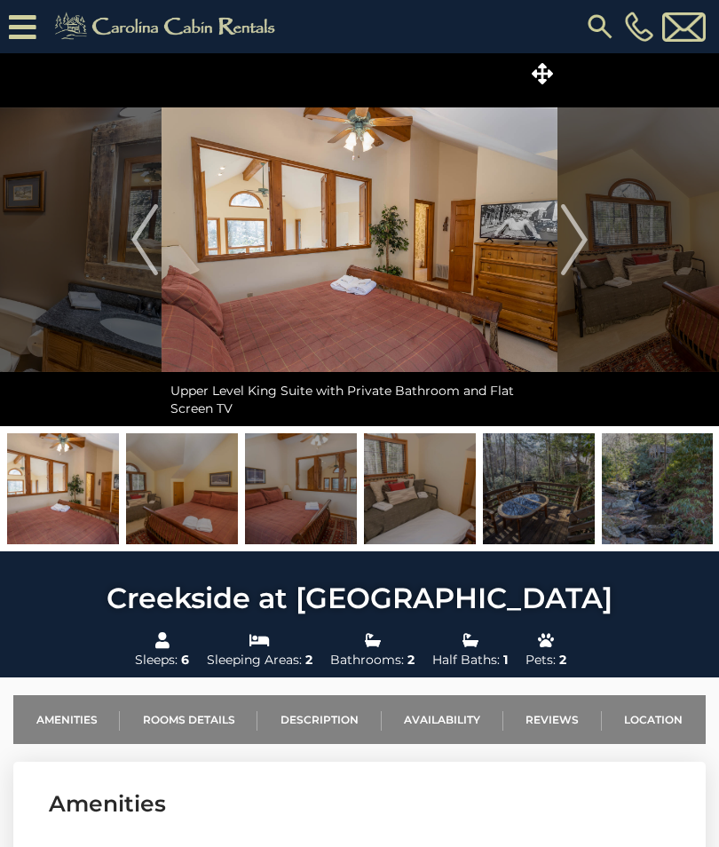
click at [576, 244] on img "Next" at bounding box center [574, 239] width 27 height 71
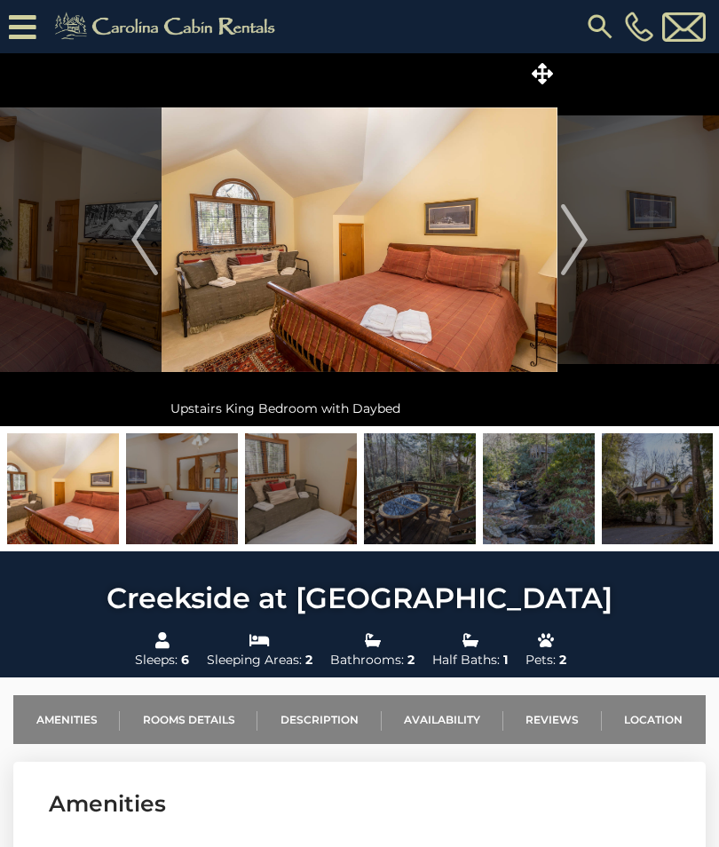
click at [572, 246] on img "Next" at bounding box center [574, 239] width 27 height 71
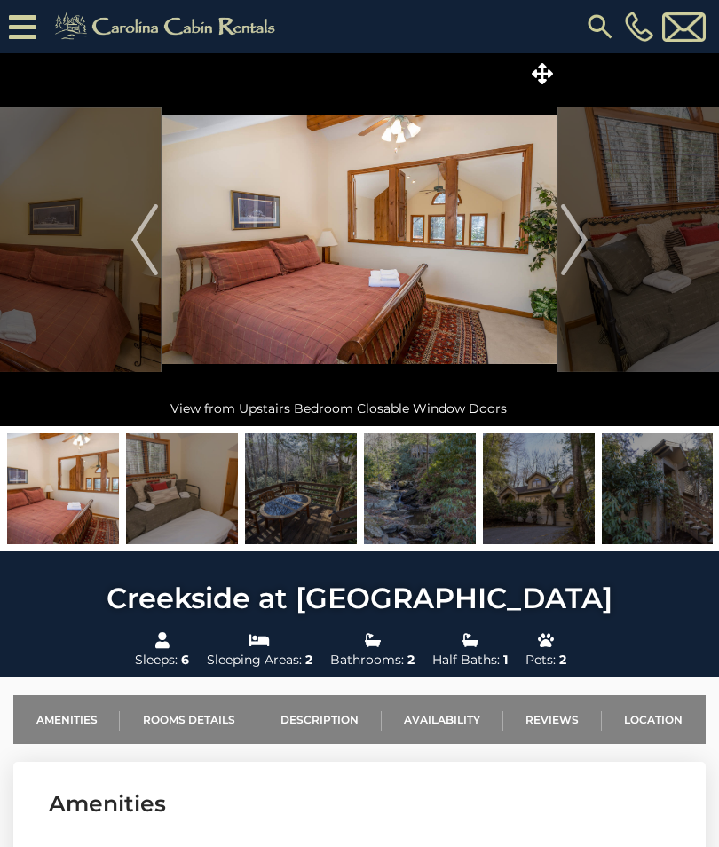
click at [571, 238] on img "Next" at bounding box center [574, 239] width 27 height 71
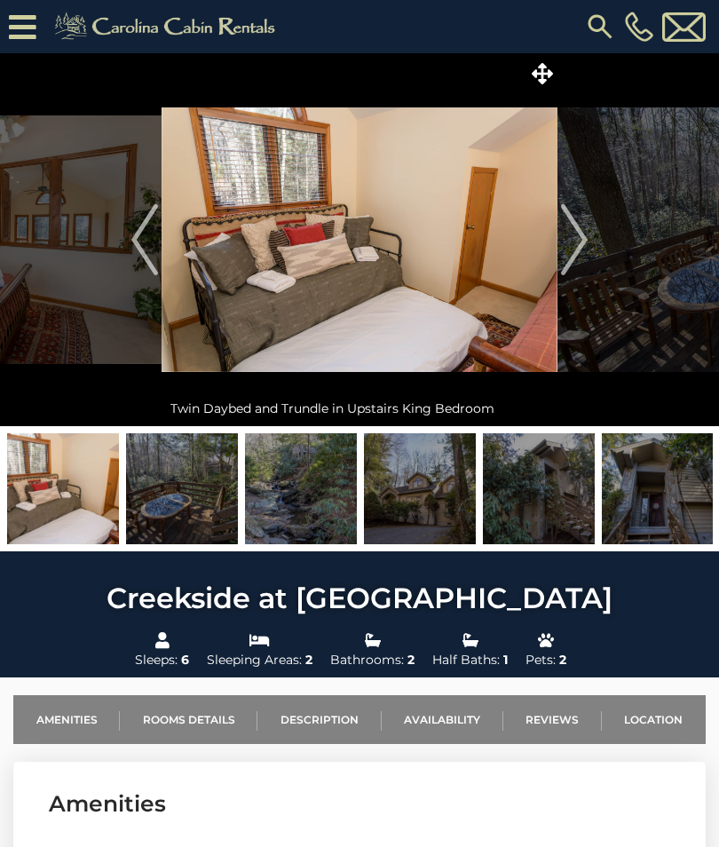
click at [577, 241] on img "Next" at bounding box center [574, 239] width 27 height 71
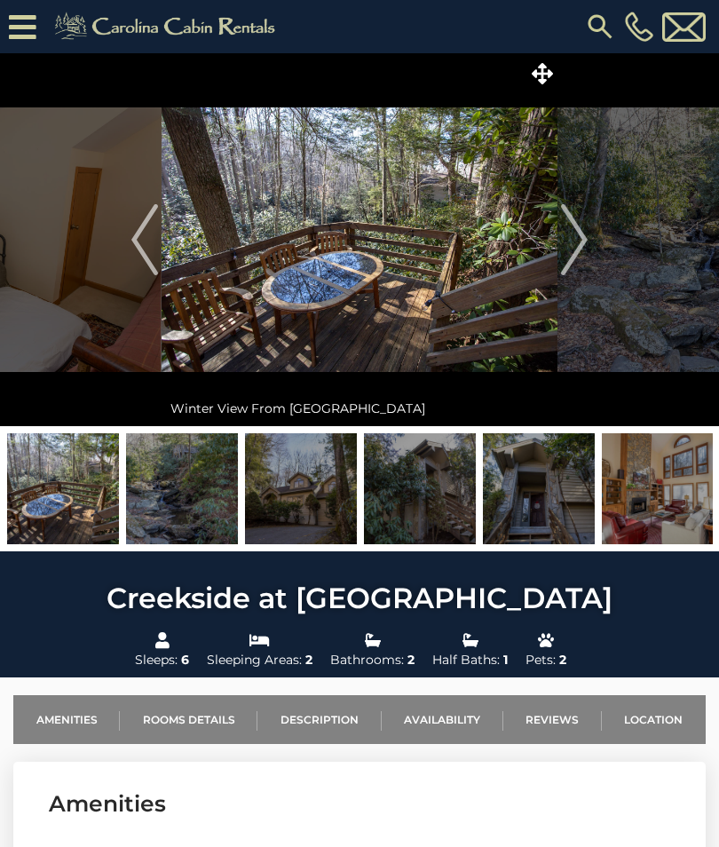
click at [571, 243] on img "Next" at bounding box center [574, 239] width 27 height 71
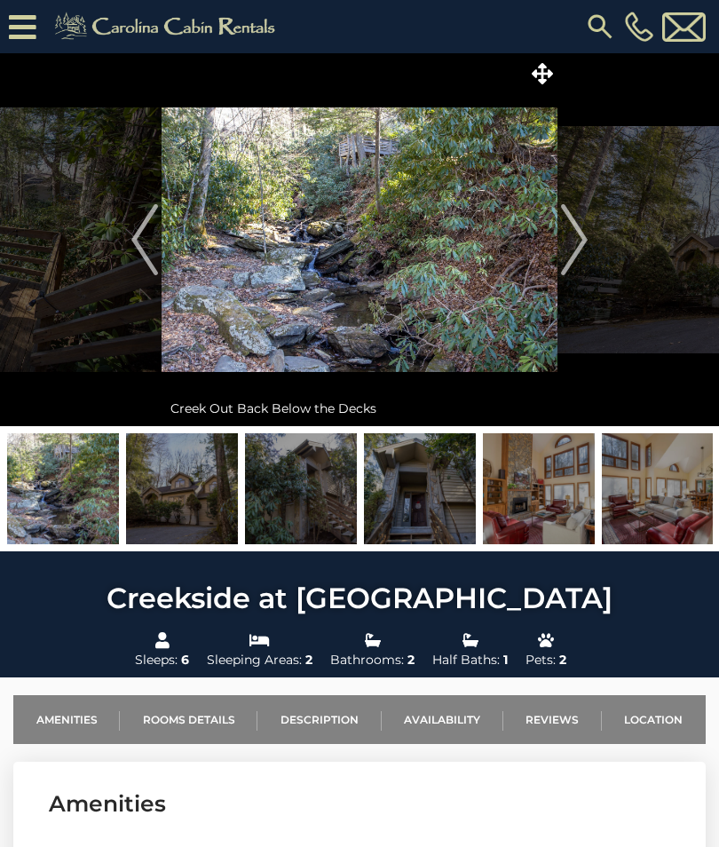
click at [567, 236] on img "Next" at bounding box center [574, 239] width 27 height 71
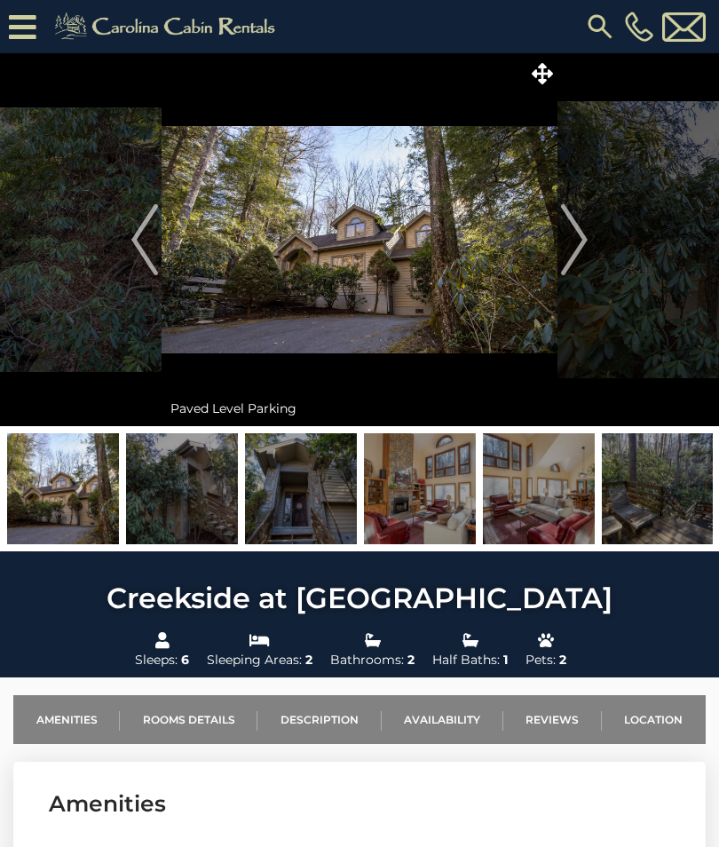
click at [574, 242] on img "Next" at bounding box center [574, 239] width 27 height 71
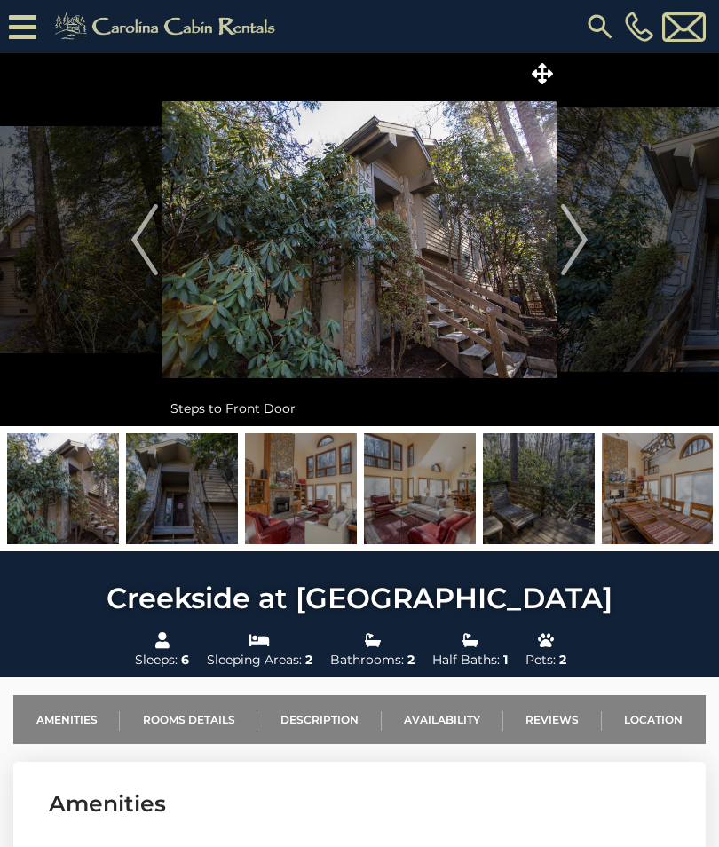
click at [576, 235] on img "Next" at bounding box center [574, 239] width 27 height 71
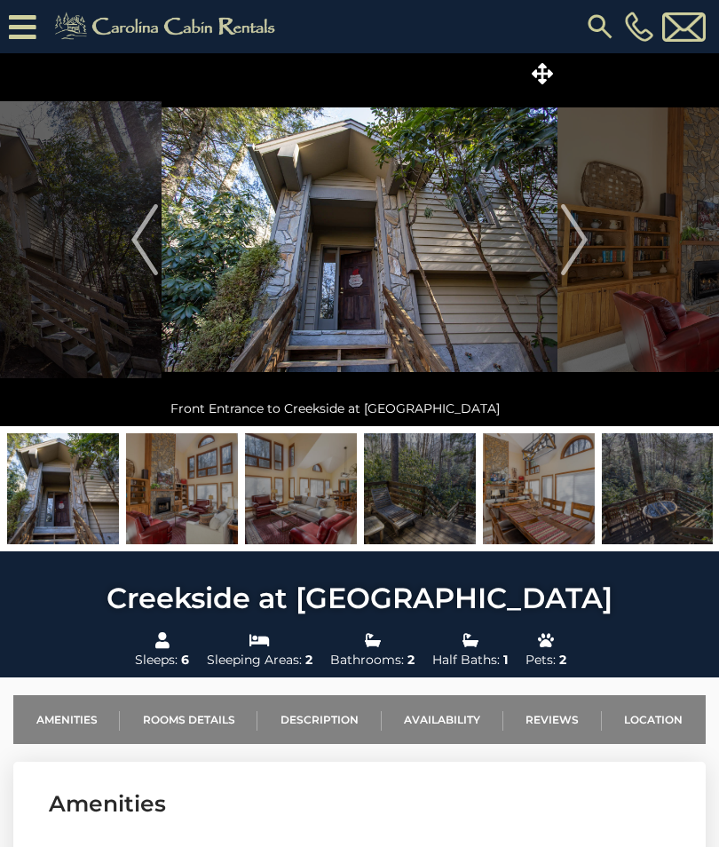
click at [576, 250] on img "Next" at bounding box center [574, 239] width 27 height 71
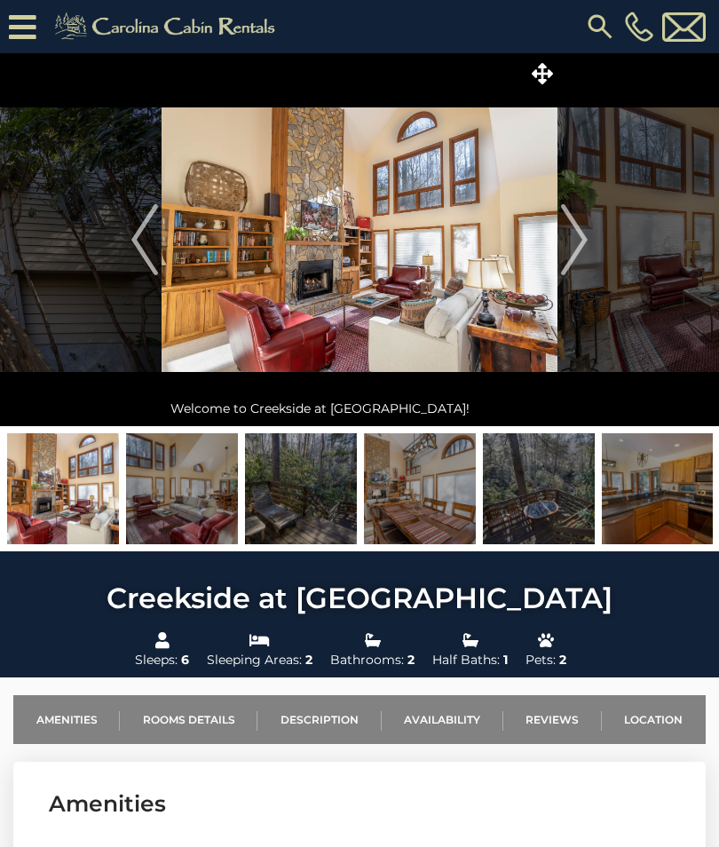
click at [580, 250] on img "Next" at bounding box center [574, 239] width 27 height 71
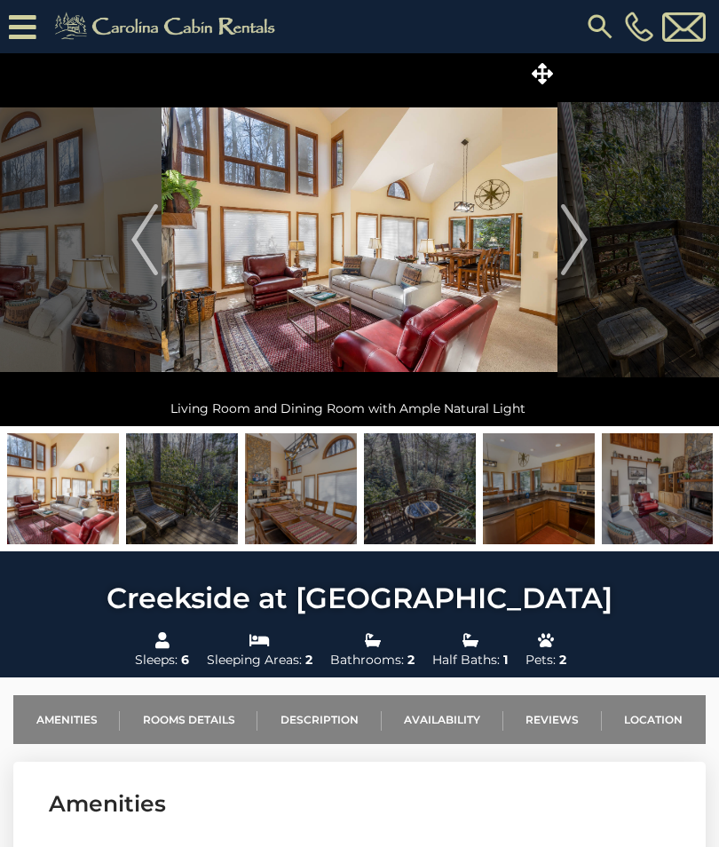
click at [576, 242] on img "Next" at bounding box center [574, 239] width 27 height 71
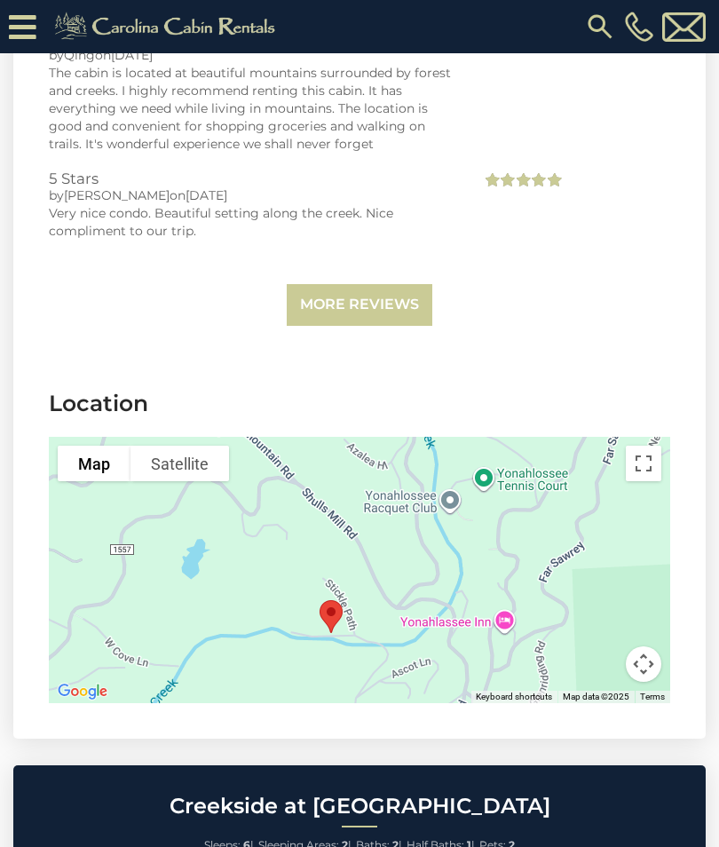
scroll to position [3811, 0]
